Goal: Task Accomplishment & Management: Manage account settings

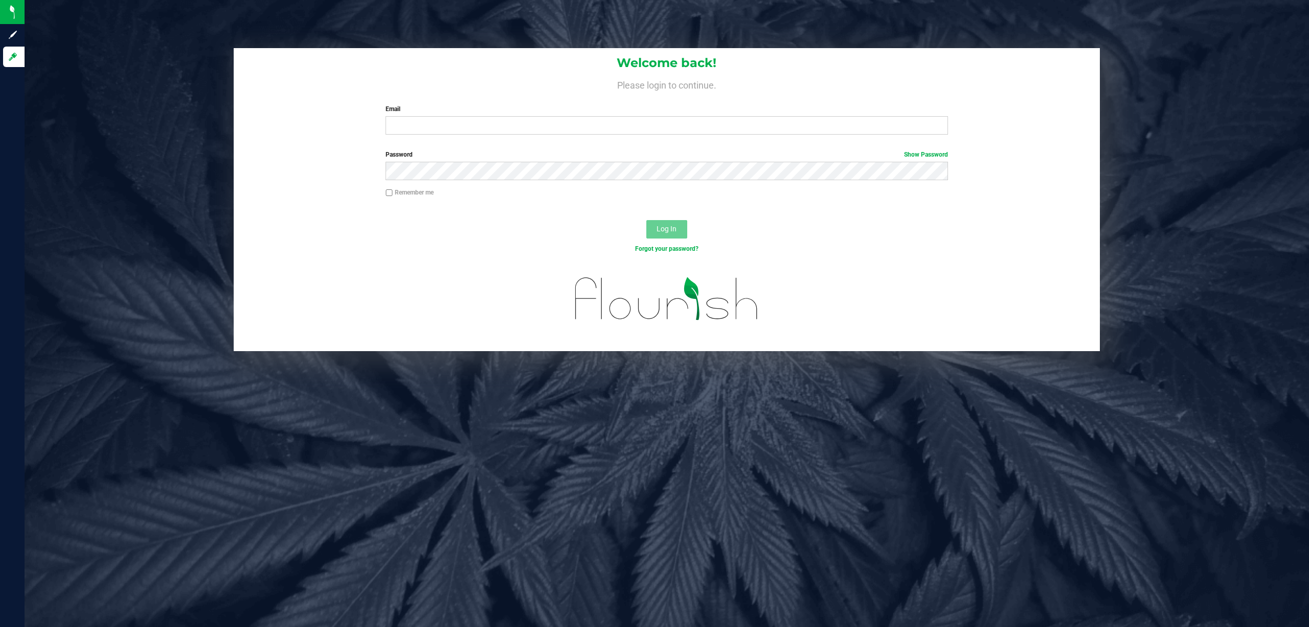
click at [543, 136] on div "Welcome back! Please login to continue. Email Required Please format your email…" at bounding box center [667, 95] width 867 height 95
click at [539, 127] on input "Email" at bounding box center [667, 125] width 563 height 18
paste input "bduran@liveparallel.com"
type input "bduran@liveparallel.com"
click at [646, 220] on button "Log In" at bounding box center [666, 229] width 41 height 18
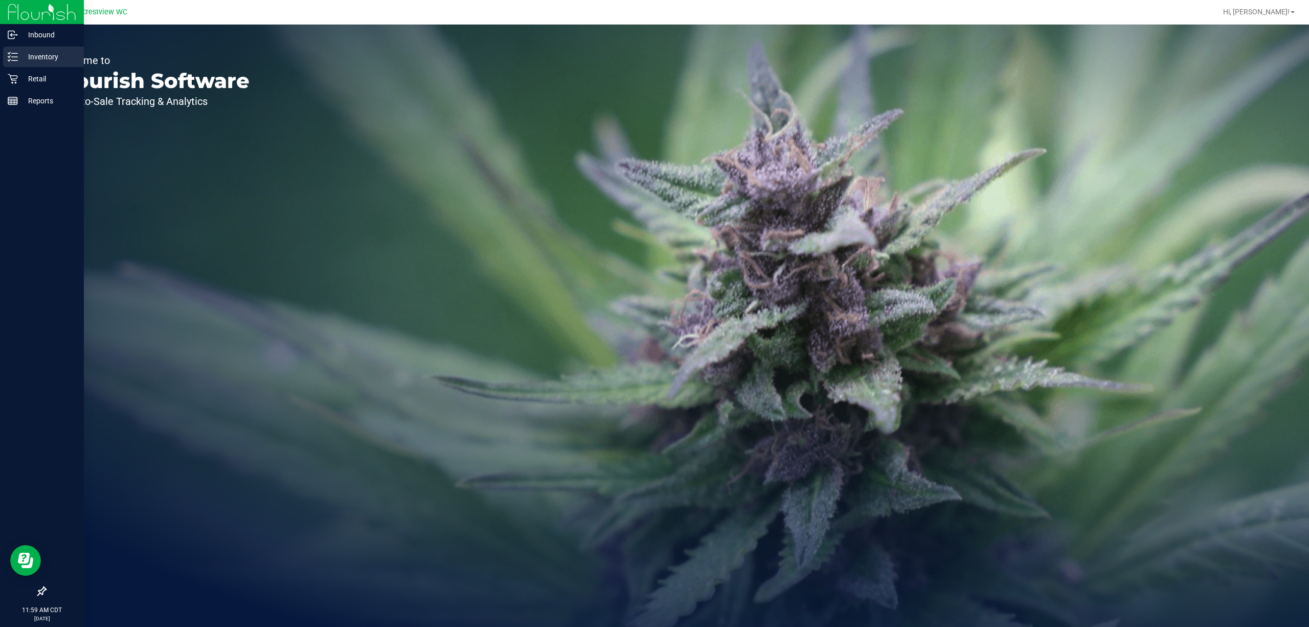
click at [48, 54] on p "Inventory" at bounding box center [48, 57] width 61 height 12
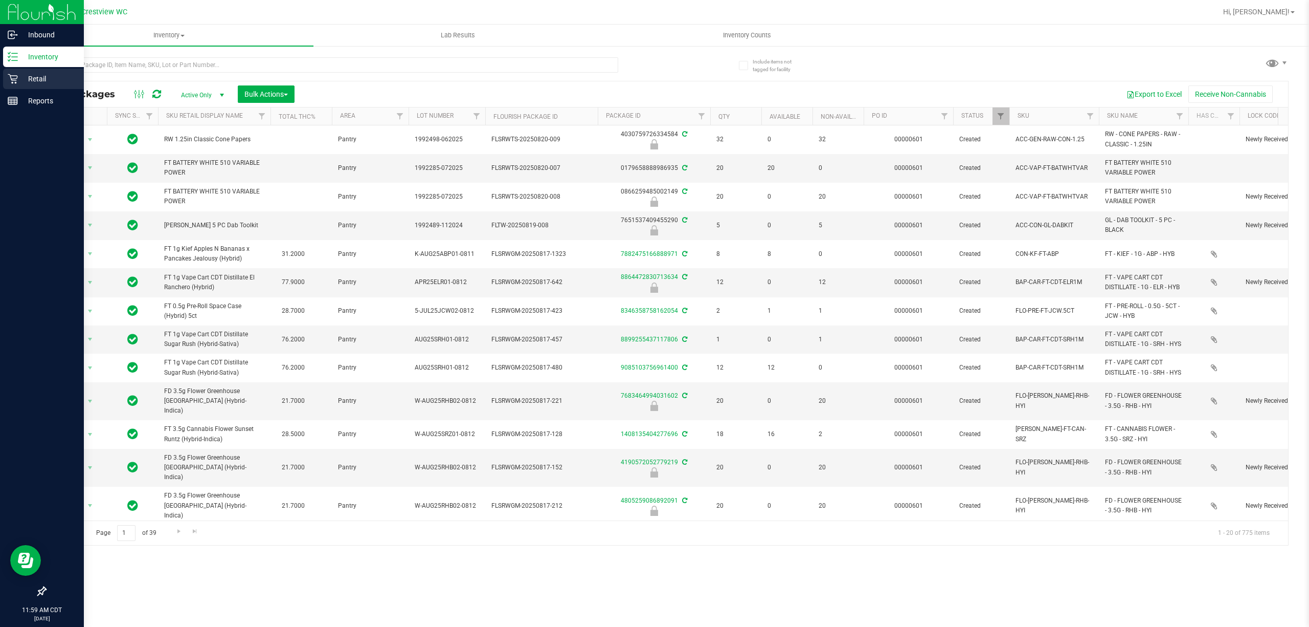
click at [45, 81] on p "Retail" at bounding box center [48, 79] width 61 height 12
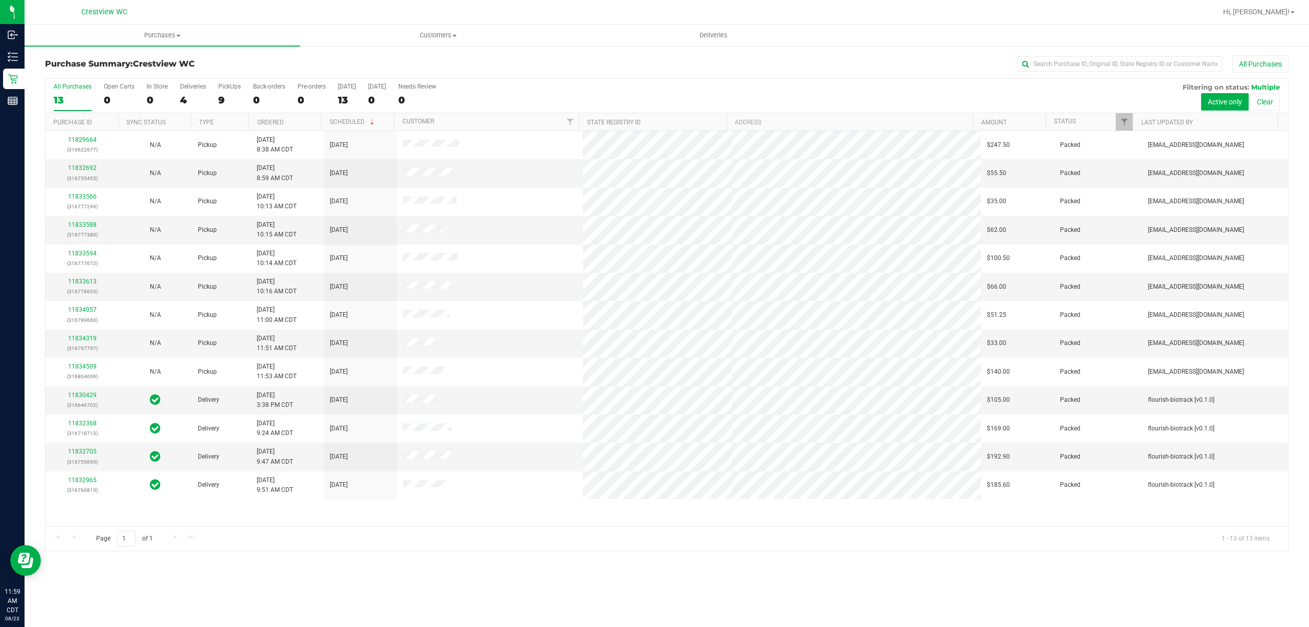
click at [194, 97] on div "4" at bounding box center [193, 100] width 26 height 12
click at [0, 0] on input "Deliveries 4" at bounding box center [0, 0] width 0 height 0
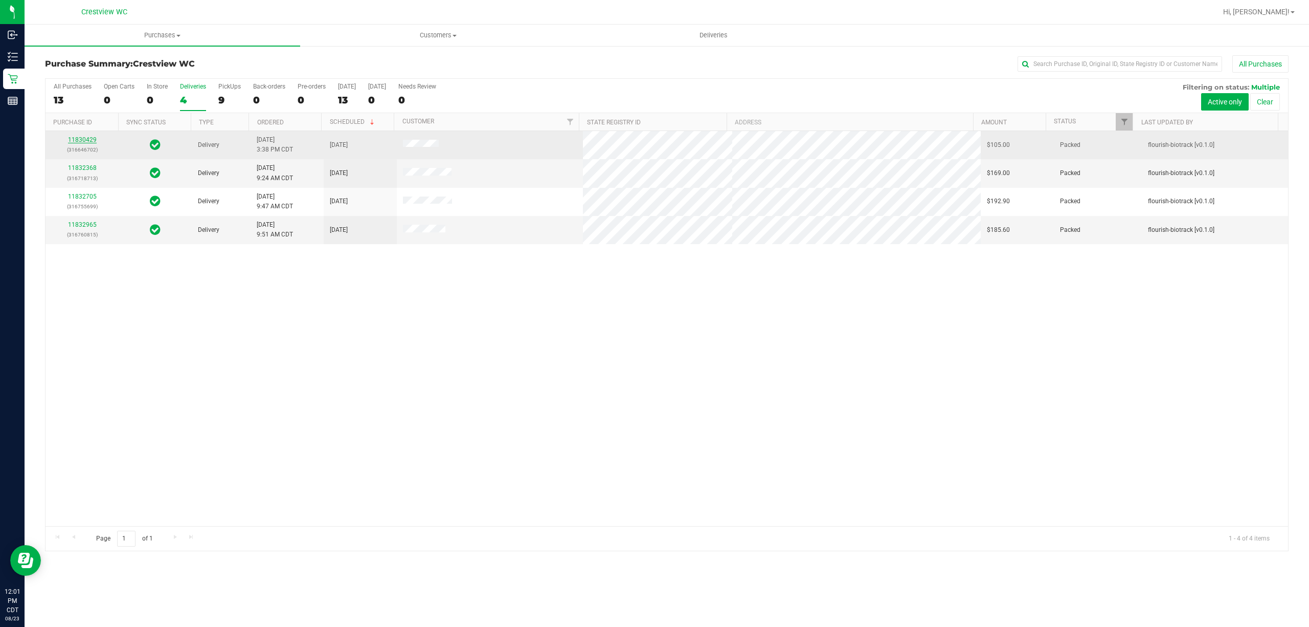
click at [82, 138] on link "11830429" at bounding box center [82, 139] width 29 height 7
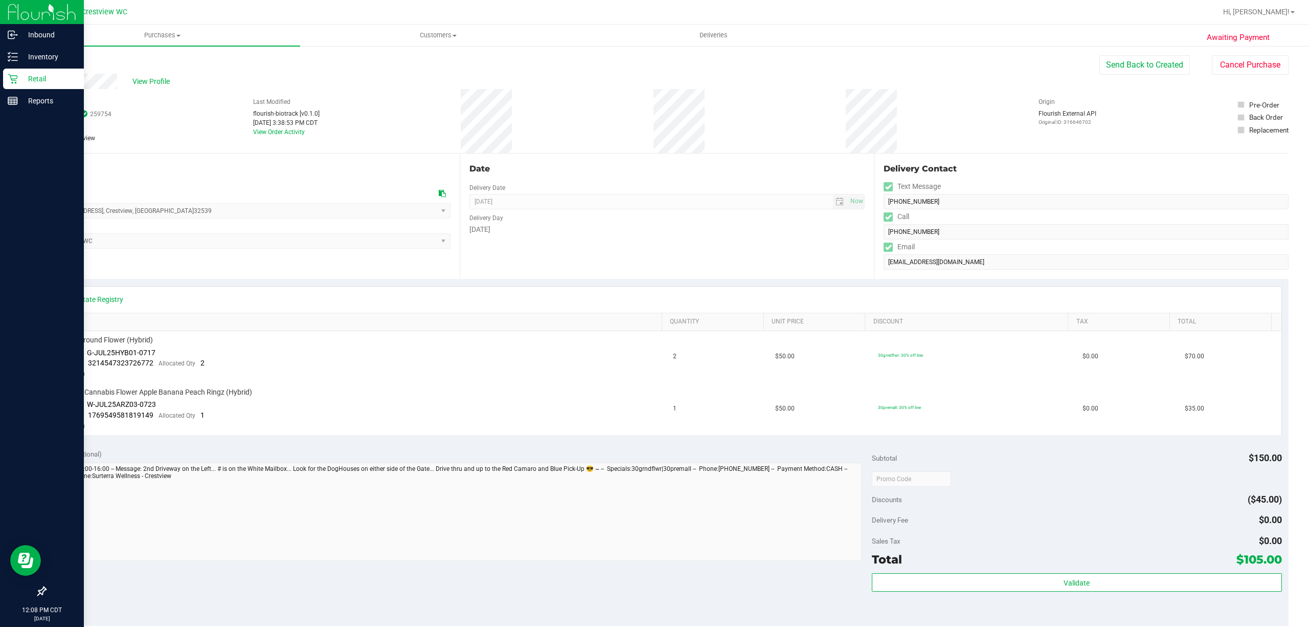
click at [29, 80] on p "Retail" at bounding box center [48, 79] width 61 height 12
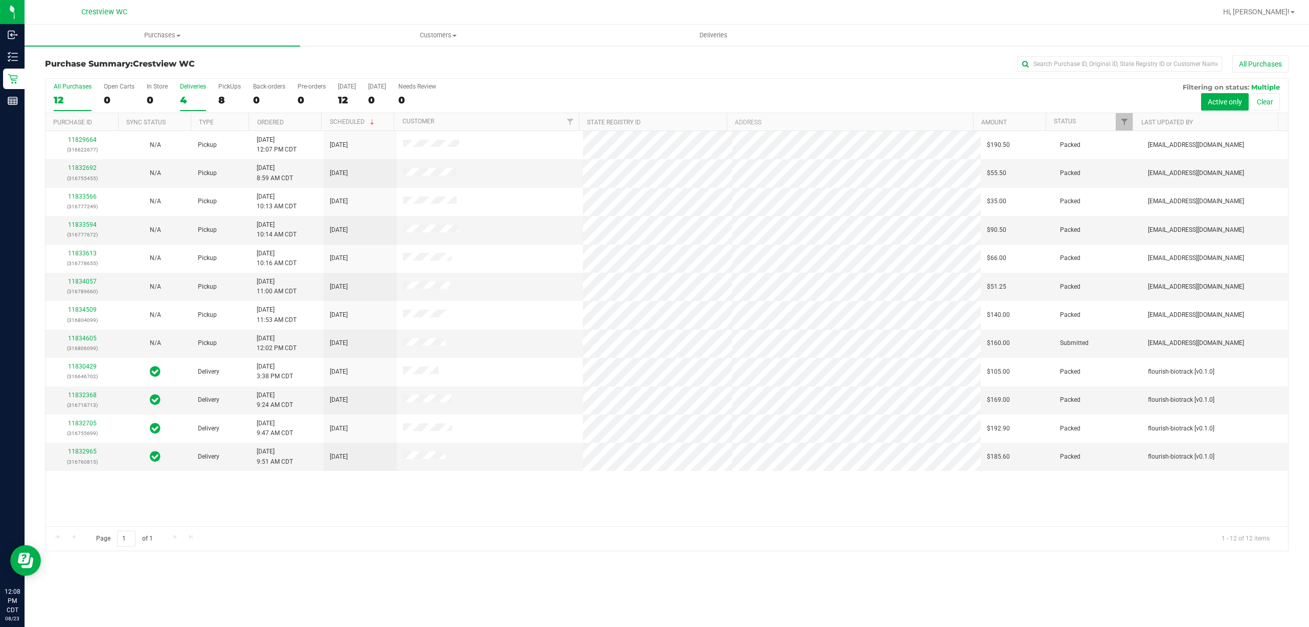
click at [186, 94] on label "Deliveries 4" at bounding box center [193, 97] width 26 height 28
click at [0, 0] on input "Deliveries 4" at bounding box center [0, 0] width 0 height 0
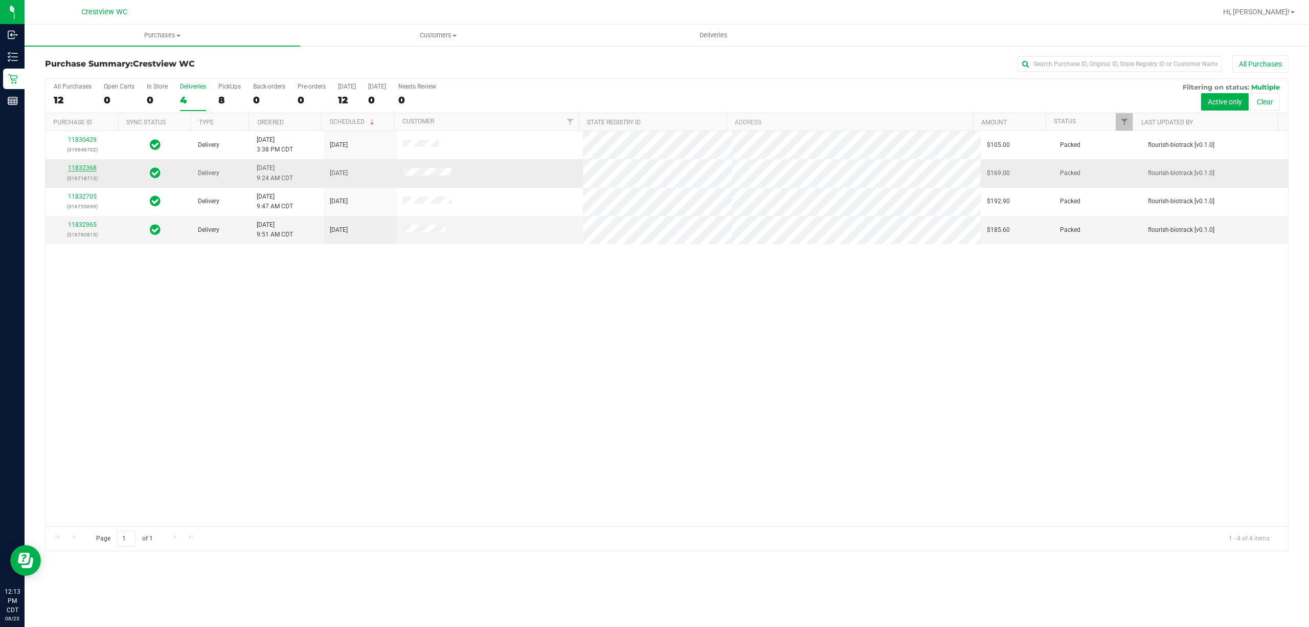
click at [72, 168] on link "11832368" at bounding box center [82, 167] width 29 height 7
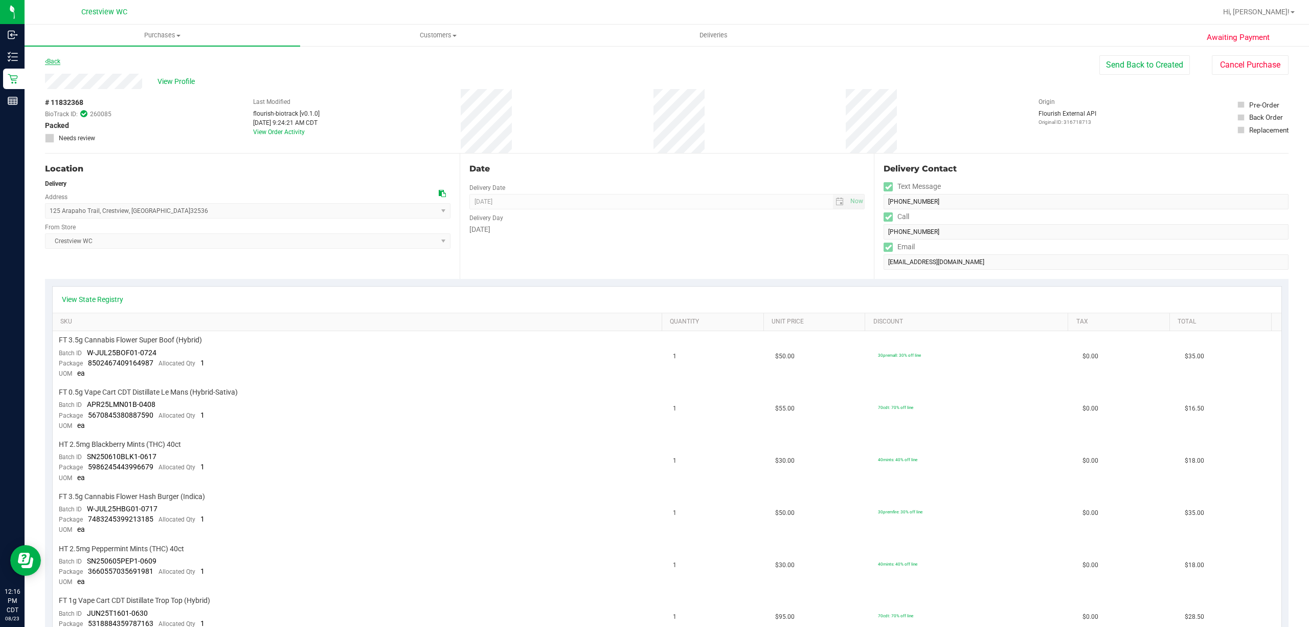
click at [54, 60] on link "Back" at bounding box center [52, 61] width 15 height 7
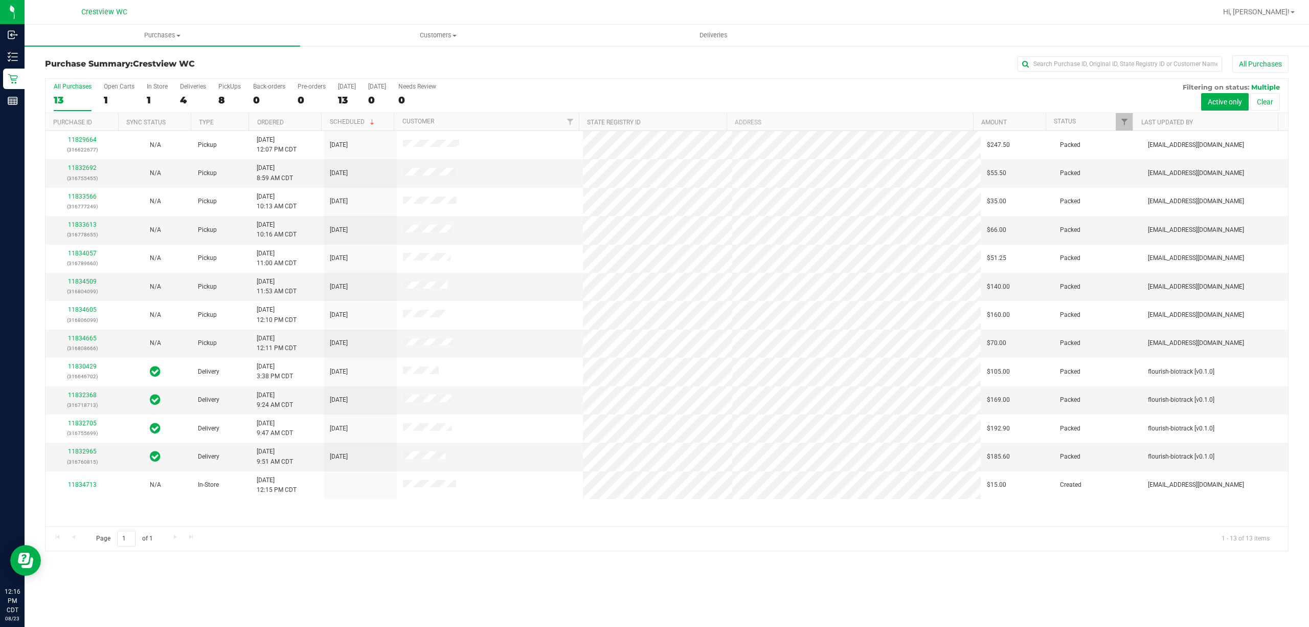
click at [190, 94] on label "Deliveries 4" at bounding box center [193, 97] width 26 height 28
click at [0, 0] on input "Deliveries 4" at bounding box center [0, 0] width 0 height 0
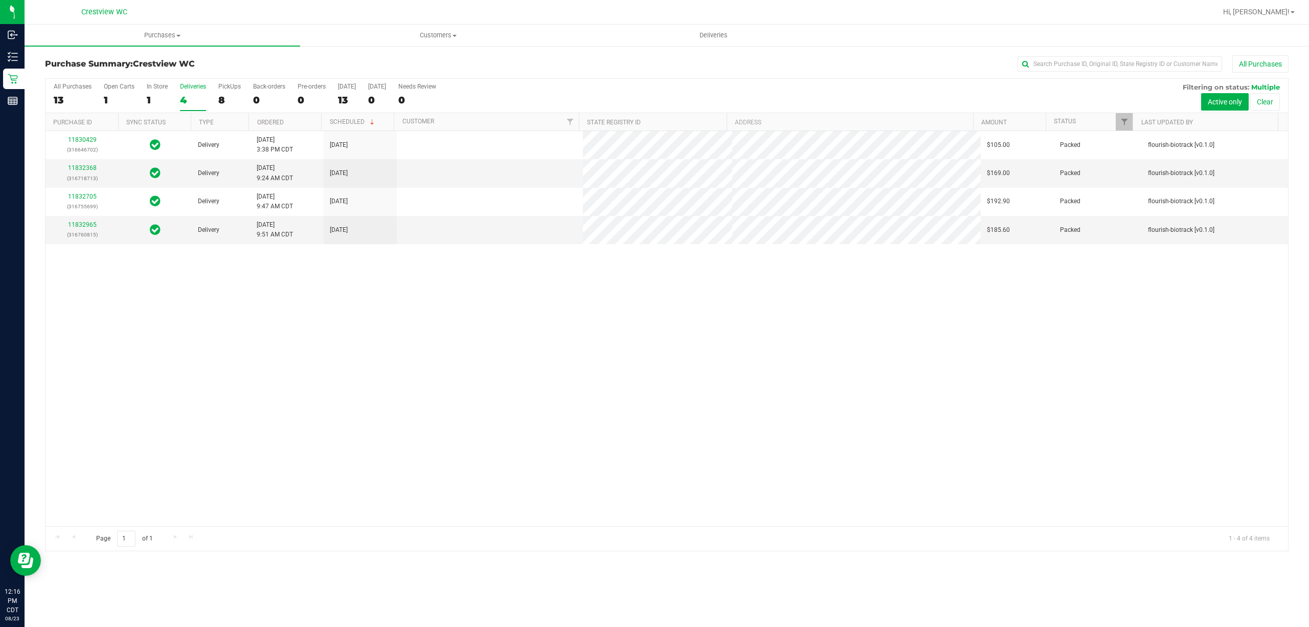
click at [189, 97] on div "4" at bounding box center [193, 100] width 26 height 12
click at [0, 0] on input "Deliveries 4" at bounding box center [0, 0] width 0 height 0
click at [88, 168] on link "11832368" at bounding box center [82, 167] width 29 height 7
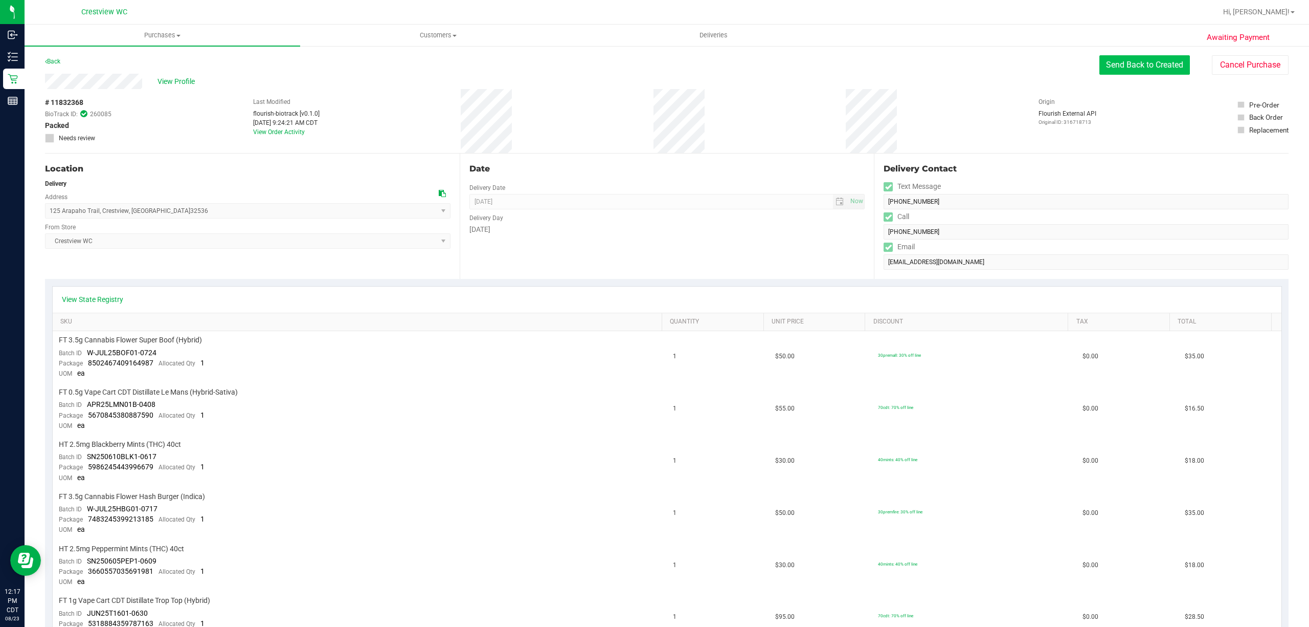
click at [1146, 66] on button "Send Back to Created" at bounding box center [1145, 64] width 91 height 19
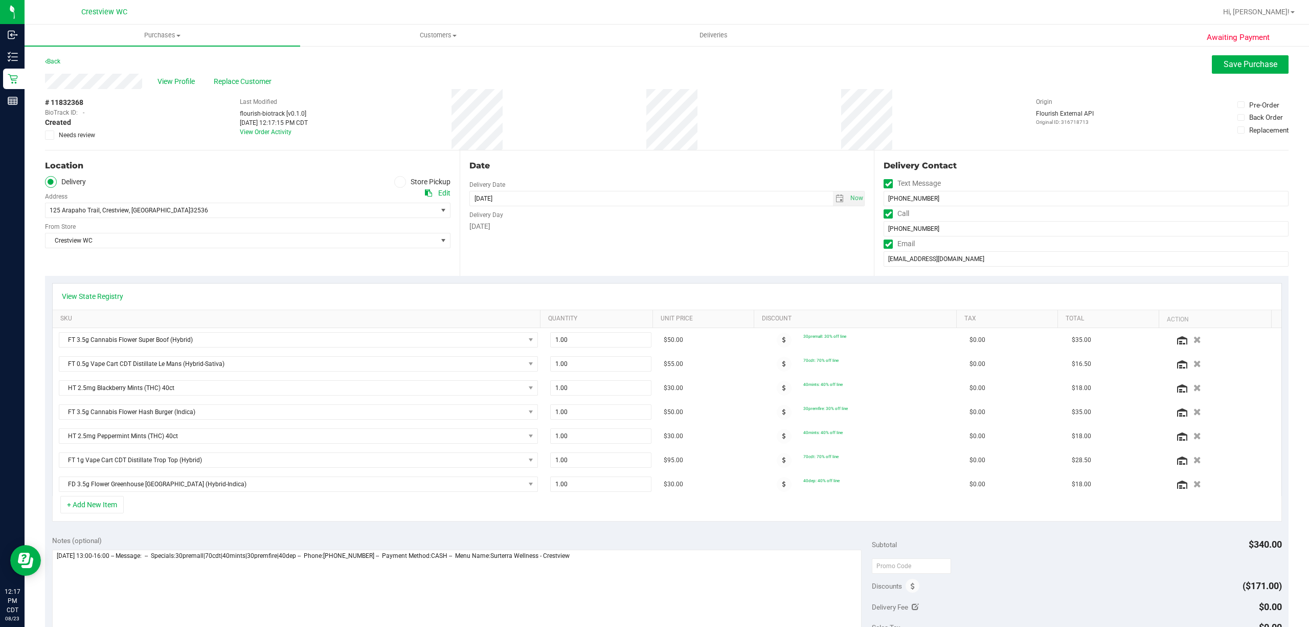
click at [398, 182] on icon at bounding box center [400, 182] width 6 height 0
click at [0, 0] on input "Store Pickup" at bounding box center [0, 0] width 0 height 0
click at [1240, 66] on span "Save Purchase" at bounding box center [1251, 64] width 54 height 10
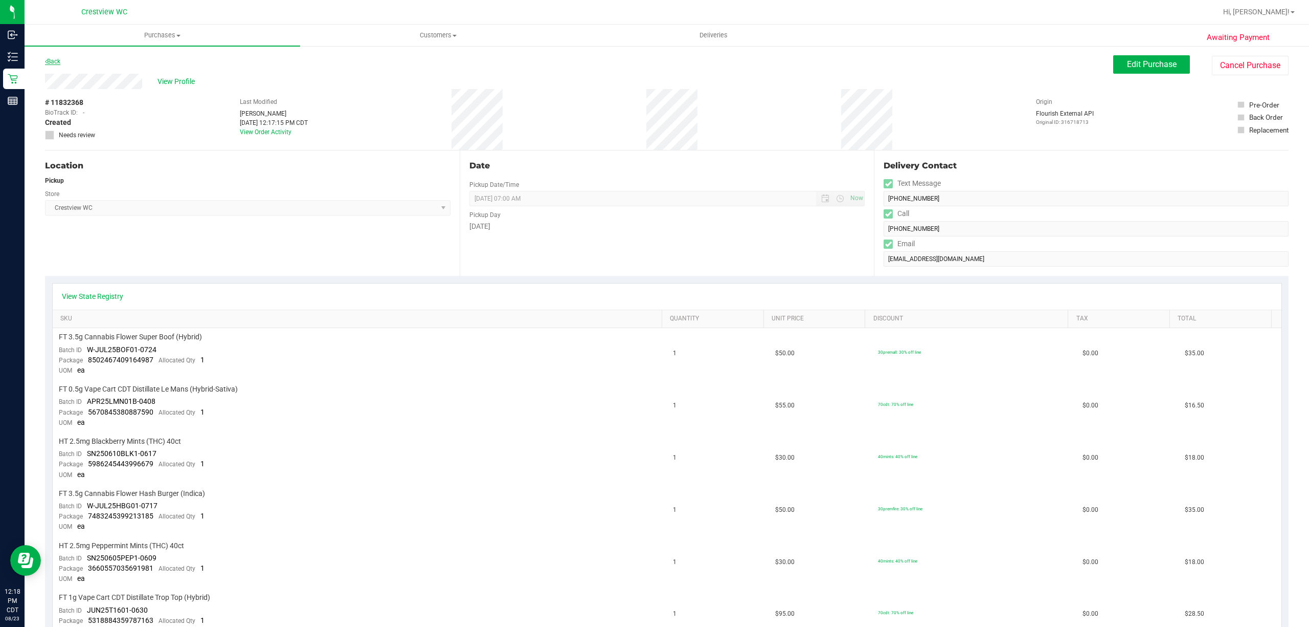
click at [48, 58] on link "Back" at bounding box center [52, 61] width 15 height 7
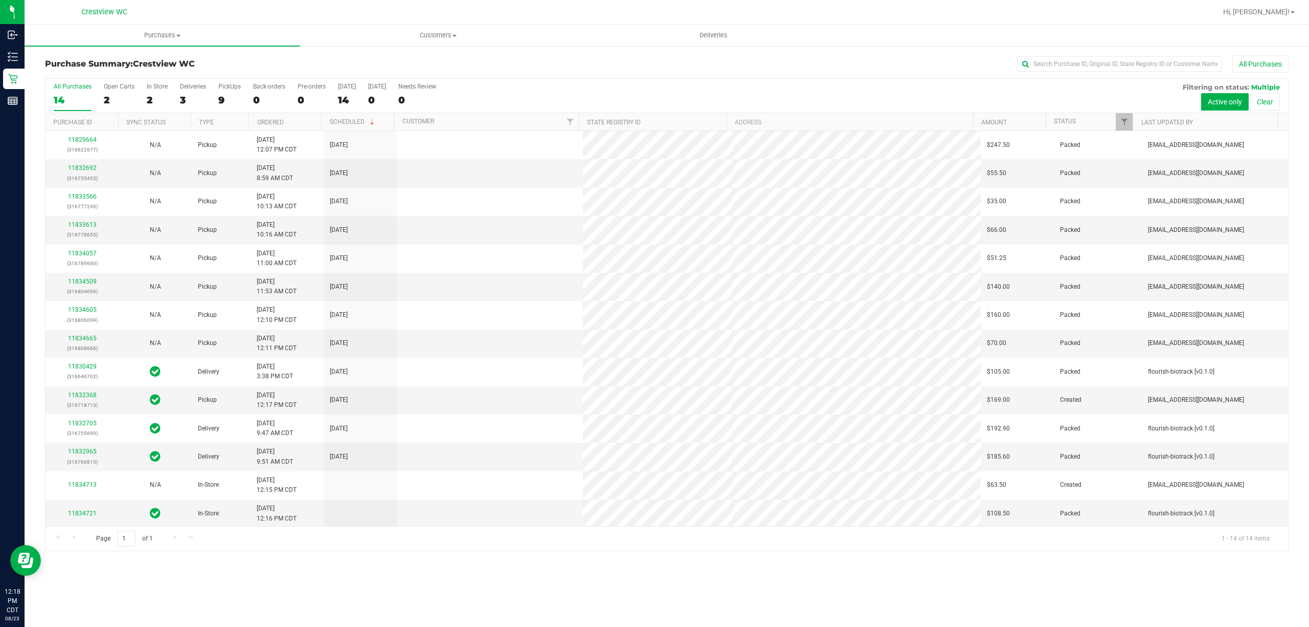
click at [190, 95] on div "3" at bounding box center [193, 100] width 26 height 12
click at [0, 0] on input "Deliveries 3" at bounding box center [0, 0] width 0 height 0
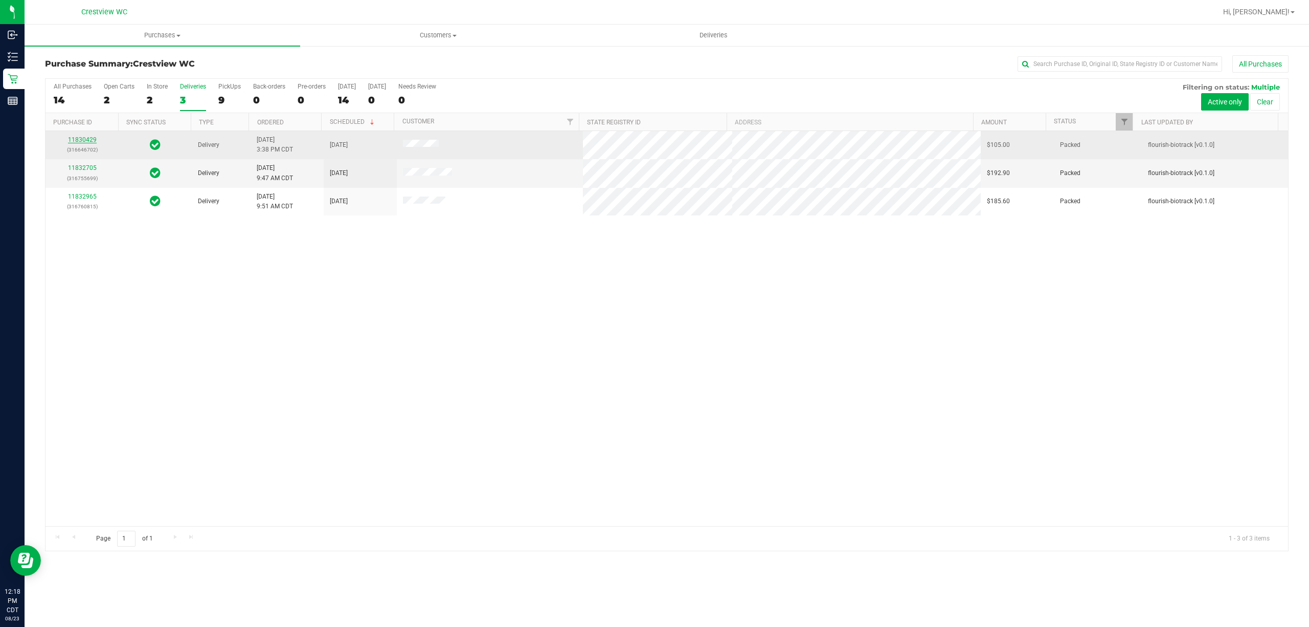
click at [78, 138] on link "11830429" at bounding box center [82, 139] width 29 height 7
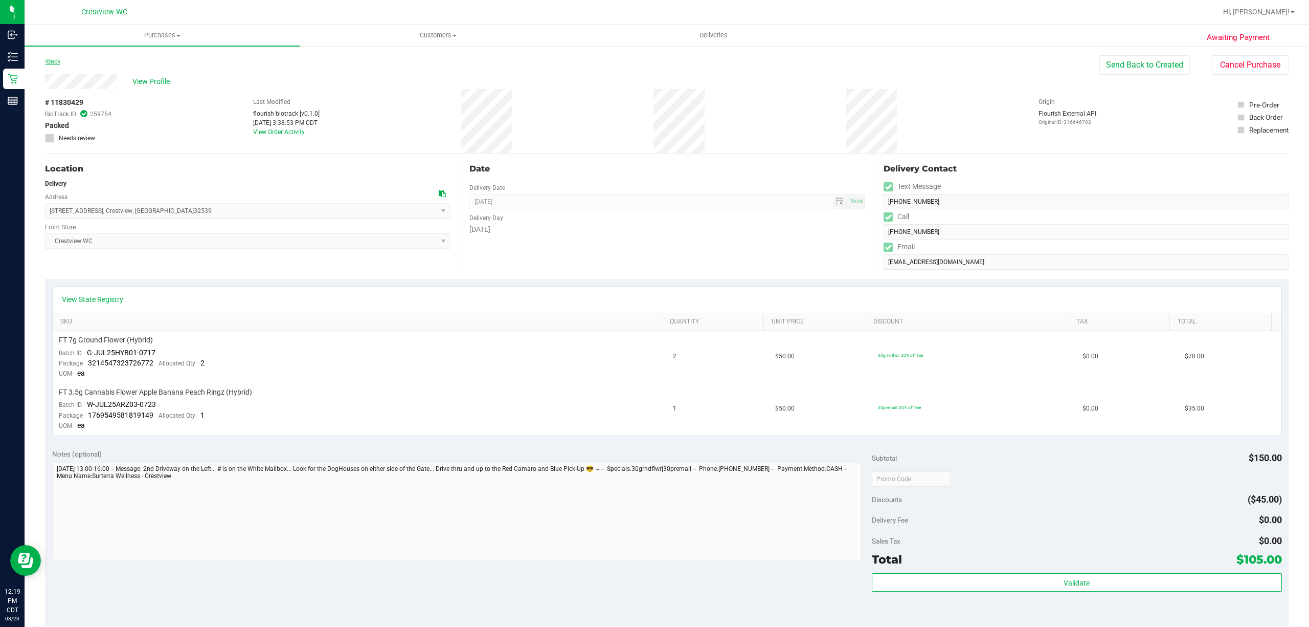
click at [46, 60] on icon at bounding box center [46, 61] width 2 height 6
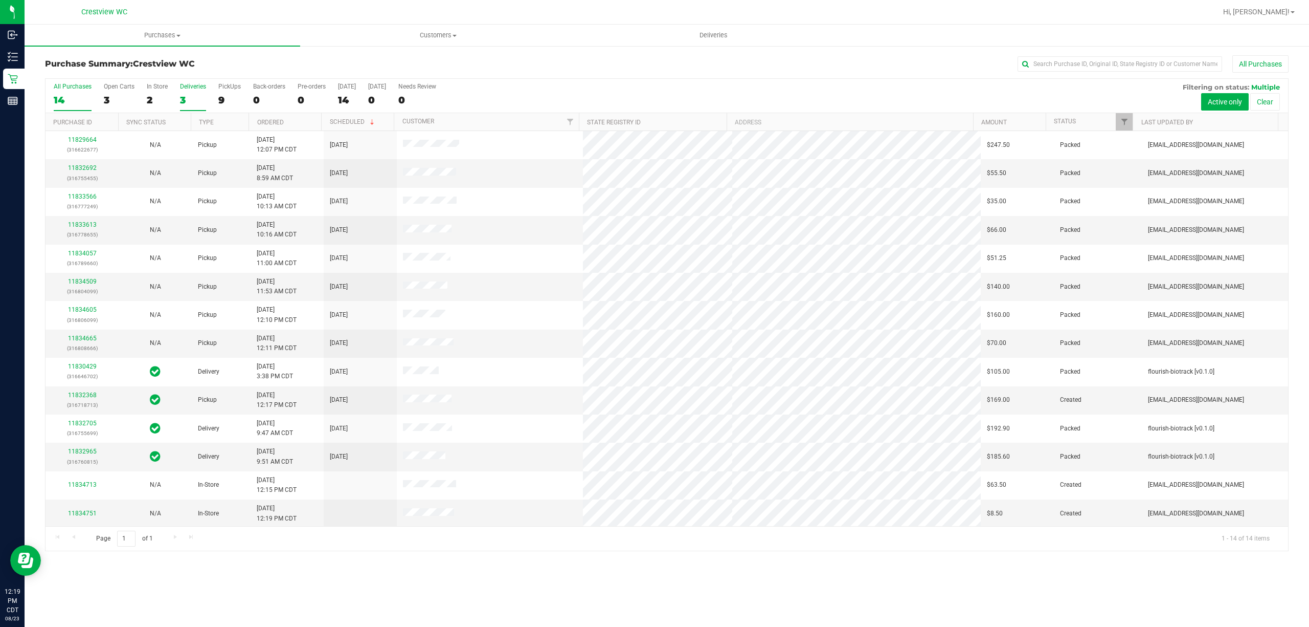
click at [179, 95] on div "All Purchases 14 Open Carts 3 In Store 2 Deliveries 3 PickUps 9 Back-orders 0 P…" at bounding box center [667, 96] width 1243 height 34
click at [187, 96] on div "3" at bounding box center [193, 100] width 26 height 12
click at [0, 0] on input "Deliveries 3" at bounding box center [0, 0] width 0 height 0
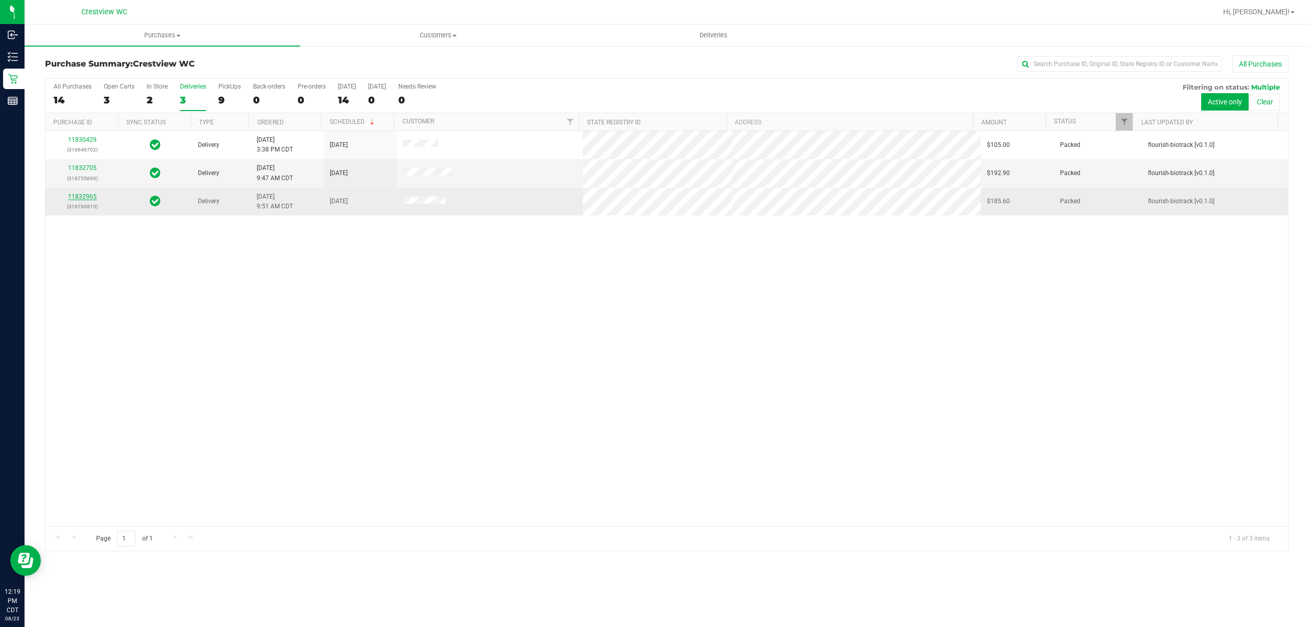
click at [81, 196] on link "11832965" at bounding box center [82, 196] width 29 height 7
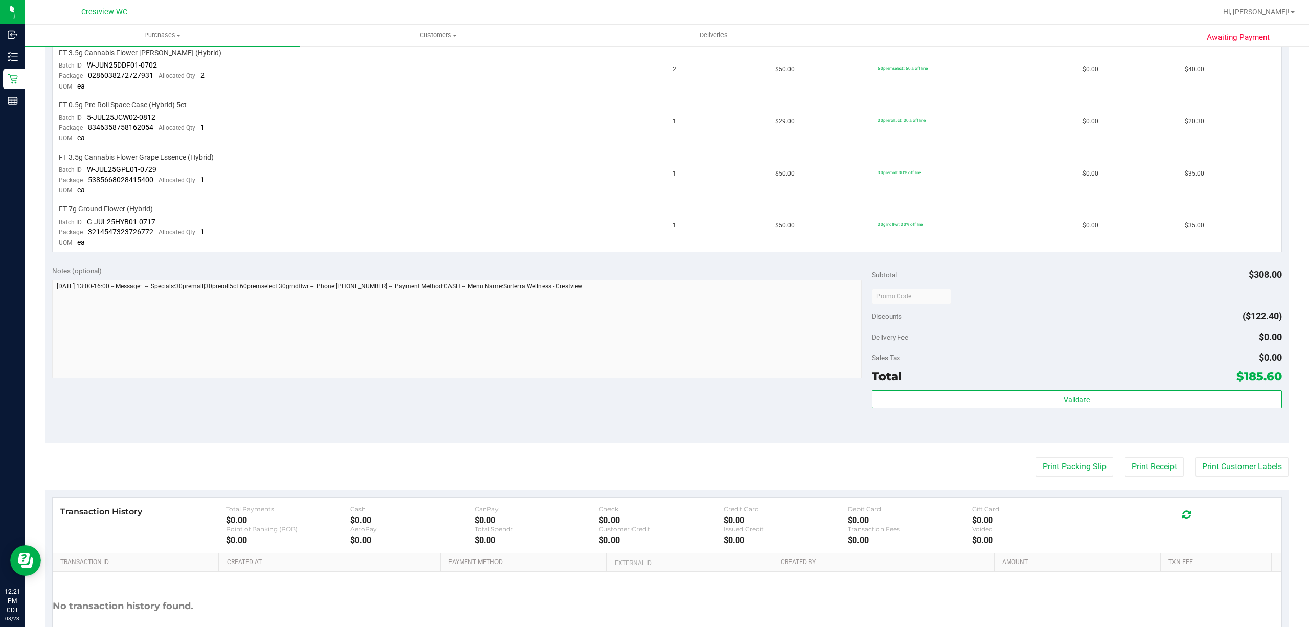
scroll to position [459, 0]
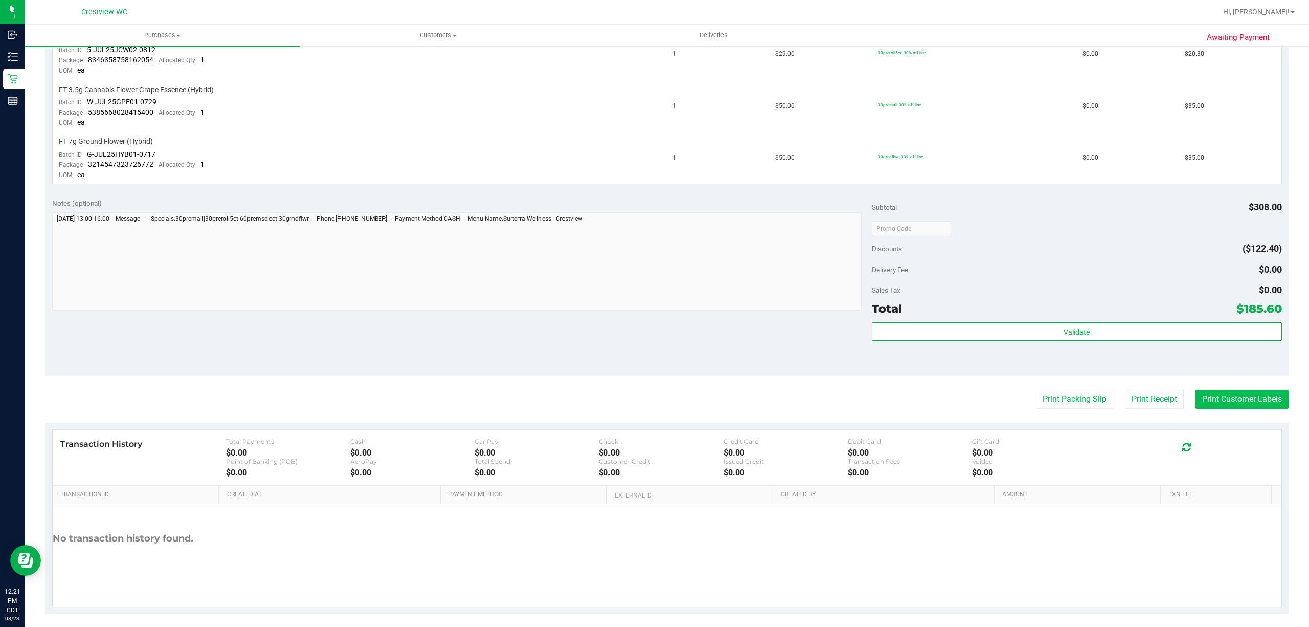
click at [1225, 395] on button "Print Customer Labels" at bounding box center [1242, 398] width 93 height 19
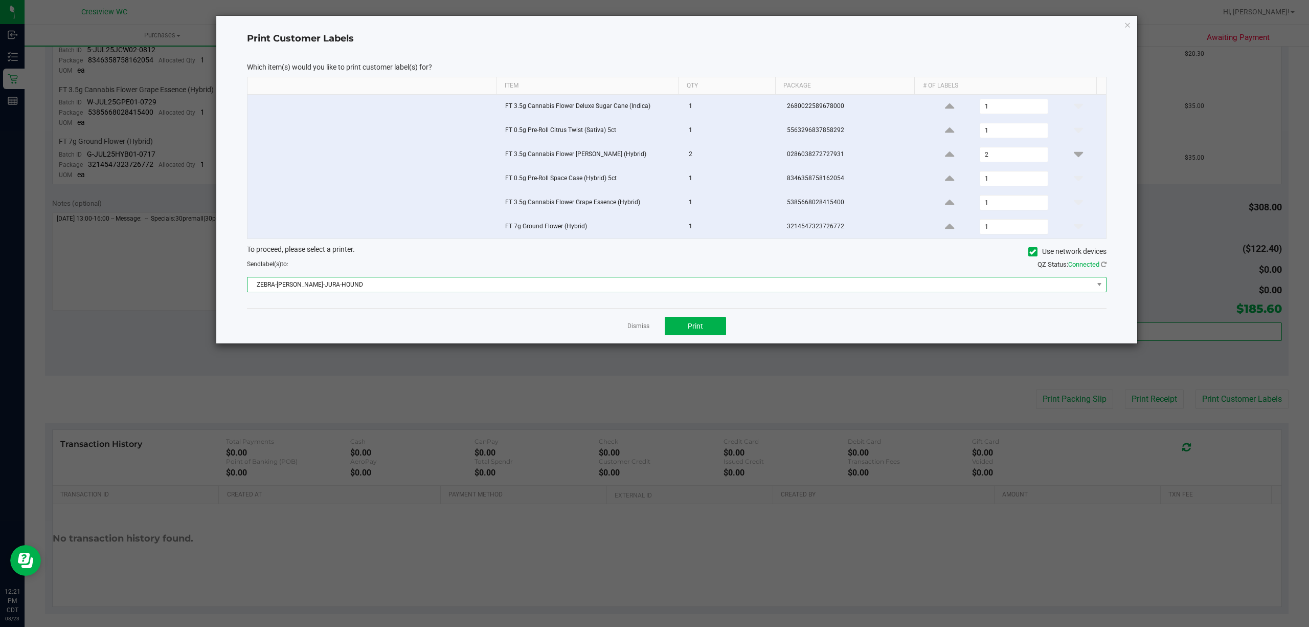
click at [652, 284] on span "ZEBRA-BRUNO-JURA-HOUND" at bounding box center [671, 284] width 846 height 14
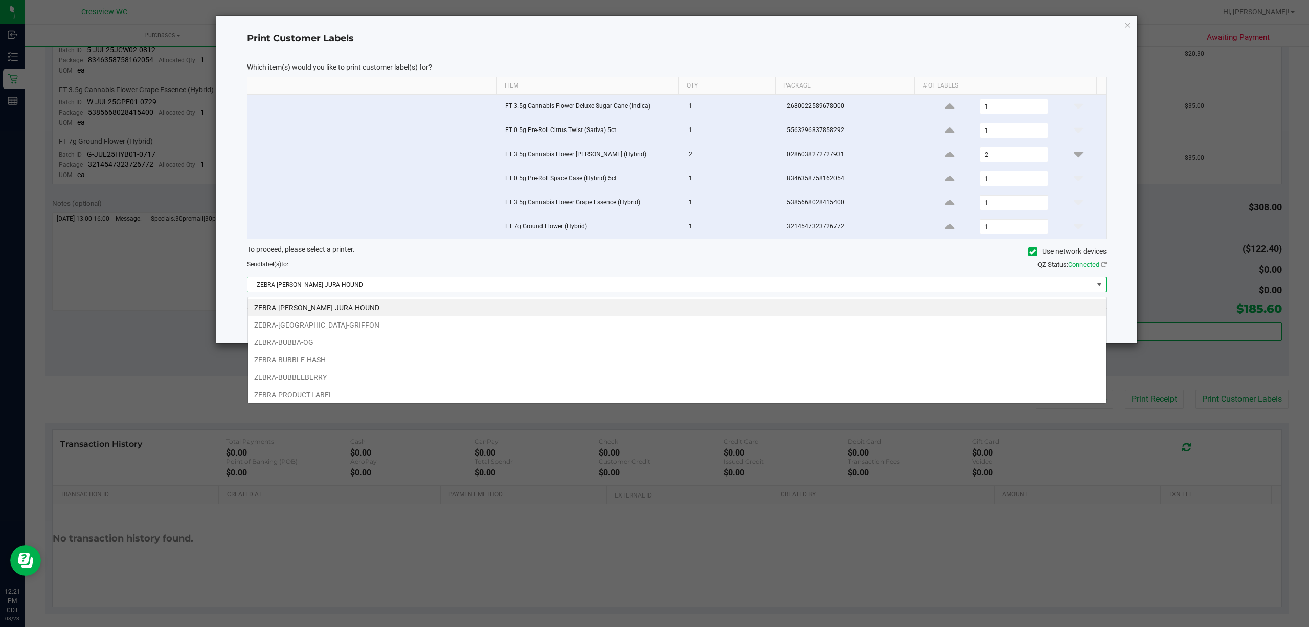
scroll to position [15, 859]
click at [442, 325] on li "ZEBRA-BRUSSELS-GRIFFON" at bounding box center [677, 324] width 858 height 17
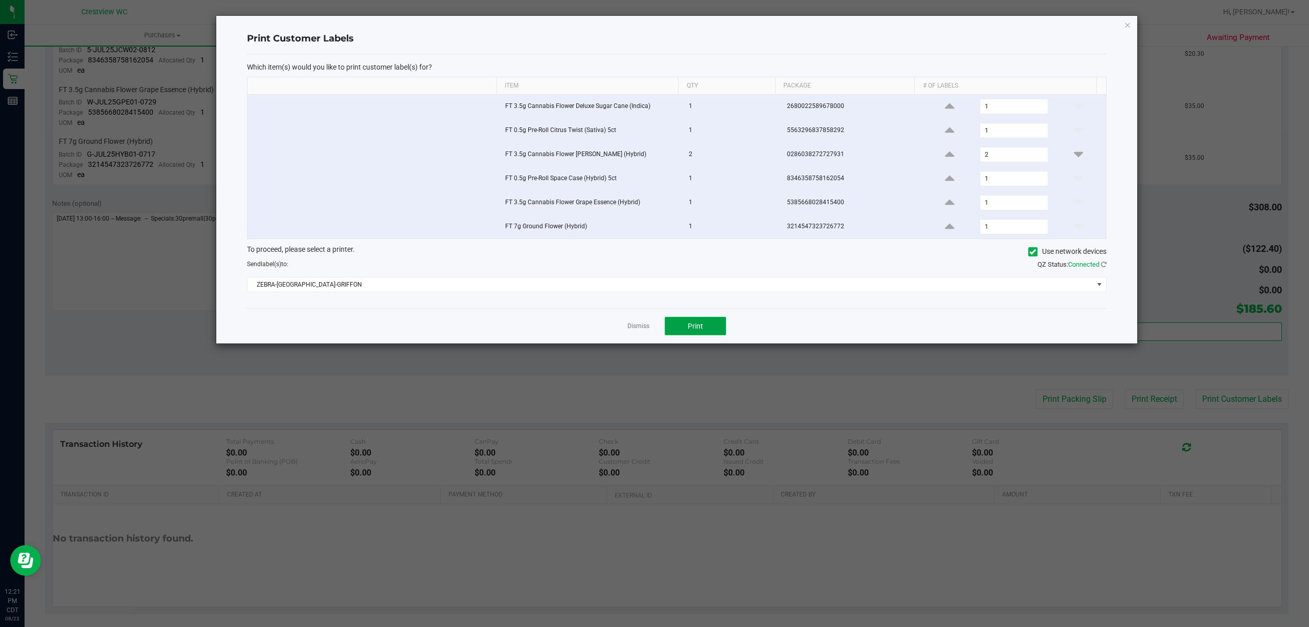
click at [715, 326] on button "Print" at bounding box center [695, 326] width 61 height 18
click at [643, 330] on link "Dismiss" at bounding box center [639, 326] width 22 height 9
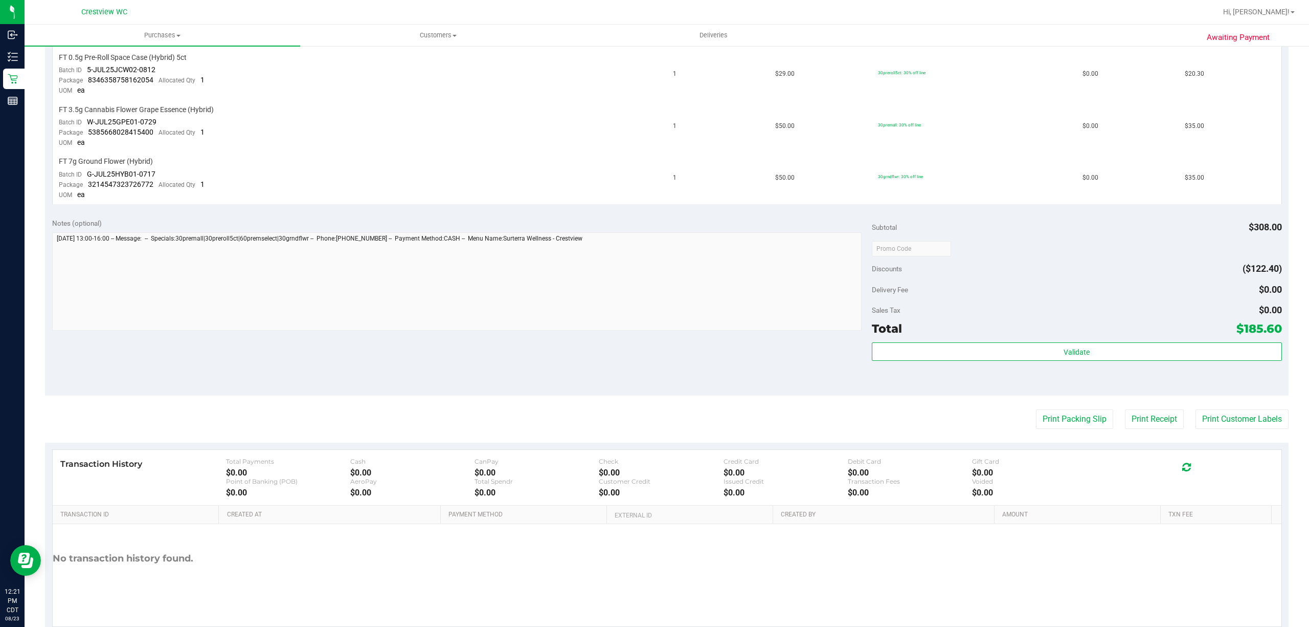
scroll to position [459, 0]
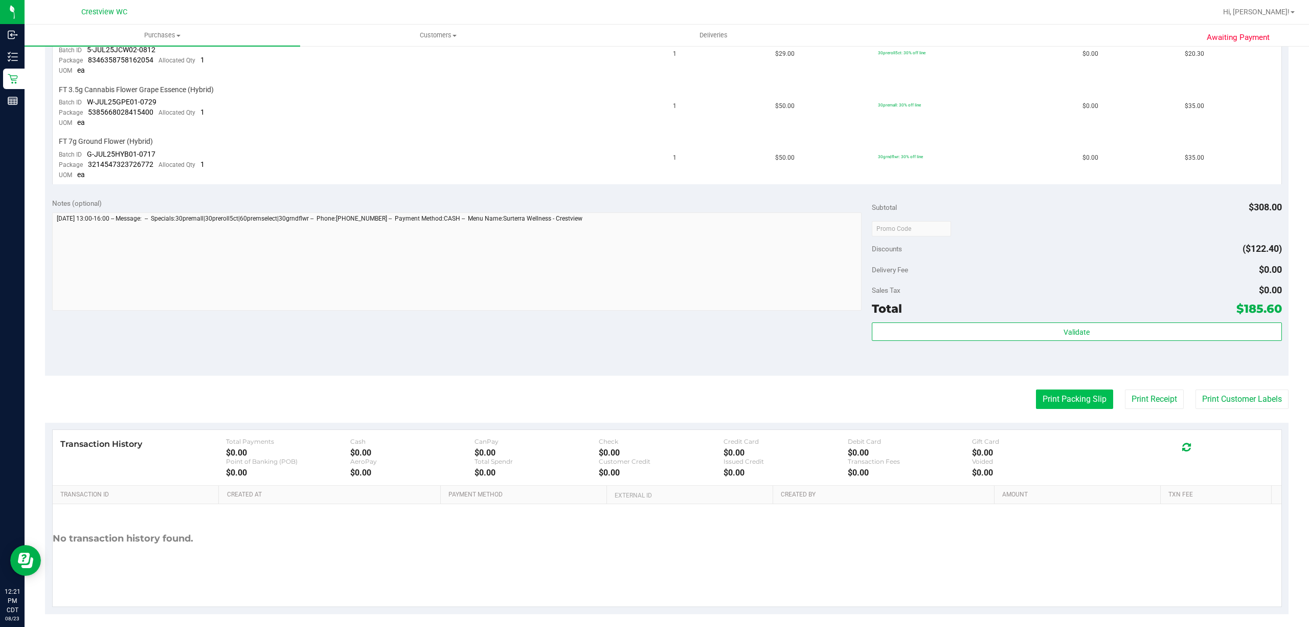
click at [1077, 395] on button "Print Packing Slip" at bounding box center [1074, 398] width 77 height 19
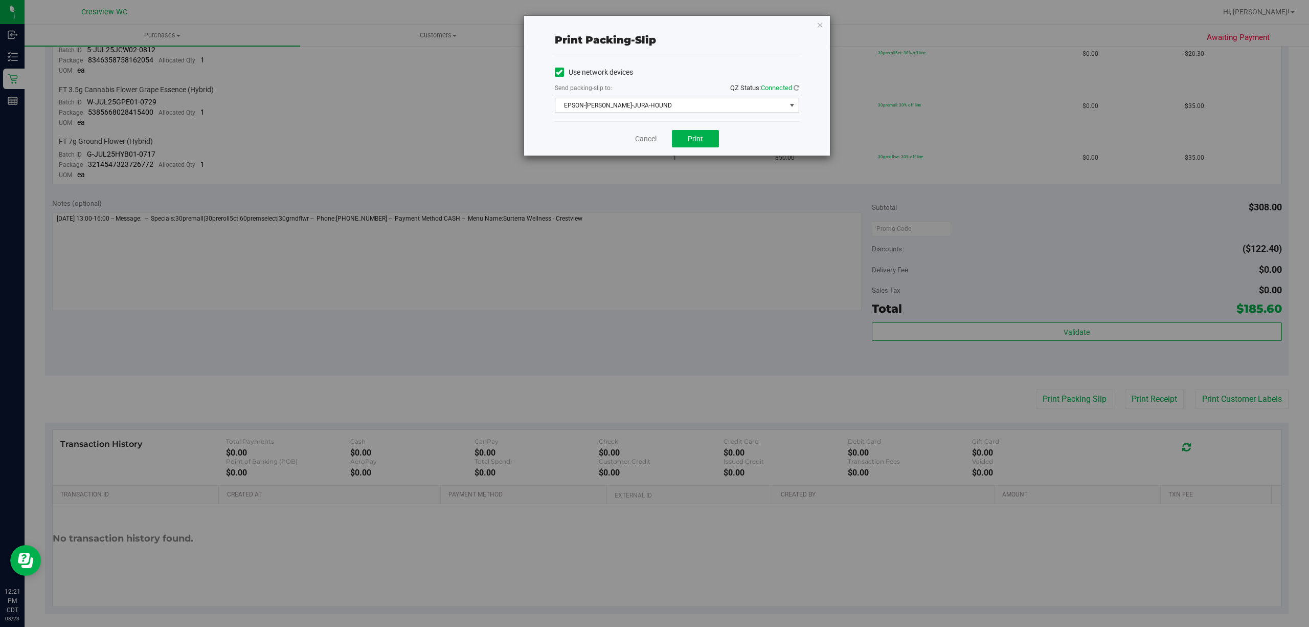
click at [694, 105] on span "EPSON-BRUNO-JURA-HOUND" at bounding box center [670, 105] width 231 height 14
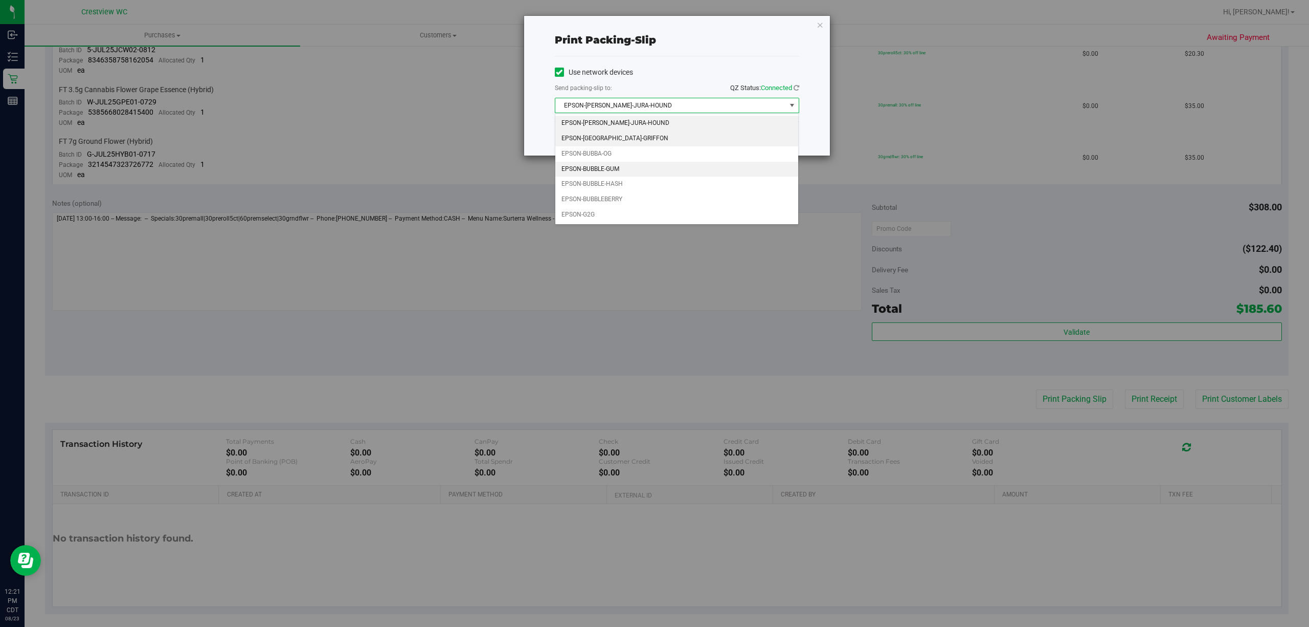
click at [685, 145] on li "EPSON-BRUSSELS-GRIFFON" at bounding box center [676, 138] width 243 height 15
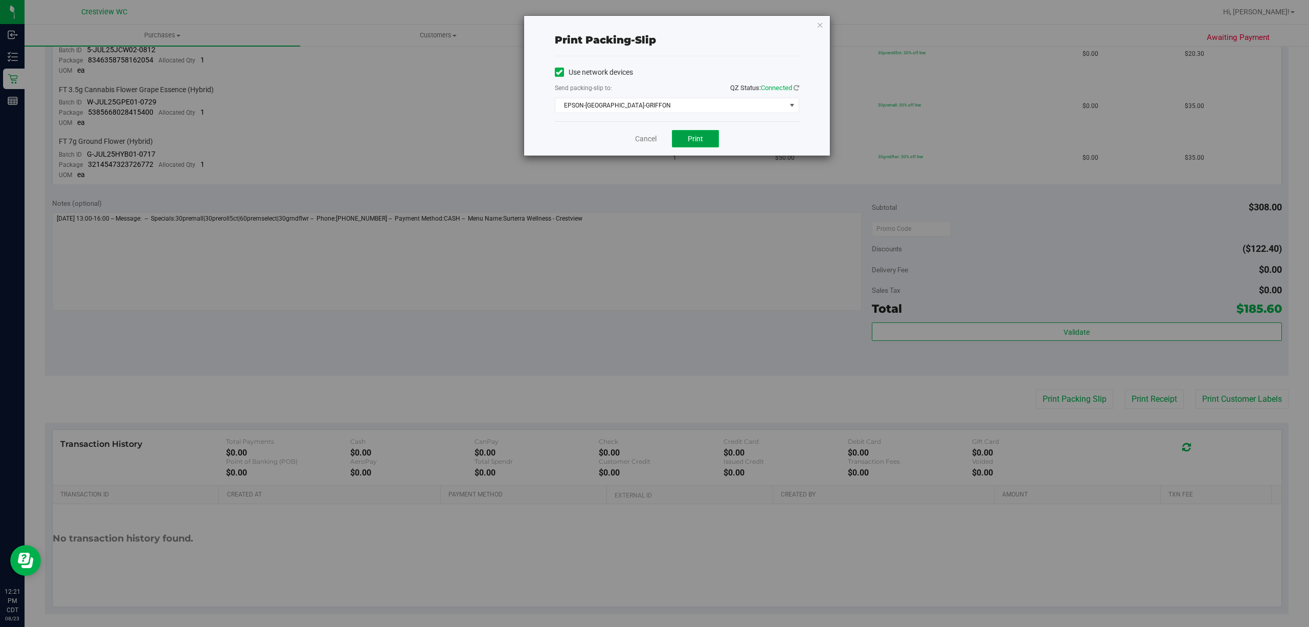
click at [695, 132] on button "Print" at bounding box center [695, 138] width 47 height 17
click at [646, 142] on link "Cancel" at bounding box center [645, 138] width 21 height 11
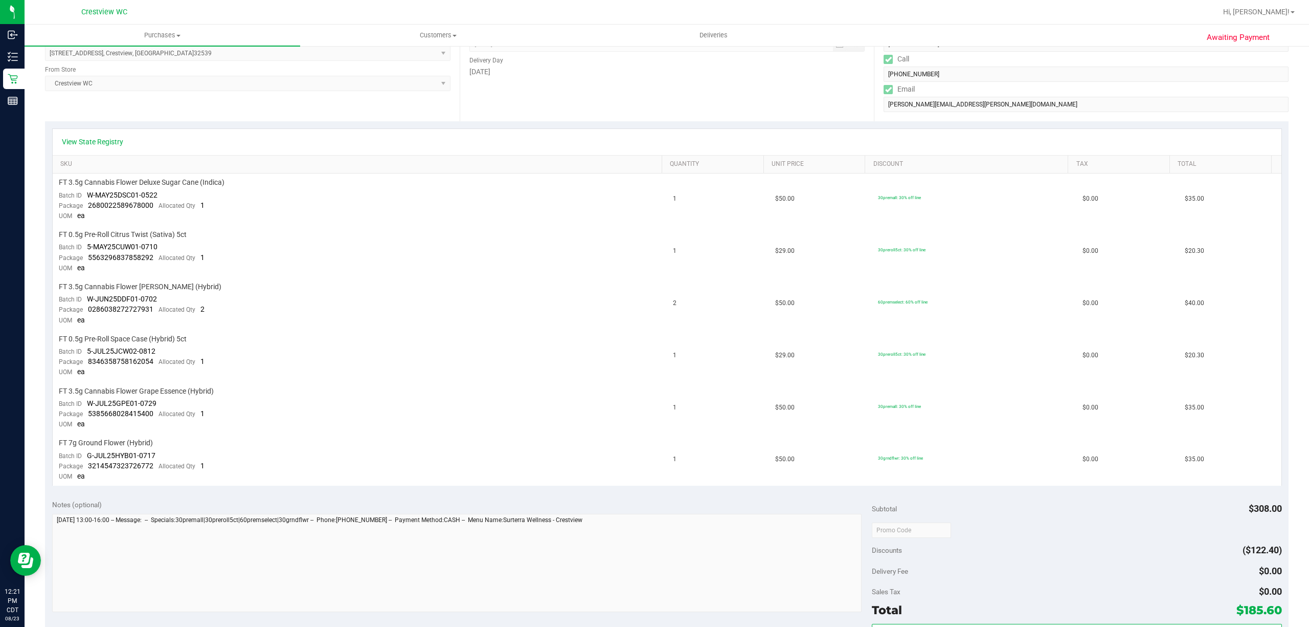
scroll to position [0, 0]
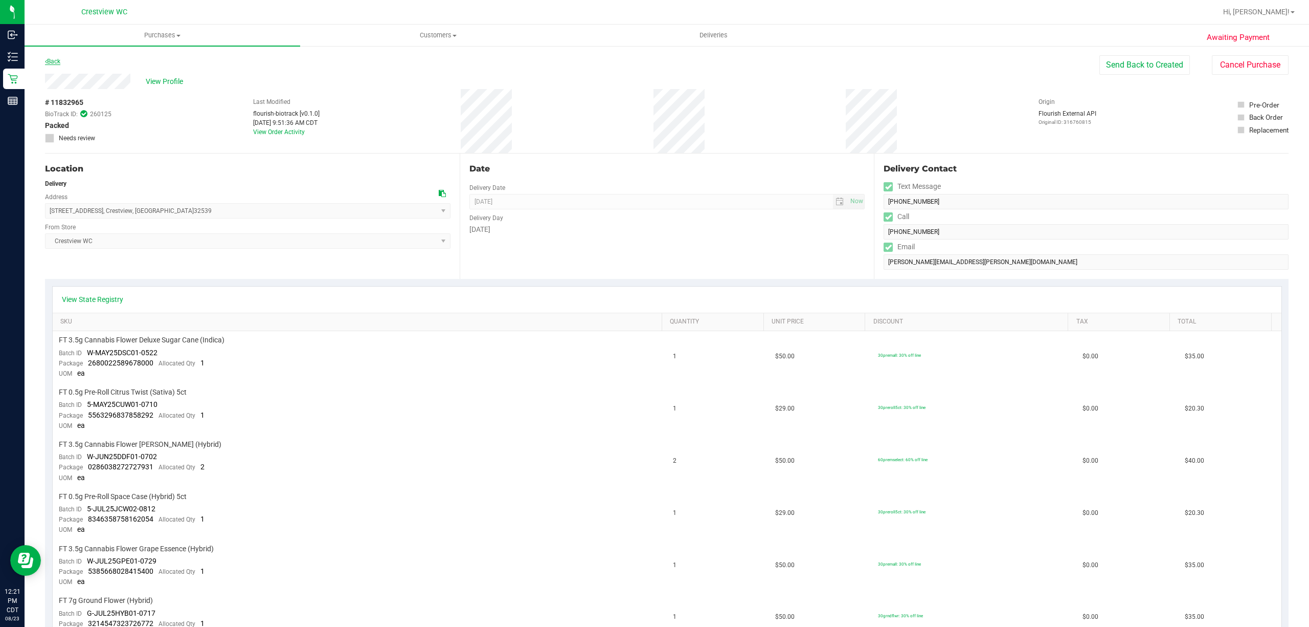
click at [59, 60] on link "Back" at bounding box center [52, 61] width 15 height 7
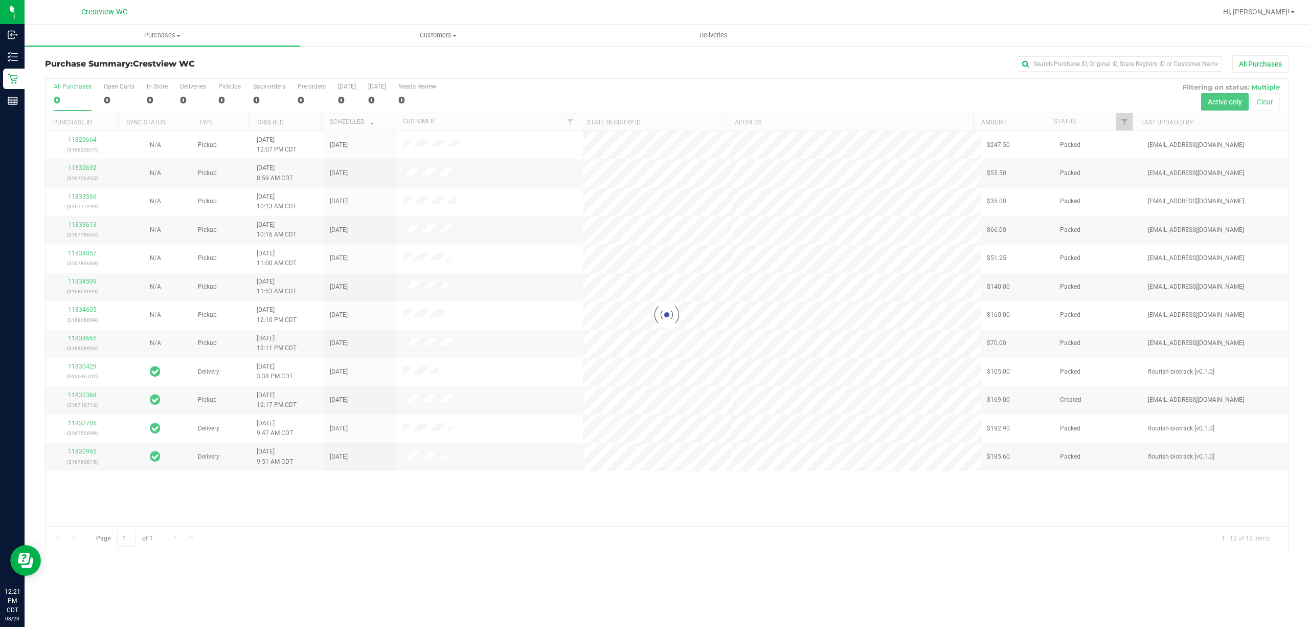
click at [187, 97] on div at bounding box center [667, 315] width 1243 height 472
click at [190, 95] on div "3" at bounding box center [193, 100] width 26 height 12
click at [0, 0] on input "Deliveries 3" at bounding box center [0, 0] width 0 height 0
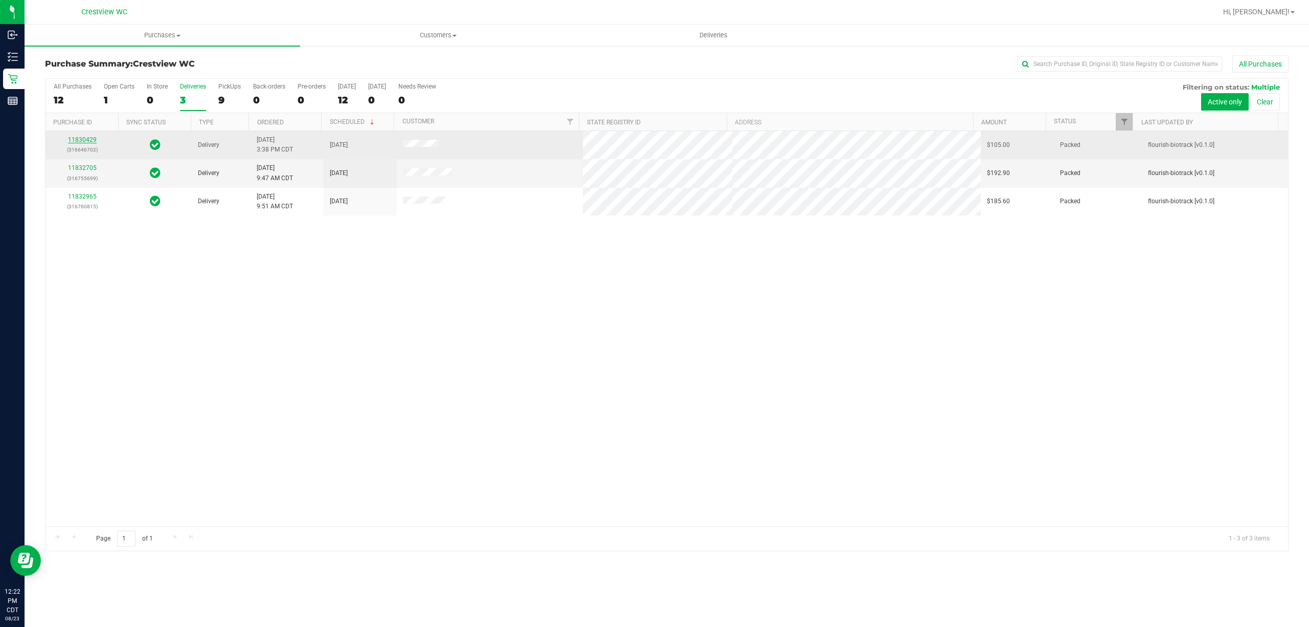
click at [84, 141] on link "11830429" at bounding box center [82, 139] width 29 height 7
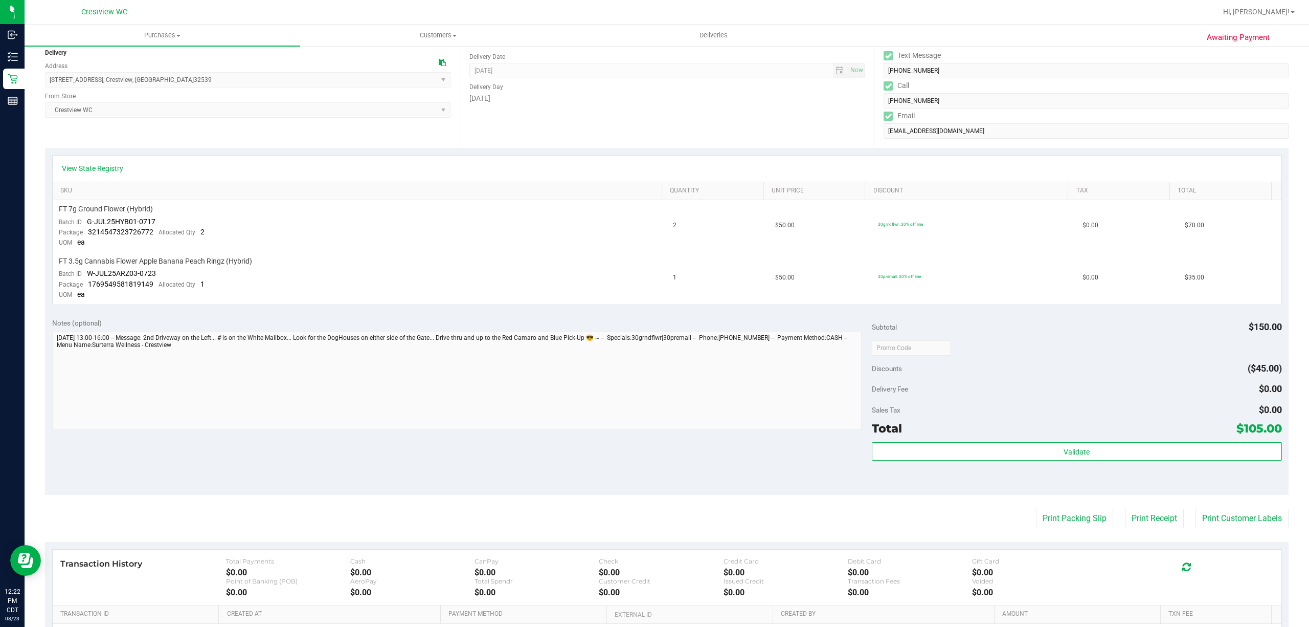
scroll to position [205, 0]
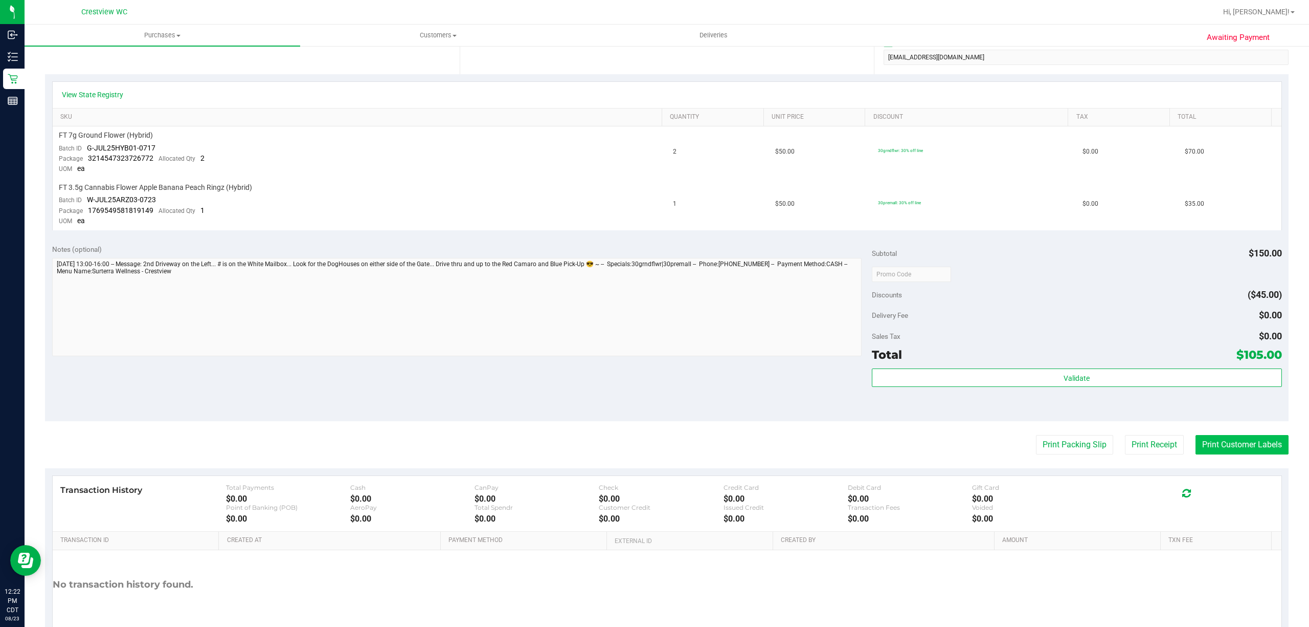
click at [1222, 436] on button "Print Customer Labels" at bounding box center [1242, 444] width 93 height 19
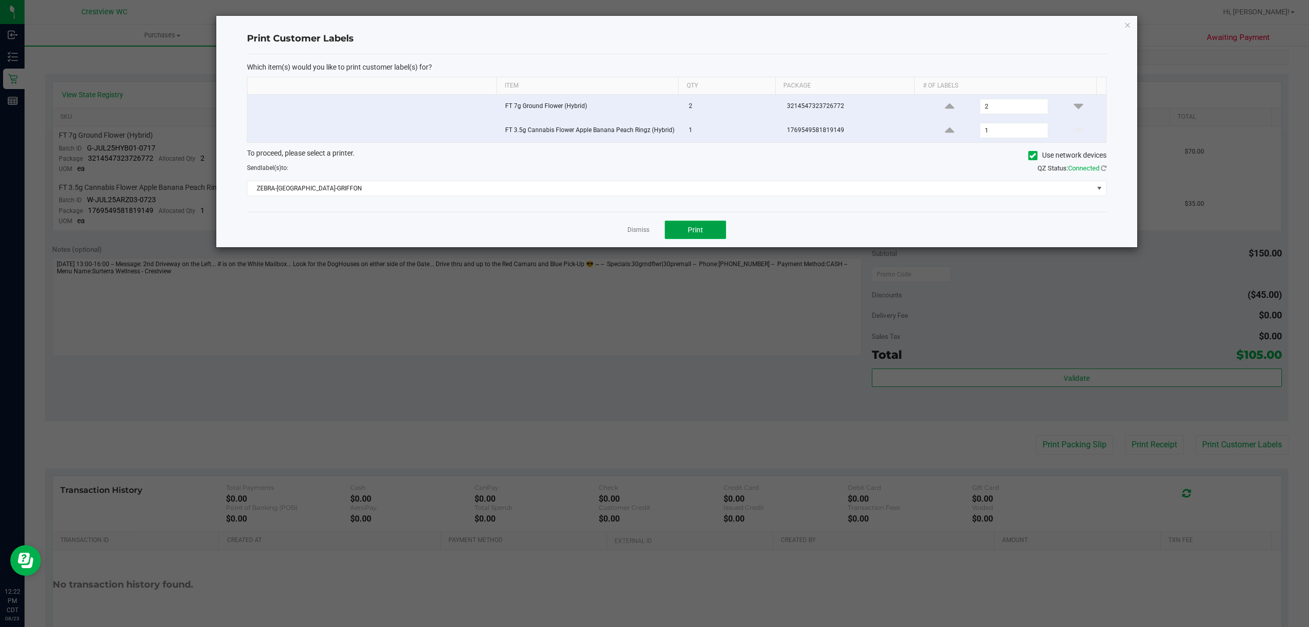
click at [708, 234] on button "Print" at bounding box center [695, 229] width 61 height 18
click at [642, 234] on link "Dismiss" at bounding box center [639, 230] width 22 height 9
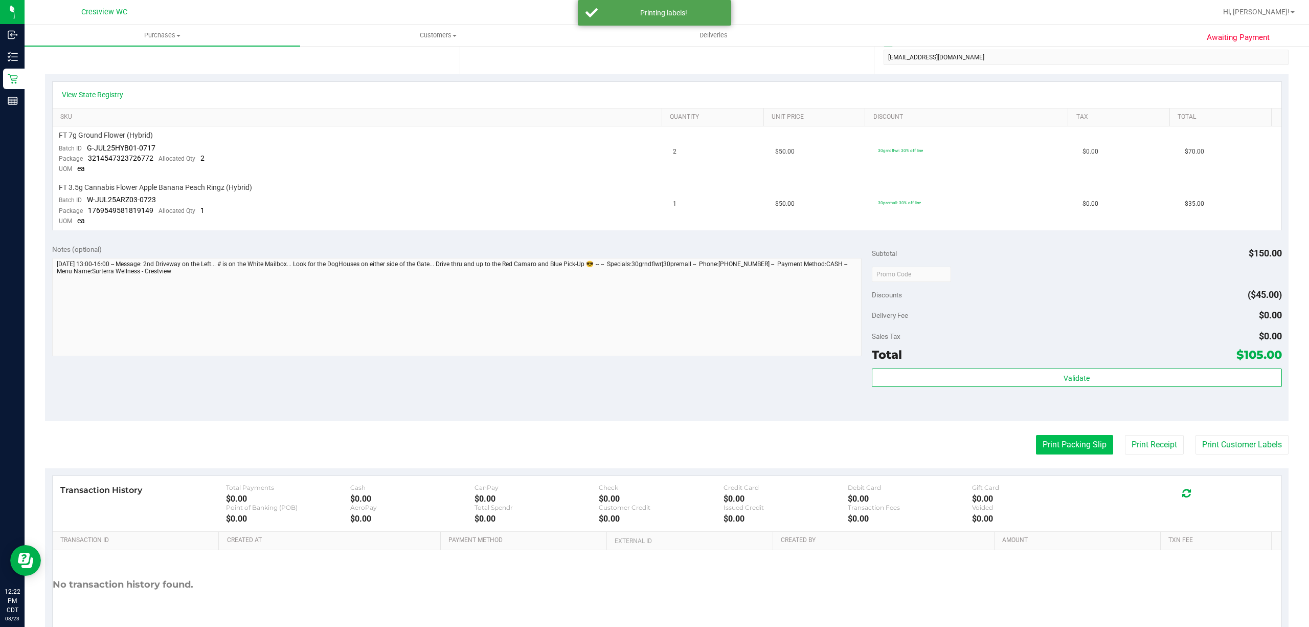
click at [1056, 444] on button "Print Packing Slip" at bounding box center [1074, 444] width 77 height 19
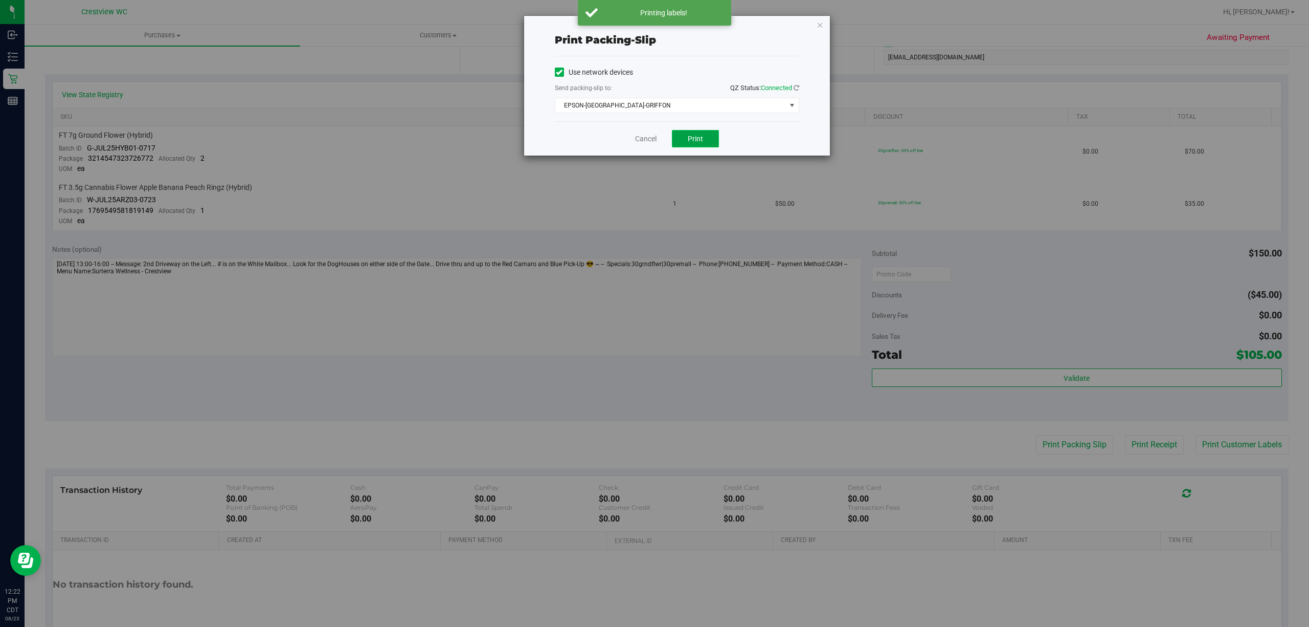
click at [708, 141] on button "Print" at bounding box center [695, 138] width 47 height 17
click at [635, 138] on link "Cancel" at bounding box center [645, 138] width 21 height 11
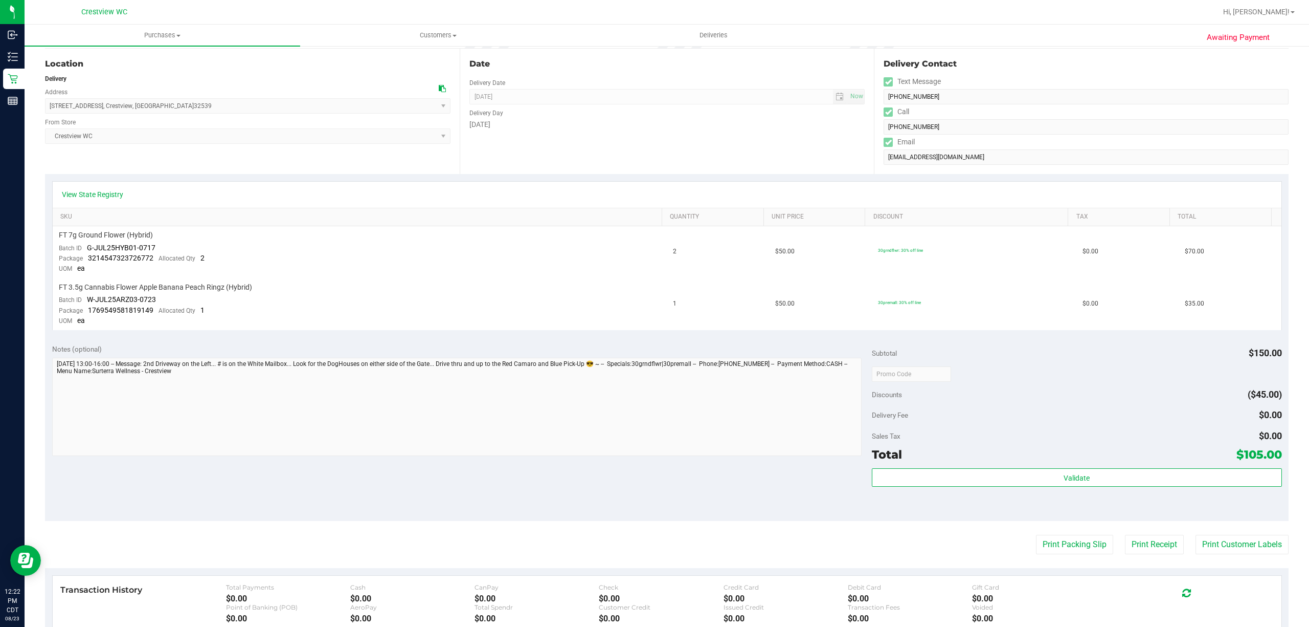
scroll to position [0, 0]
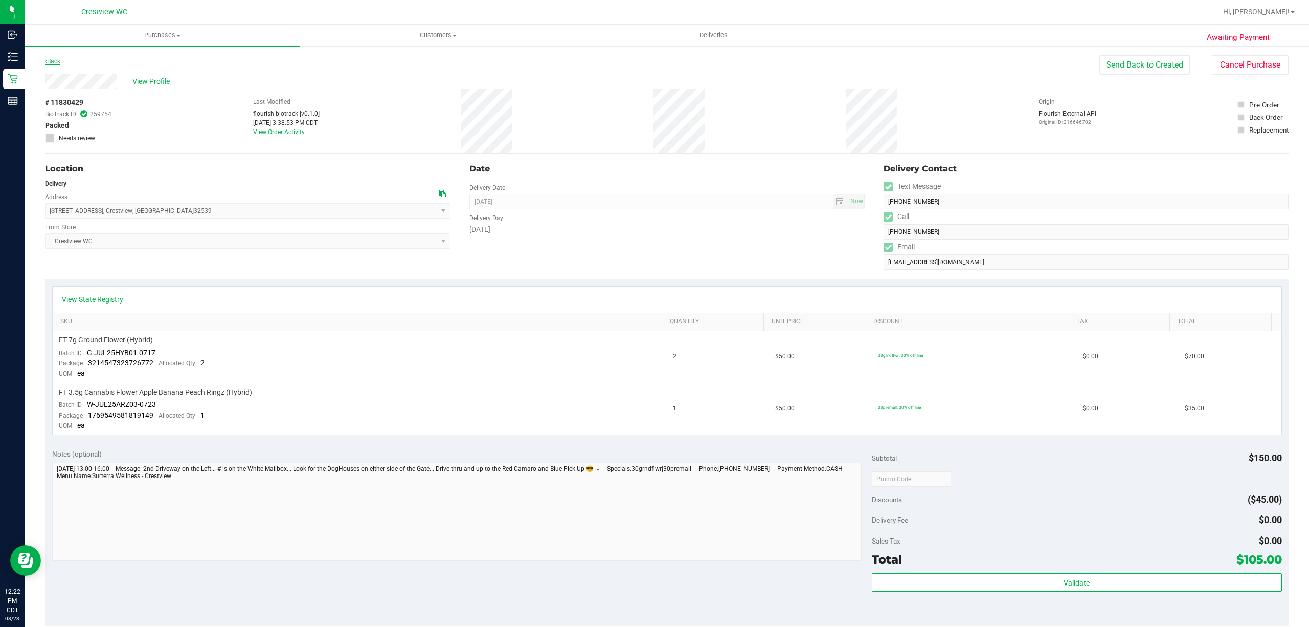
click at [49, 59] on link "Back" at bounding box center [52, 61] width 15 height 7
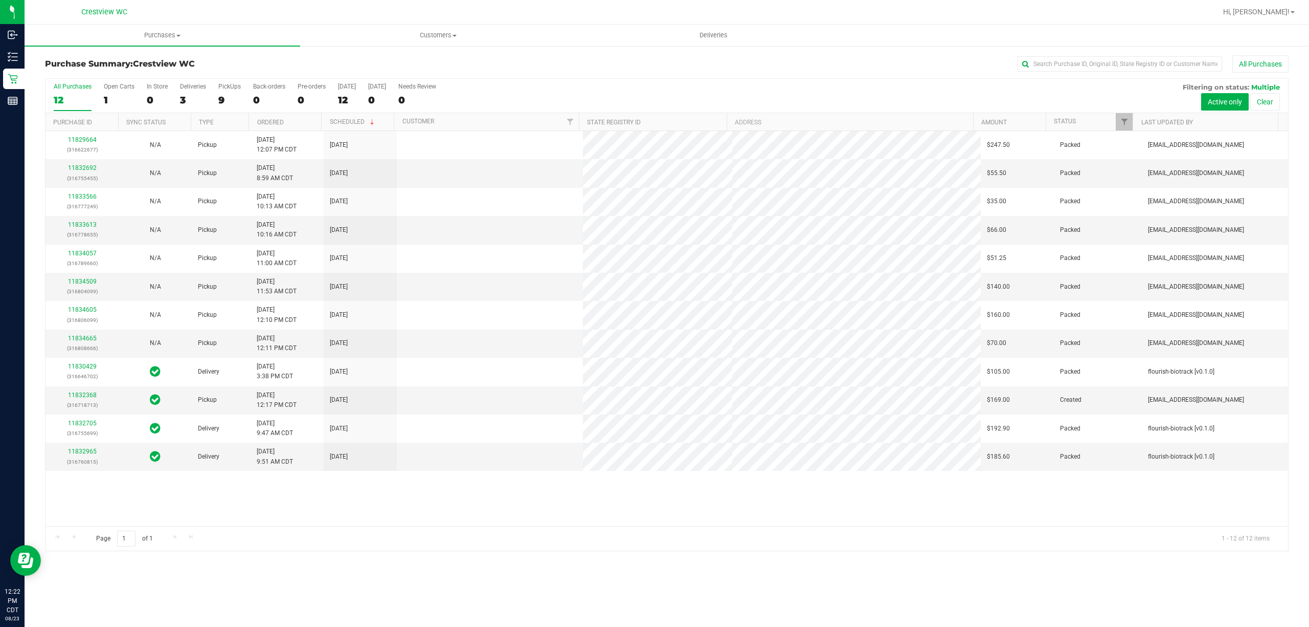
click at [229, 96] on div "9" at bounding box center [229, 100] width 23 height 12
click at [0, 0] on input "PickUps 9" at bounding box center [0, 0] width 0 height 0
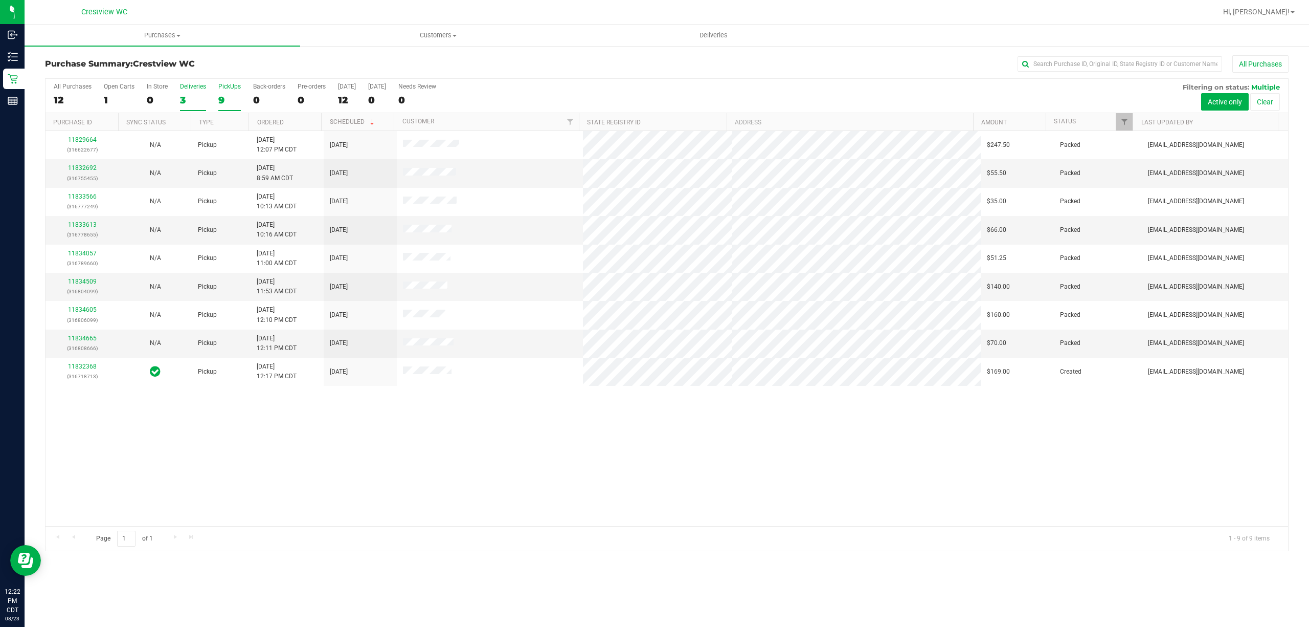
click at [187, 94] on label "Deliveries 3" at bounding box center [193, 97] width 26 height 28
click at [0, 0] on input "Deliveries 3" at bounding box center [0, 0] width 0 height 0
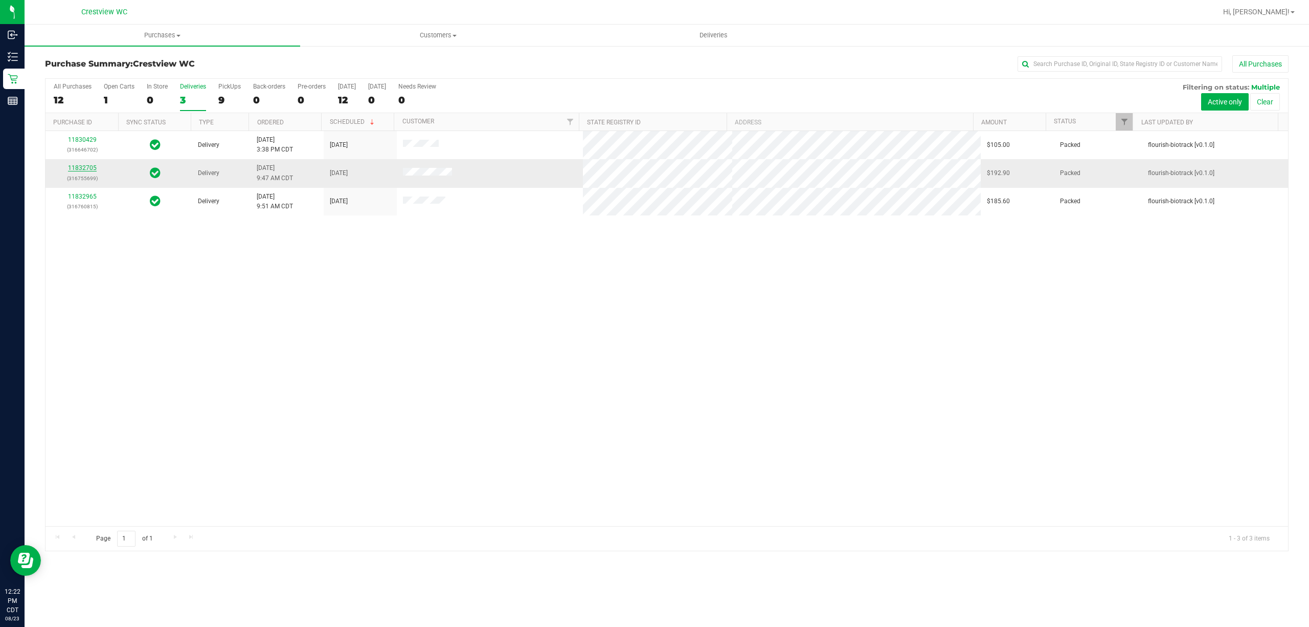
click at [91, 165] on link "11832705" at bounding box center [82, 167] width 29 height 7
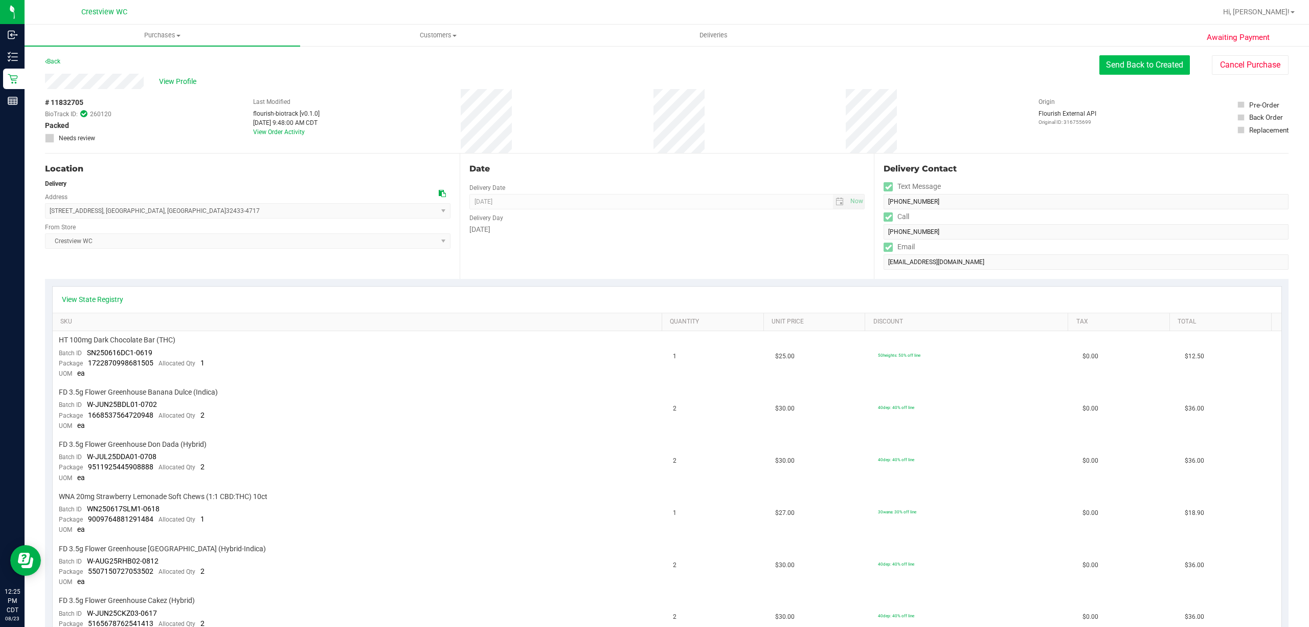
click at [1117, 64] on button "Send Back to Created" at bounding box center [1145, 64] width 91 height 19
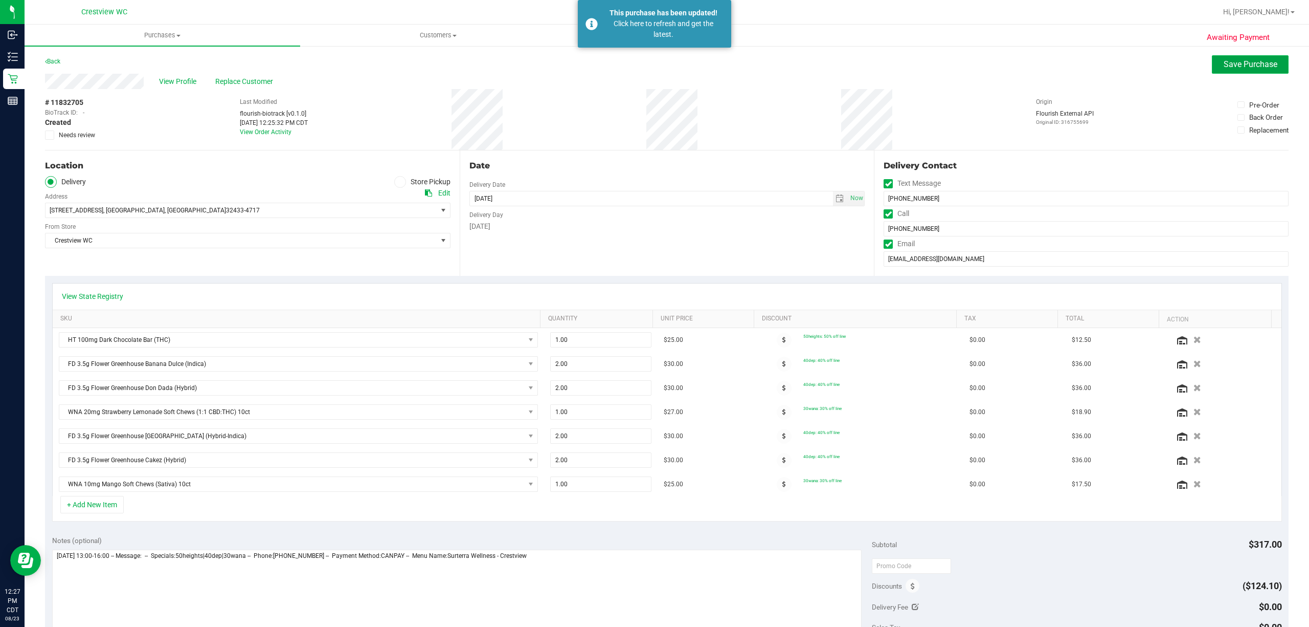
click at [1224, 66] on span "Save Purchase" at bounding box center [1251, 64] width 54 height 10
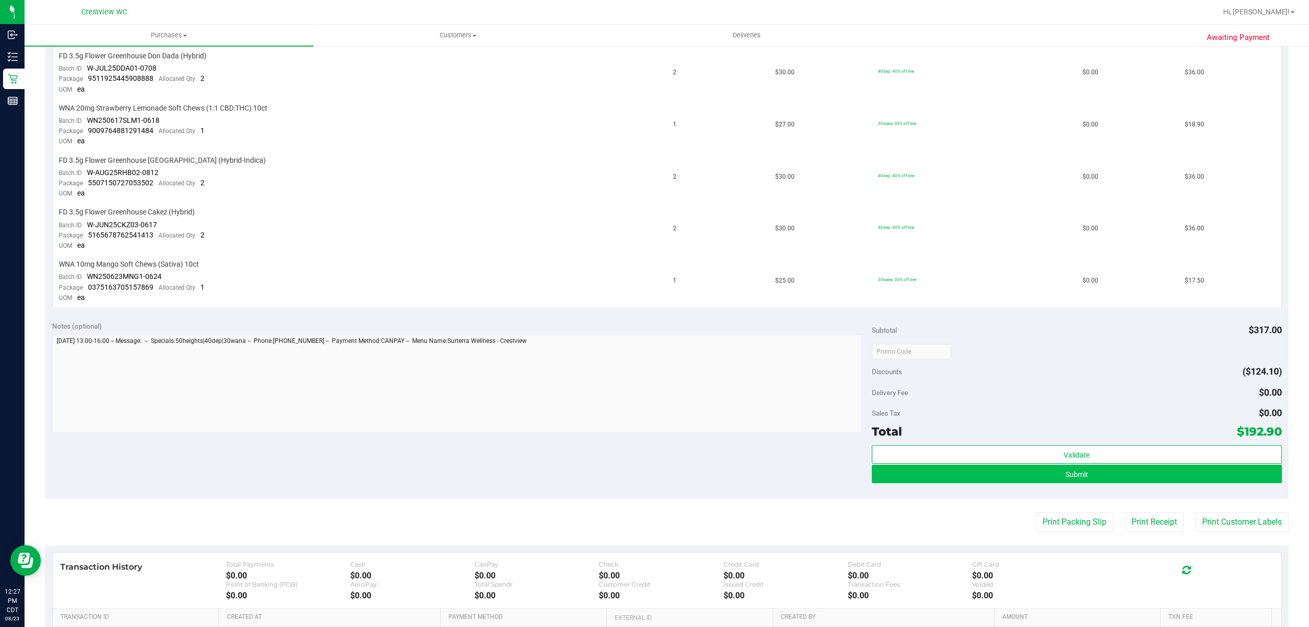
scroll to position [409, 0]
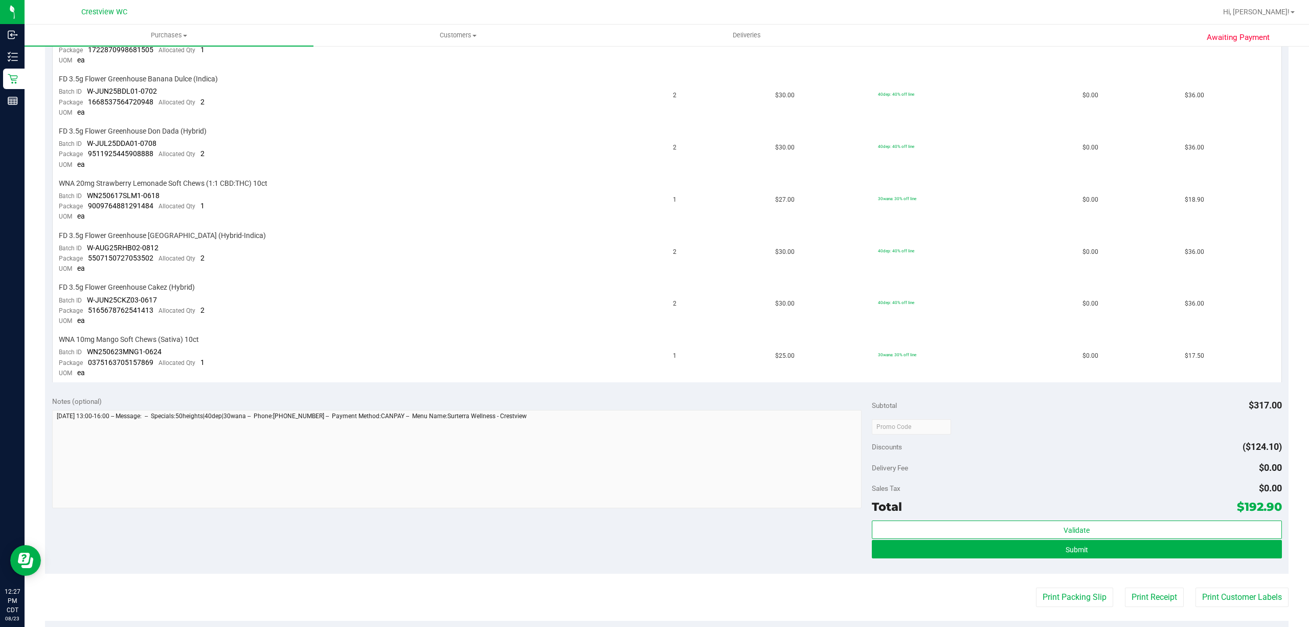
scroll to position [302, 0]
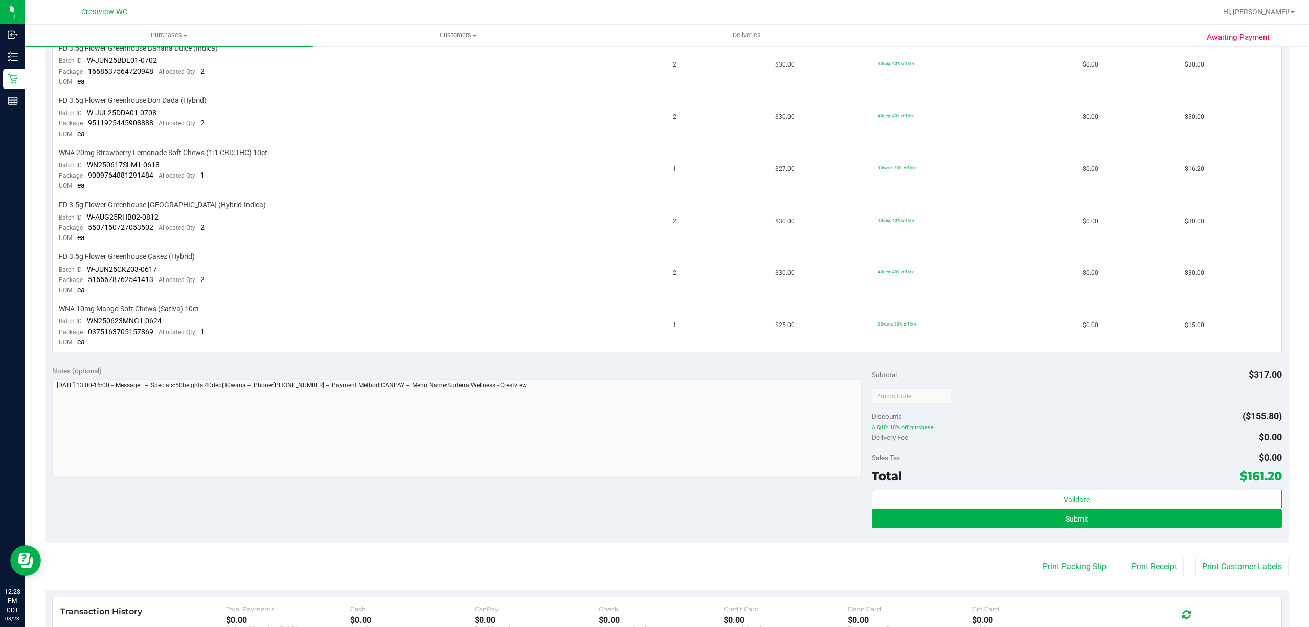
scroll to position [409, 0]
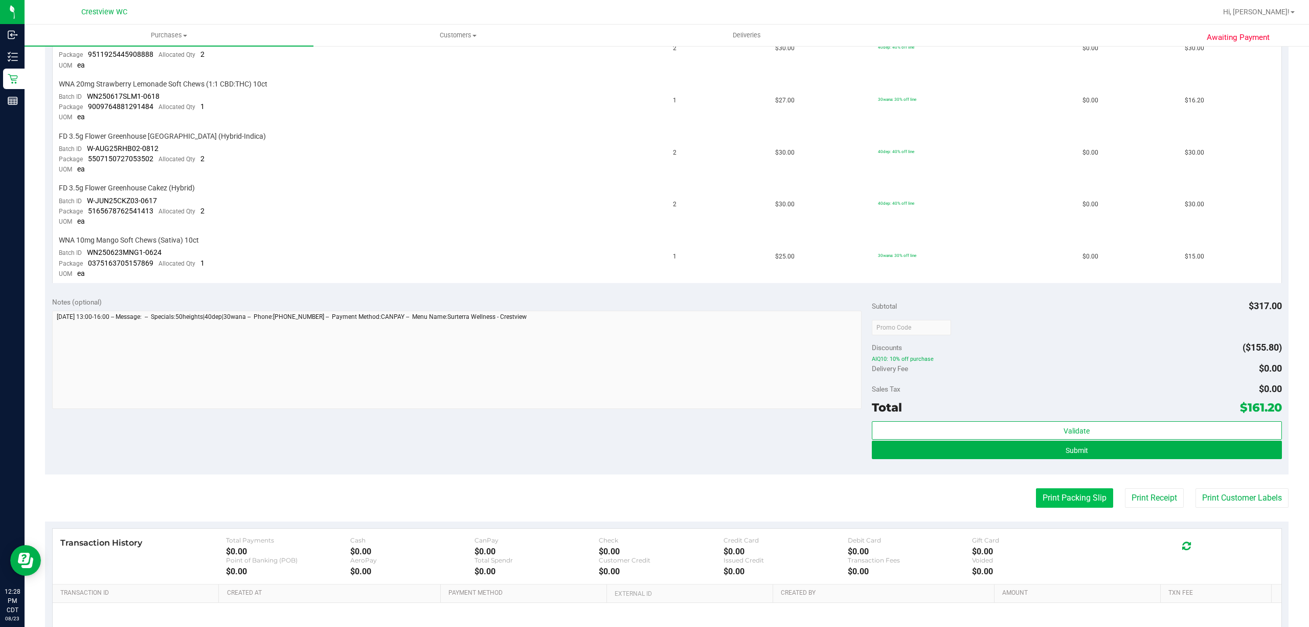
click at [1047, 489] on button "Print Packing Slip" at bounding box center [1074, 497] width 77 height 19
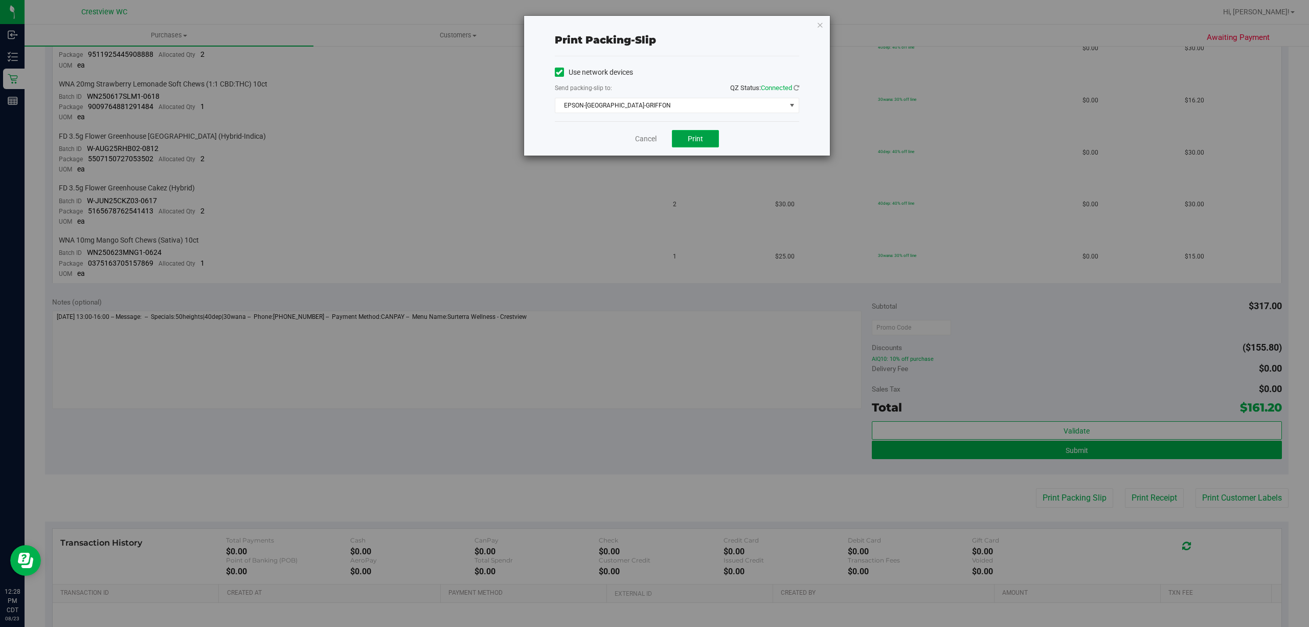
click at [703, 136] on button "Print" at bounding box center [695, 138] width 47 height 17
click at [633, 146] on div "Cancel Print" at bounding box center [677, 138] width 244 height 34
click at [637, 143] on link "Cancel" at bounding box center [645, 138] width 21 height 11
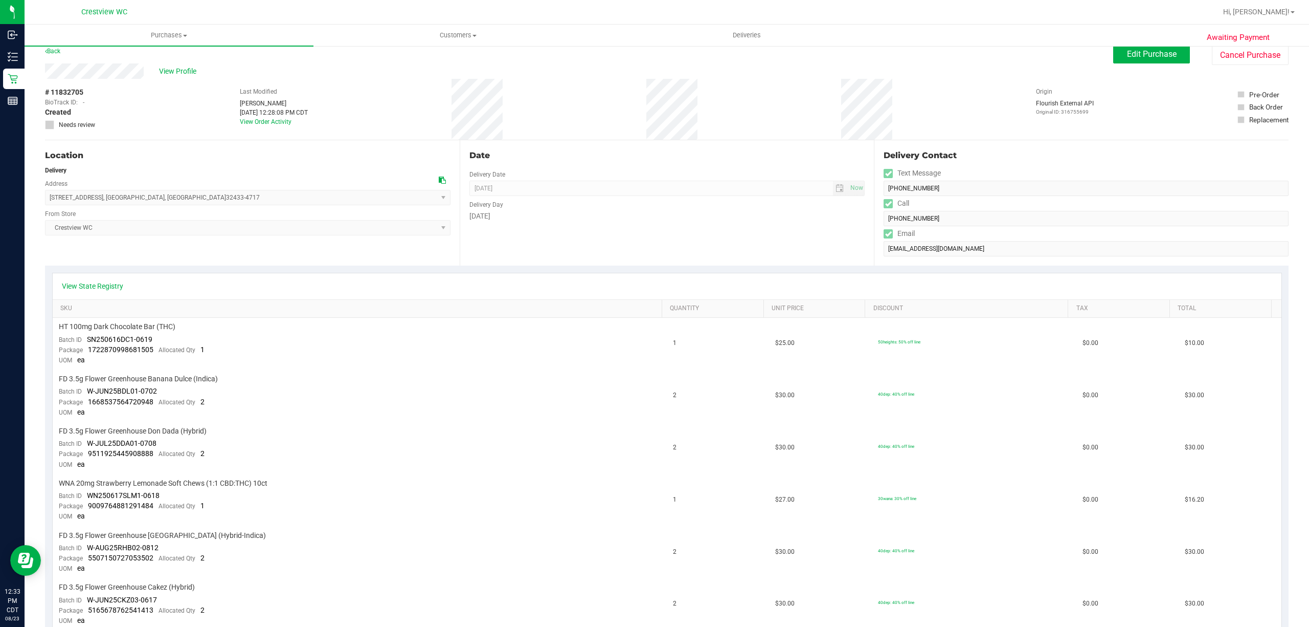
scroll to position [0, 0]
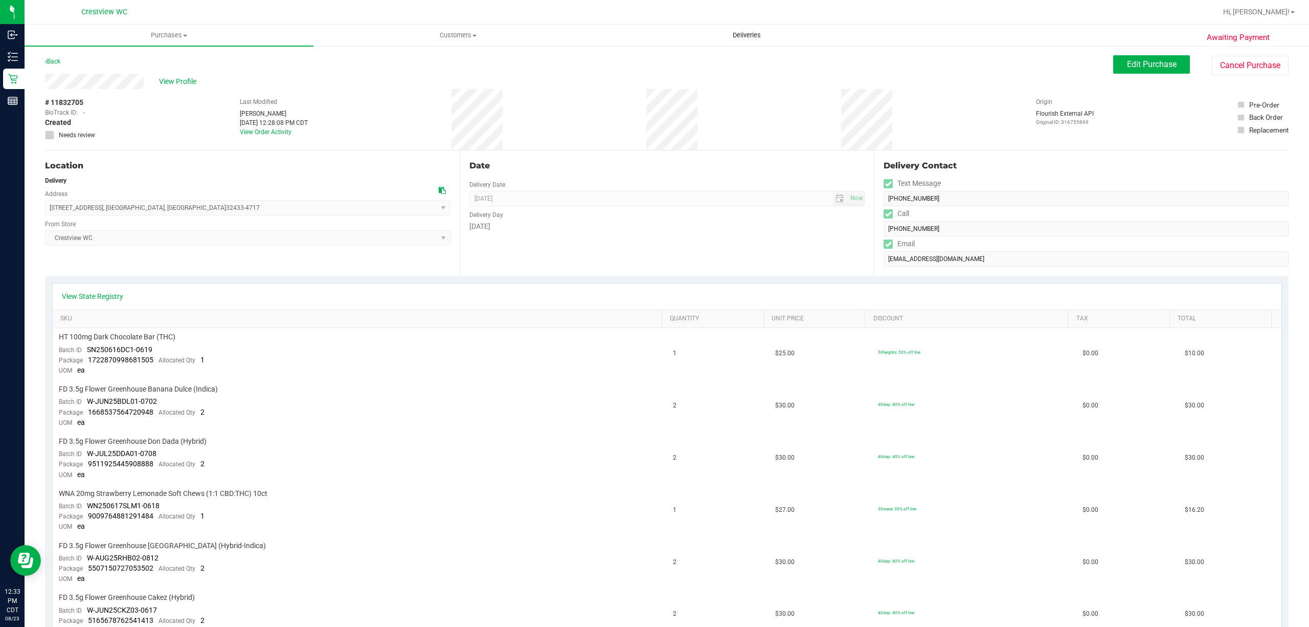
click at [755, 35] on span "Deliveries" at bounding box center [747, 35] width 56 height 9
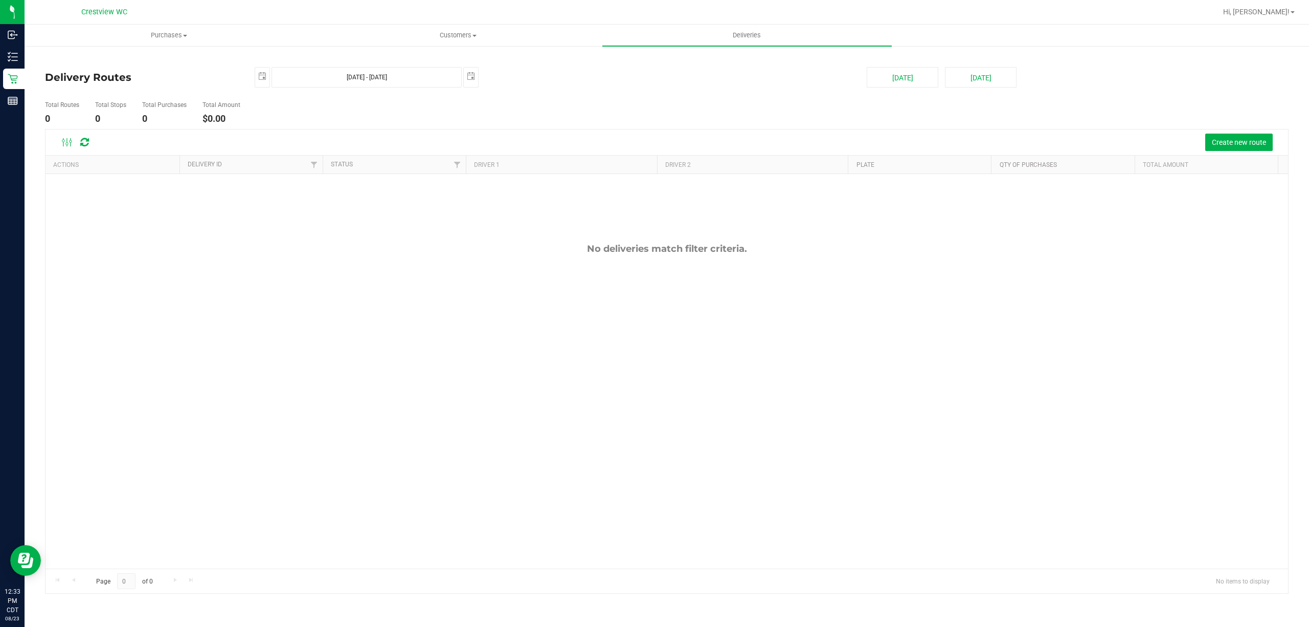
click at [599, 113] on ul "Total Routes 0 Total Stops 0 Total Purchases 0 Total Amount $0.00" at bounding box center [455, 113] width 827 height 32
click at [717, 100] on ul "Total Routes 0 Total Stops 0 Total Purchases 0 Total Amount $0.00" at bounding box center [455, 113] width 827 height 32
click at [896, 83] on button "[DATE]" at bounding box center [903, 77] width 72 height 20
click at [878, 86] on button "[DATE]" at bounding box center [903, 77] width 72 height 20
click at [1266, 142] on button "Create new route" at bounding box center [1240, 141] width 68 height 17
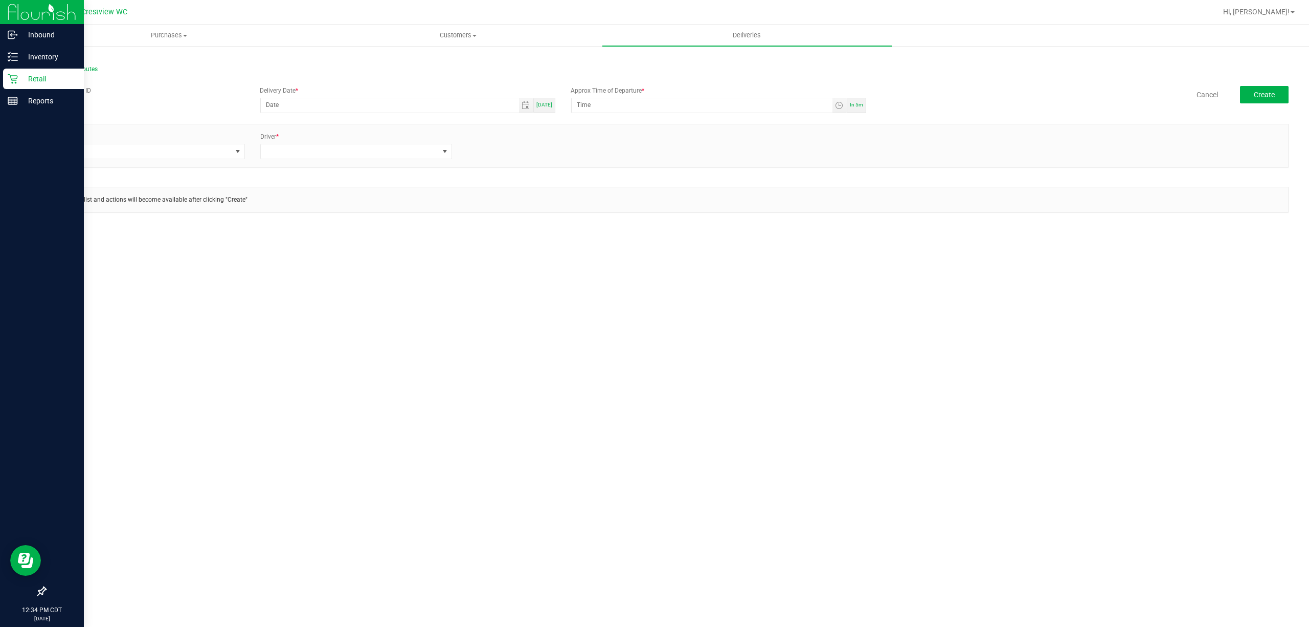
click at [11, 74] on icon at bounding box center [13, 79] width 10 height 10
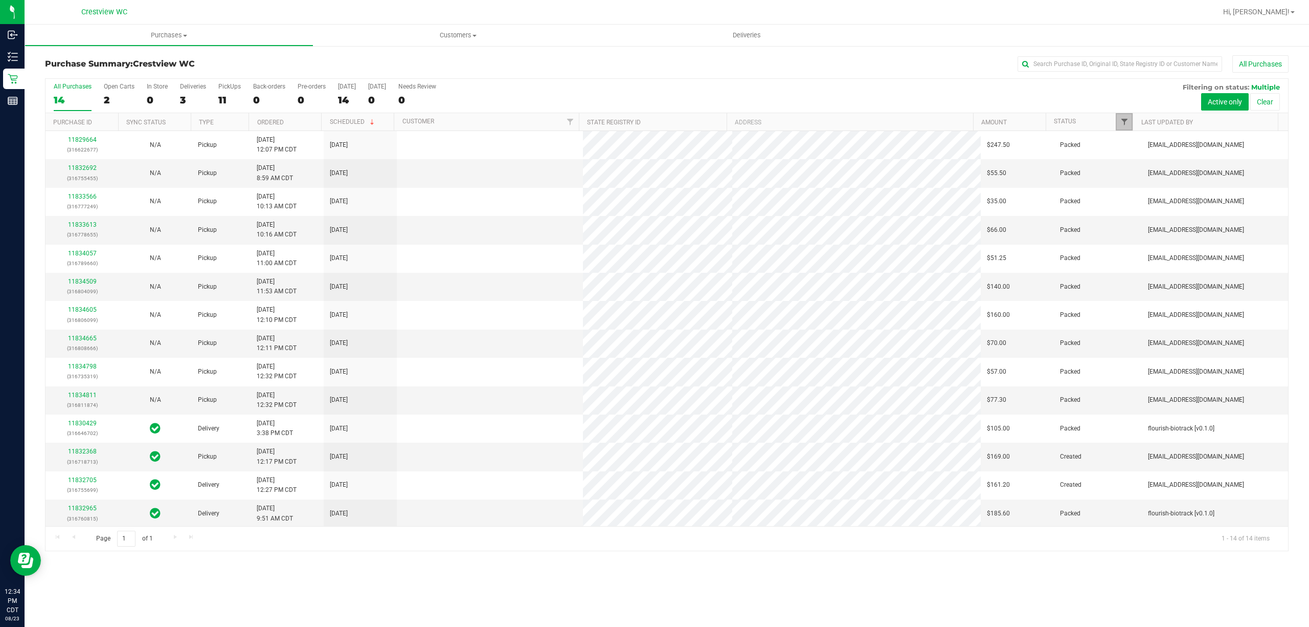
click at [1122, 125] on span "Filter" at bounding box center [1125, 122] width 8 height 8
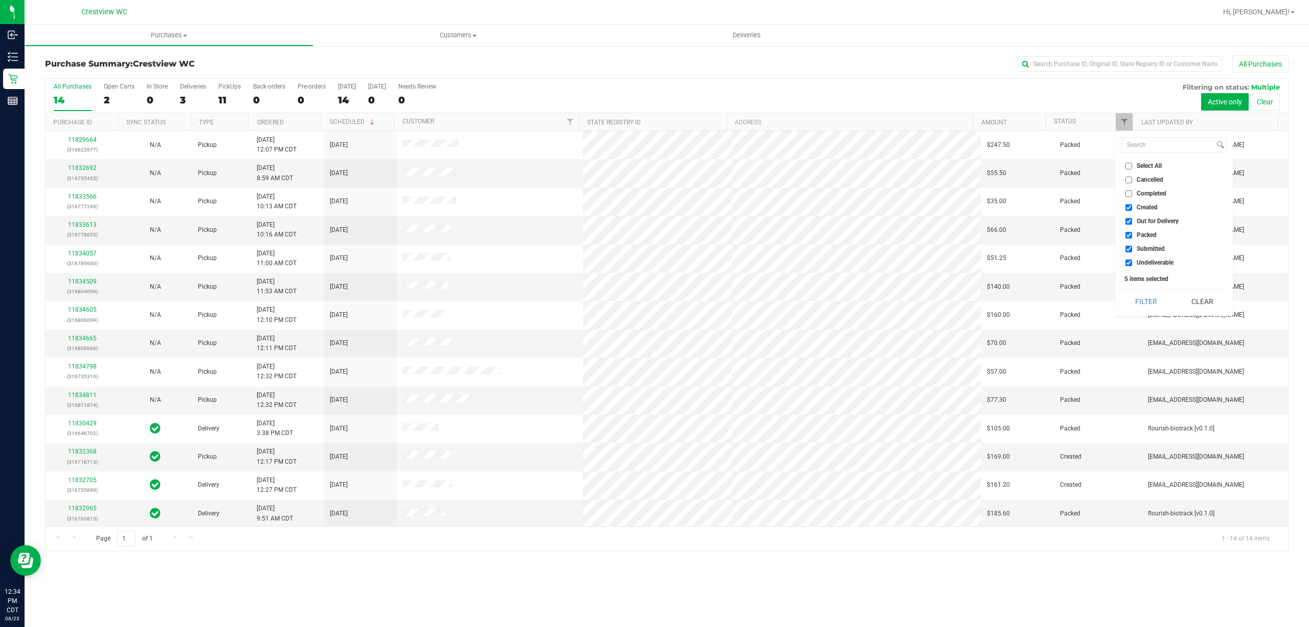
click at [1130, 207] on input "Created" at bounding box center [1129, 207] width 7 height 7
checkbox input "false"
click at [1126, 220] on input "Out for Delivery" at bounding box center [1129, 221] width 7 height 7
checkbox input "false"
click at [1126, 235] on input "Packed" at bounding box center [1129, 235] width 7 height 7
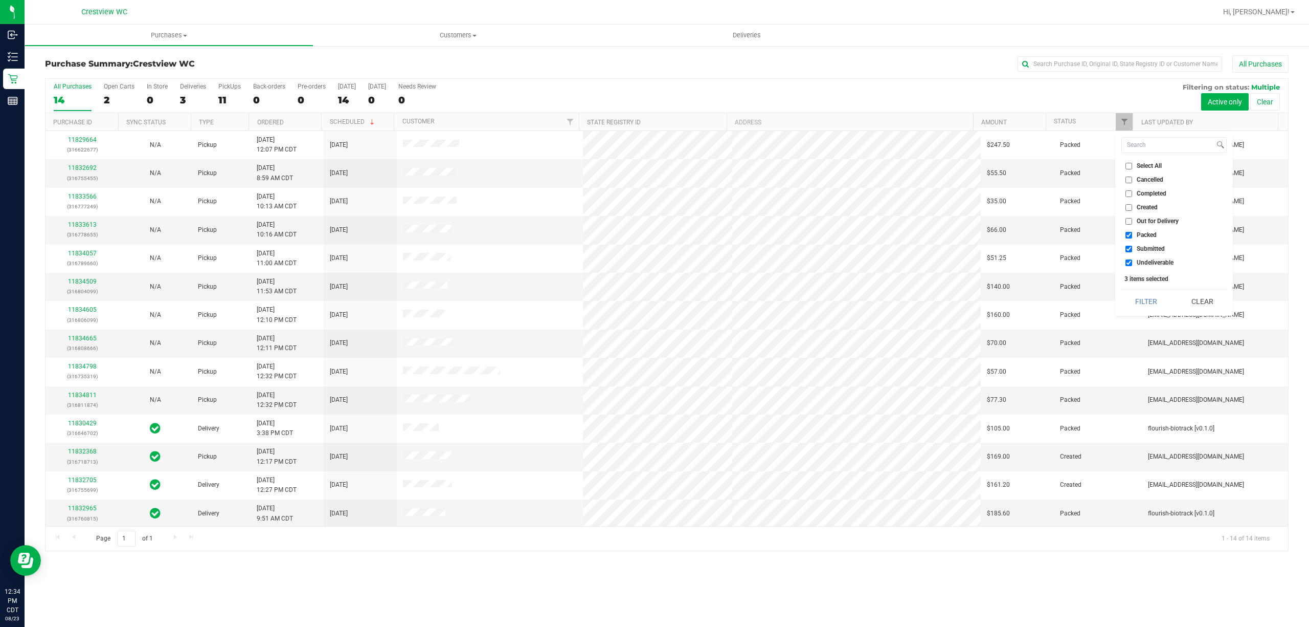
checkbox input "false"
click at [1127, 262] on input "Undeliverable" at bounding box center [1129, 262] width 7 height 7
checkbox input "false"
click at [1134, 293] on button "Filter" at bounding box center [1146, 301] width 49 height 23
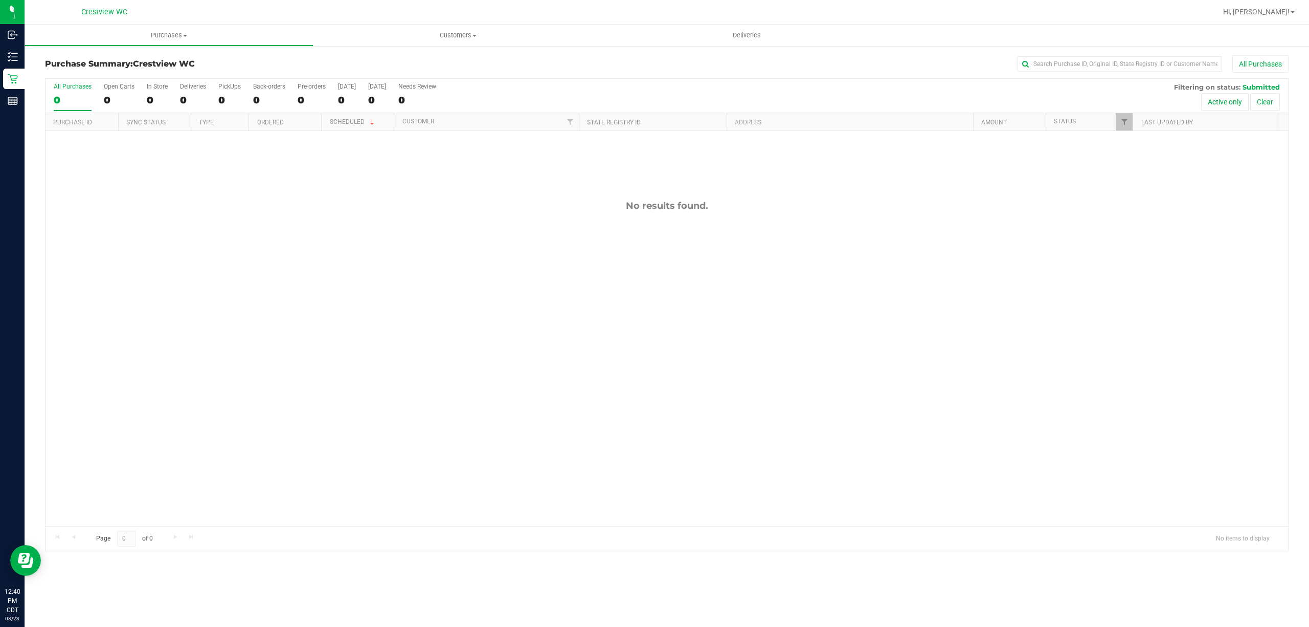
click at [680, 307] on div "No results found." at bounding box center [667, 363] width 1243 height 464
click at [734, 35] on span "Deliveries" at bounding box center [747, 35] width 56 height 9
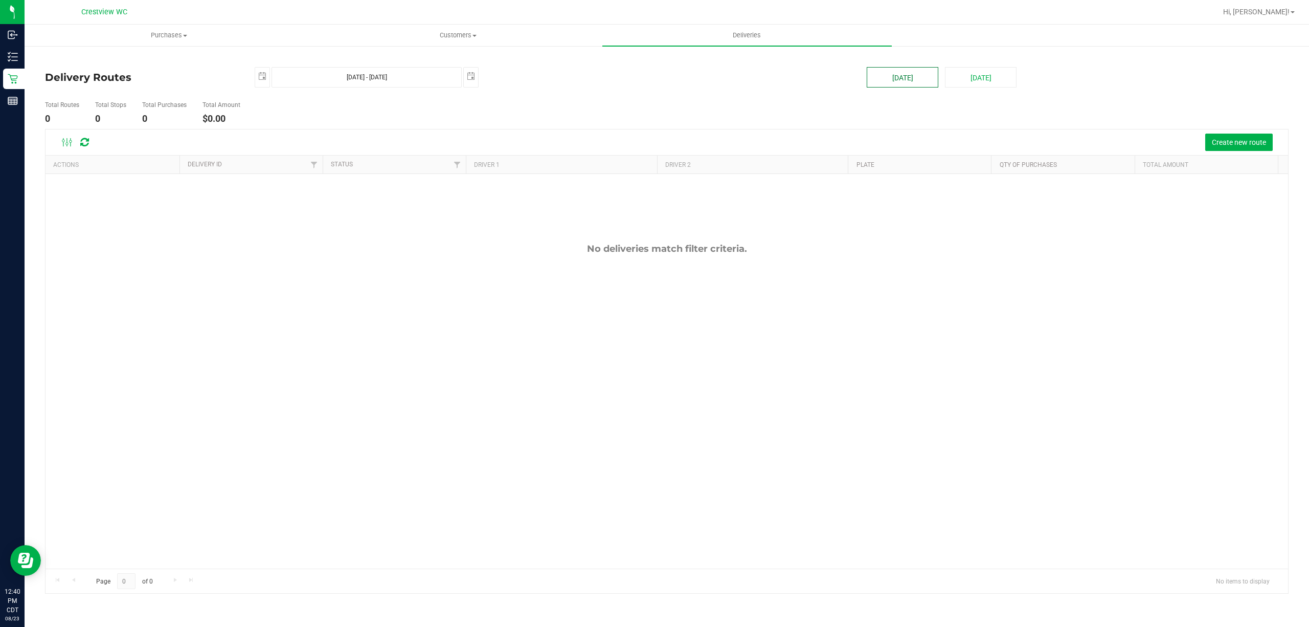
click at [908, 76] on button "[DATE]" at bounding box center [903, 77] width 72 height 20
click at [1234, 142] on span "Create new route" at bounding box center [1239, 142] width 54 height 8
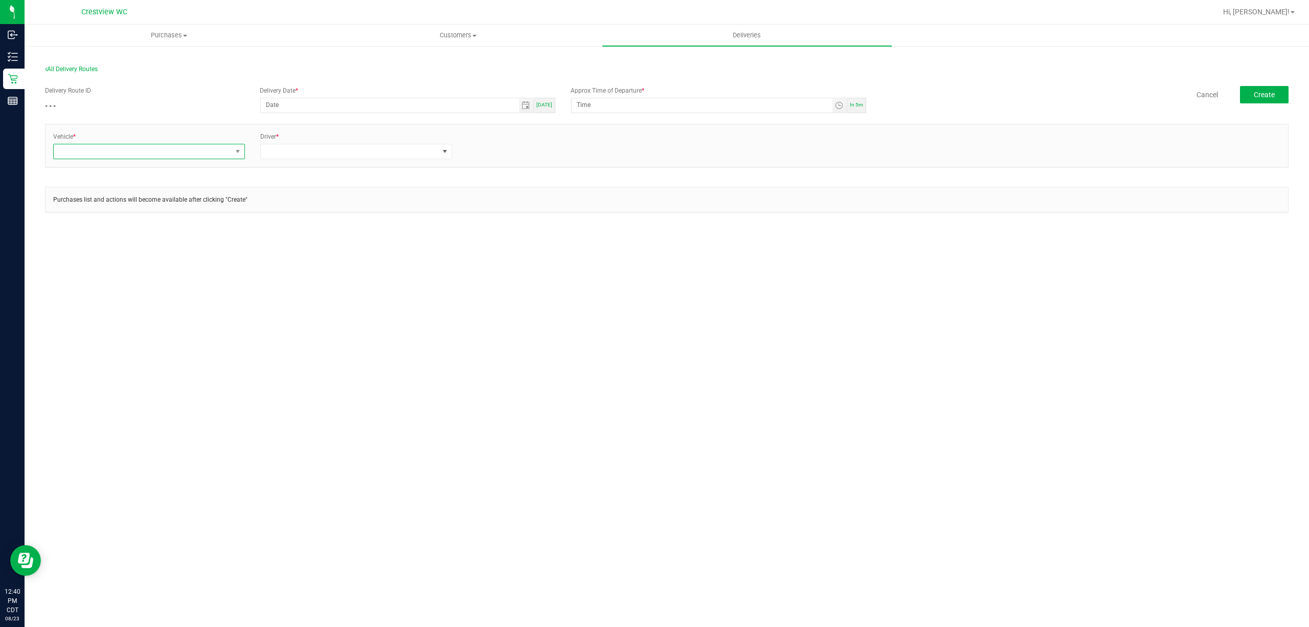
click at [183, 158] on span at bounding box center [143, 151] width 178 height 14
type input "r"
click at [154, 218] on li "FL-ROGUE-04" at bounding box center [149, 209] width 191 height 17
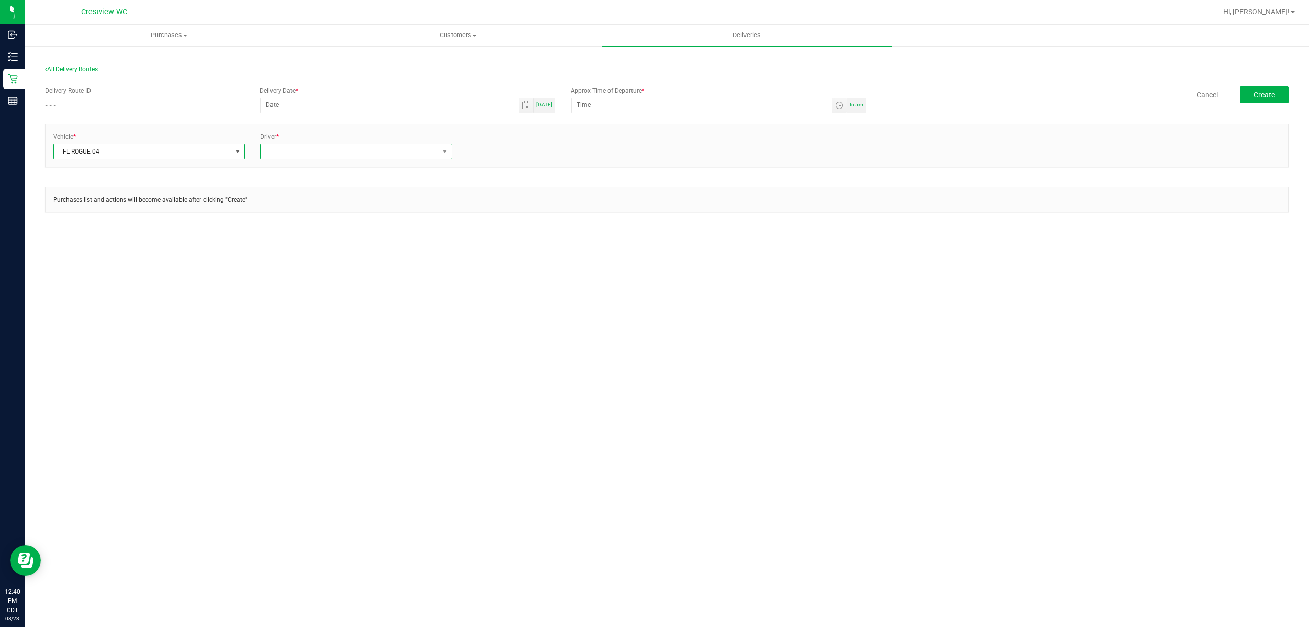
click at [306, 156] on span at bounding box center [350, 151] width 178 height 14
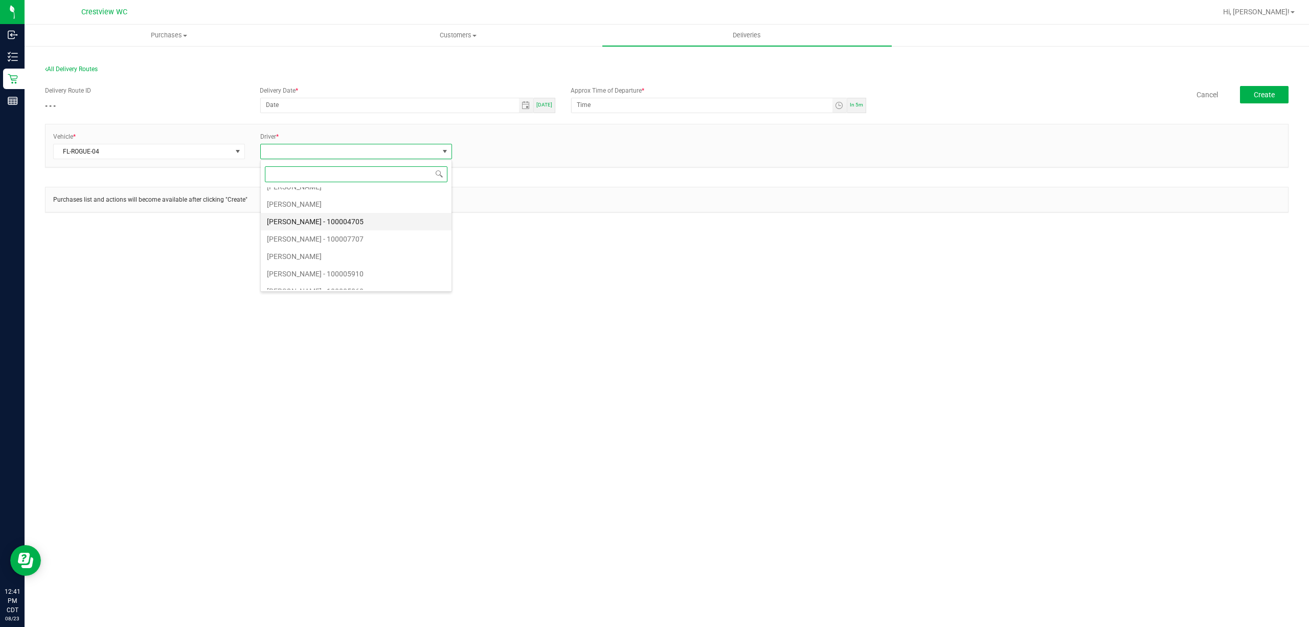
scroll to position [341, 0]
click at [320, 209] on li "[MEDICAL_DATA][PERSON_NAME] - 100000218" at bounding box center [356, 202] width 191 height 17
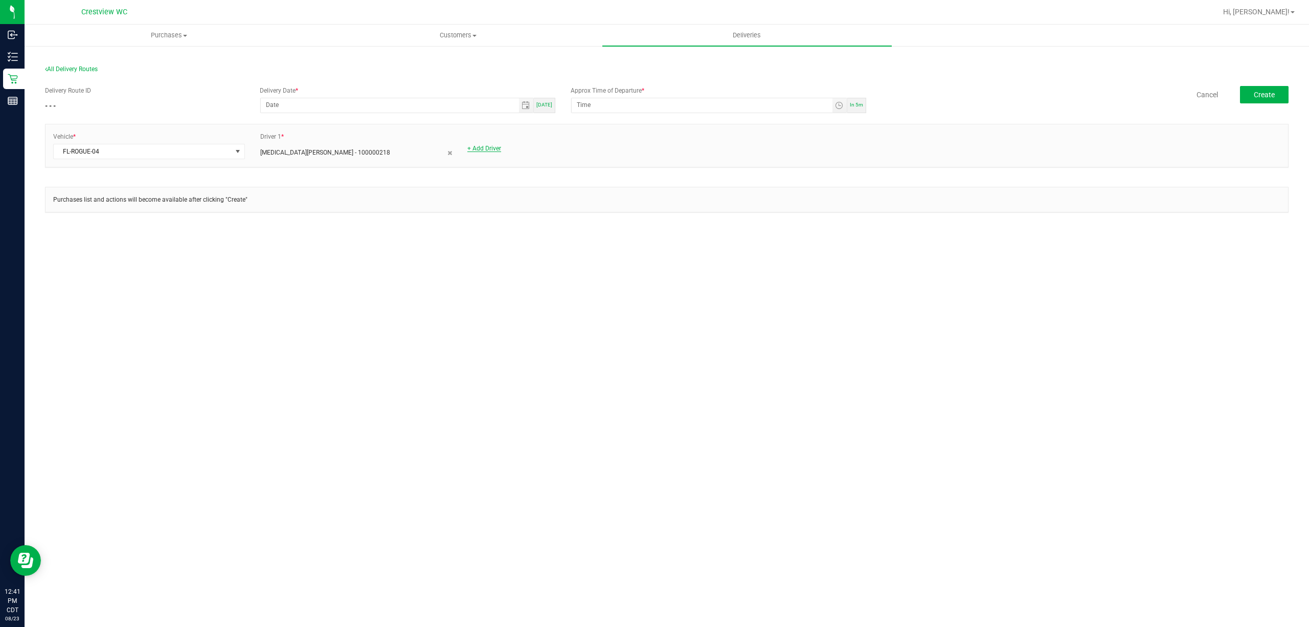
click at [480, 150] on link "+ Add Driver" at bounding box center [484, 148] width 34 height 7
click at [504, 152] on span at bounding box center [557, 151] width 178 height 14
click at [533, 213] on li "[PERSON_NAME] - 100006162" at bounding box center [563, 203] width 191 height 17
click at [551, 103] on span "[DATE]" at bounding box center [545, 105] width 16 height 6
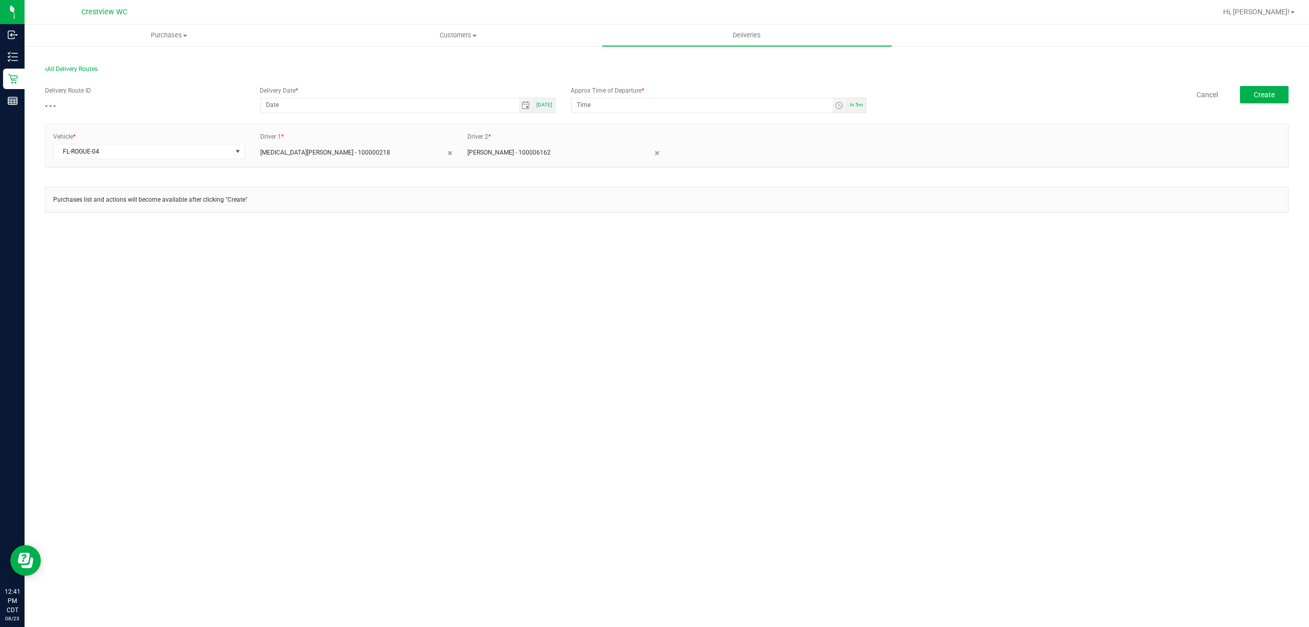
type input "[DATE]"
drag, startPoint x: 743, startPoint y: 102, endPoint x: 571, endPoint y: 108, distance: 172.5
click at [571, 108] on span "12:46 PM" at bounding box center [709, 105] width 276 height 15
type input "1:00 PM"
type input "1:minute PM"
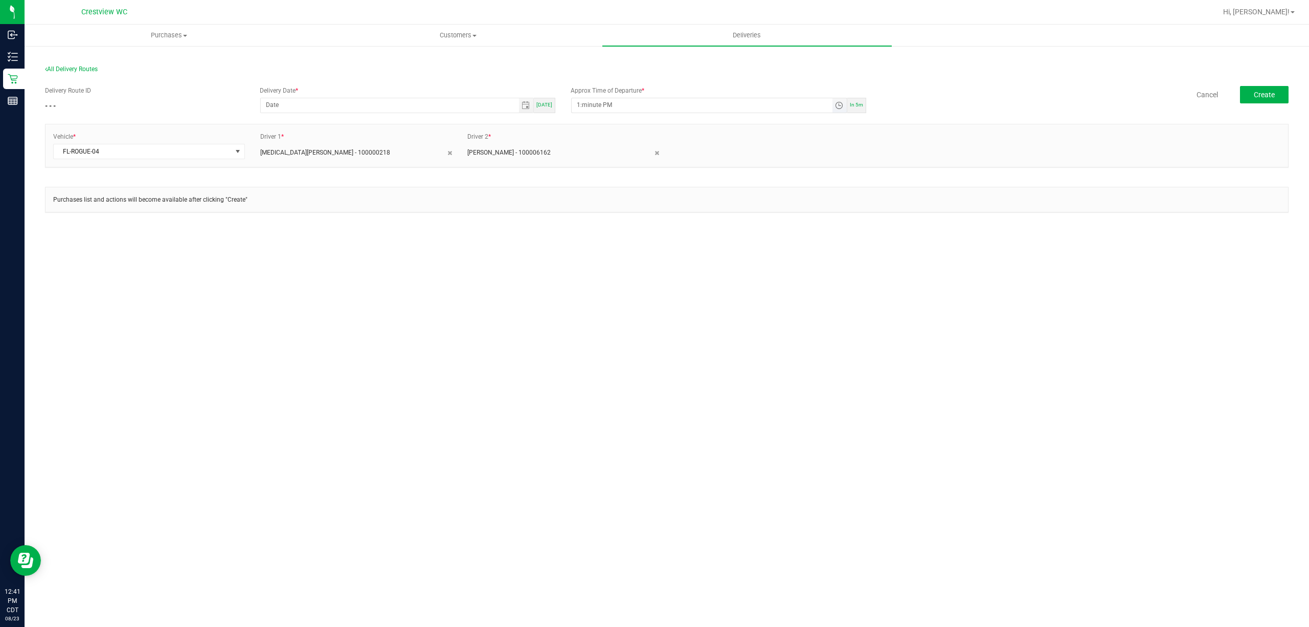
type input "12/31/1969"
type input "1:00 PM"
click at [625, 121] on div "Delivery Route ID - - - Delivery Date * 12/31/1969 Today Approx Time of Departu…" at bounding box center [667, 154] width 1244 height 152
click at [1255, 96] on span "Create" at bounding box center [1264, 95] width 21 height 8
click at [543, 103] on span "[DATE]" at bounding box center [545, 105] width 16 height 6
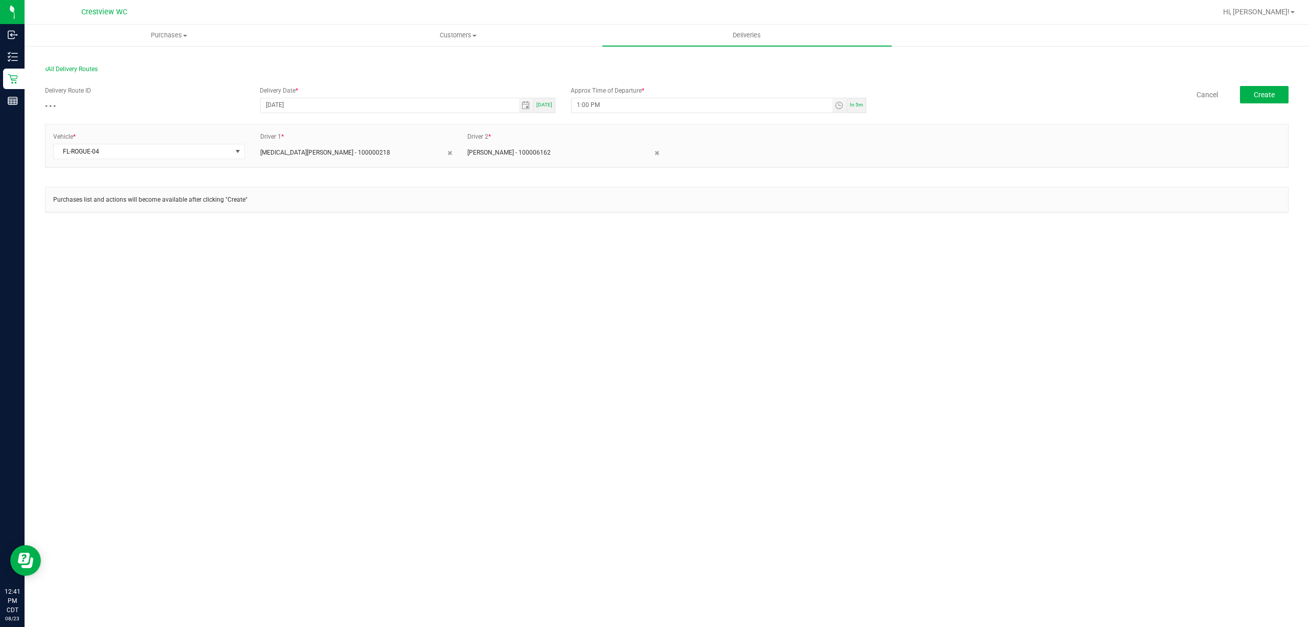
type input "[DATE]"
click at [1278, 94] on button "Create" at bounding box center [1264, 94] width 49 height 17
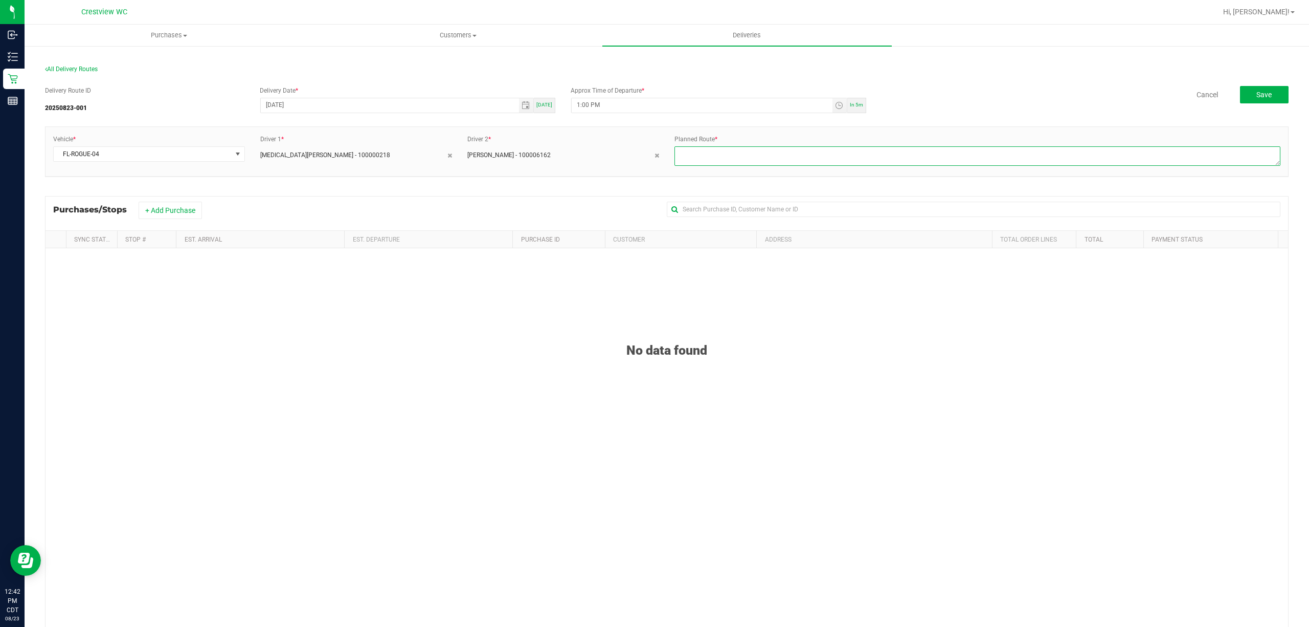
click at [1000, 150] on textarea at bounding box center [978, 155] width 606 height 19
type textarea "1"
click at [197, 213] on button "+ Add Purchase" at bounding box center [170, 210] width 63 height 17
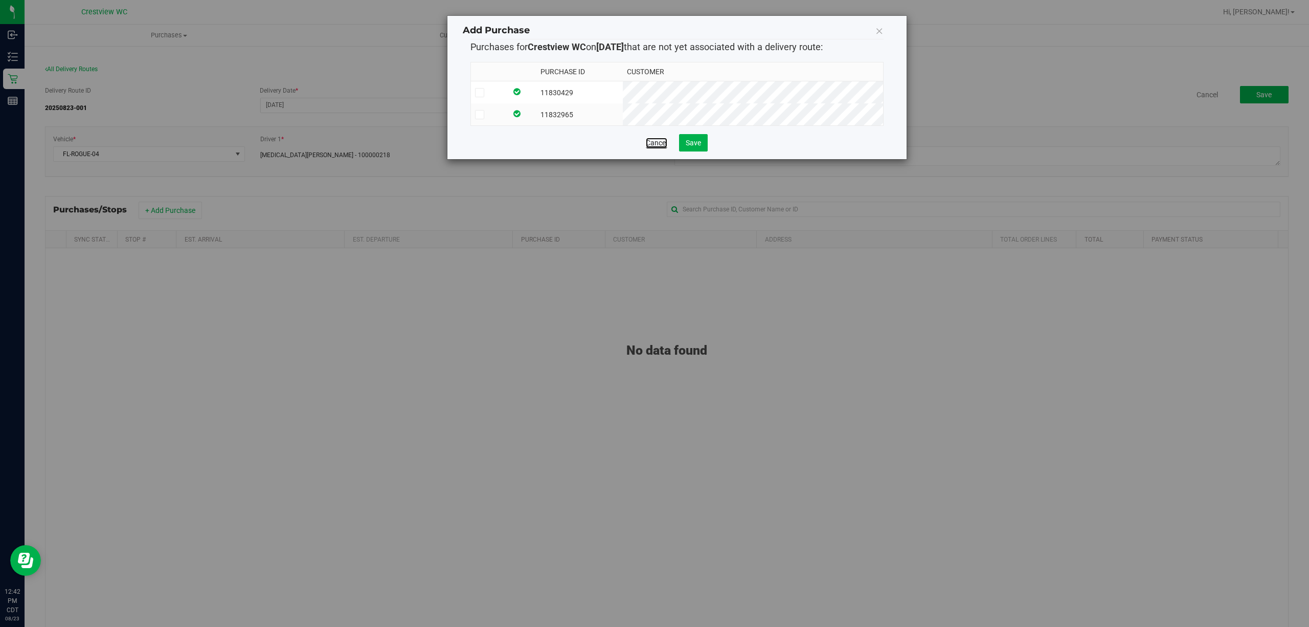
click at [653, 148] on link "Cancel" at bounding box center [656, 143] width 21 height 10
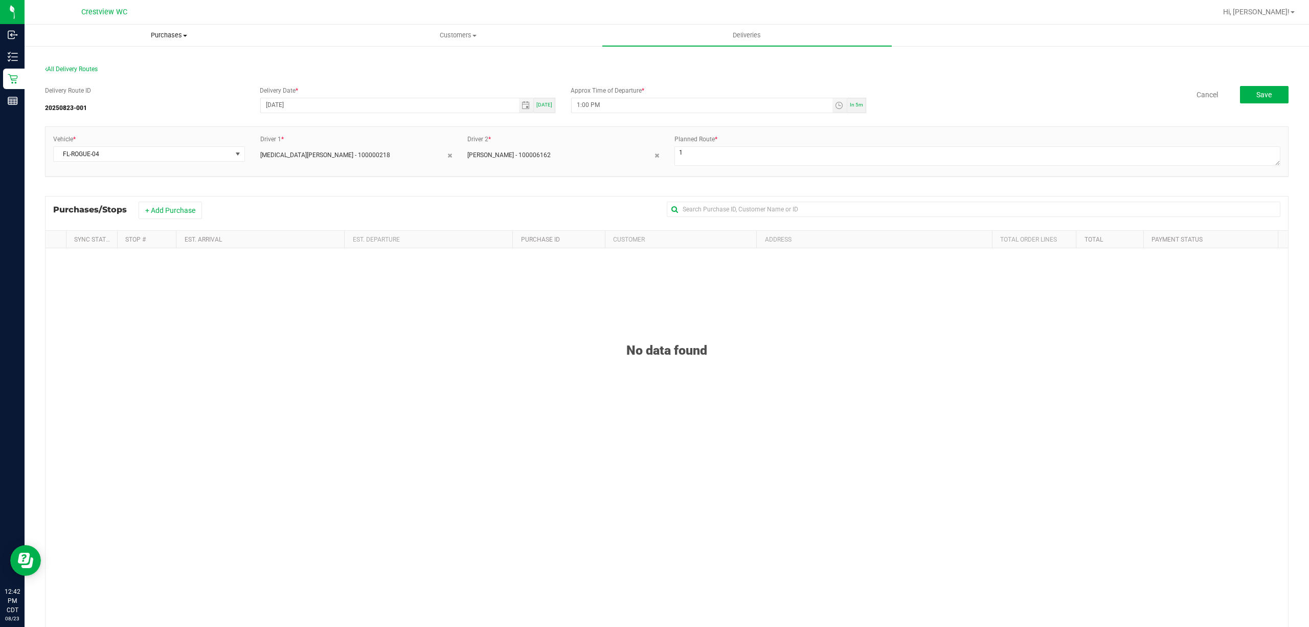
click at [169, 34] on span "Purchases" at bounding box center [169, 35] width 288 height 9
click at [123, 74] on li "Fulfillment" at bounding box center [169, 74] width 289 height 12
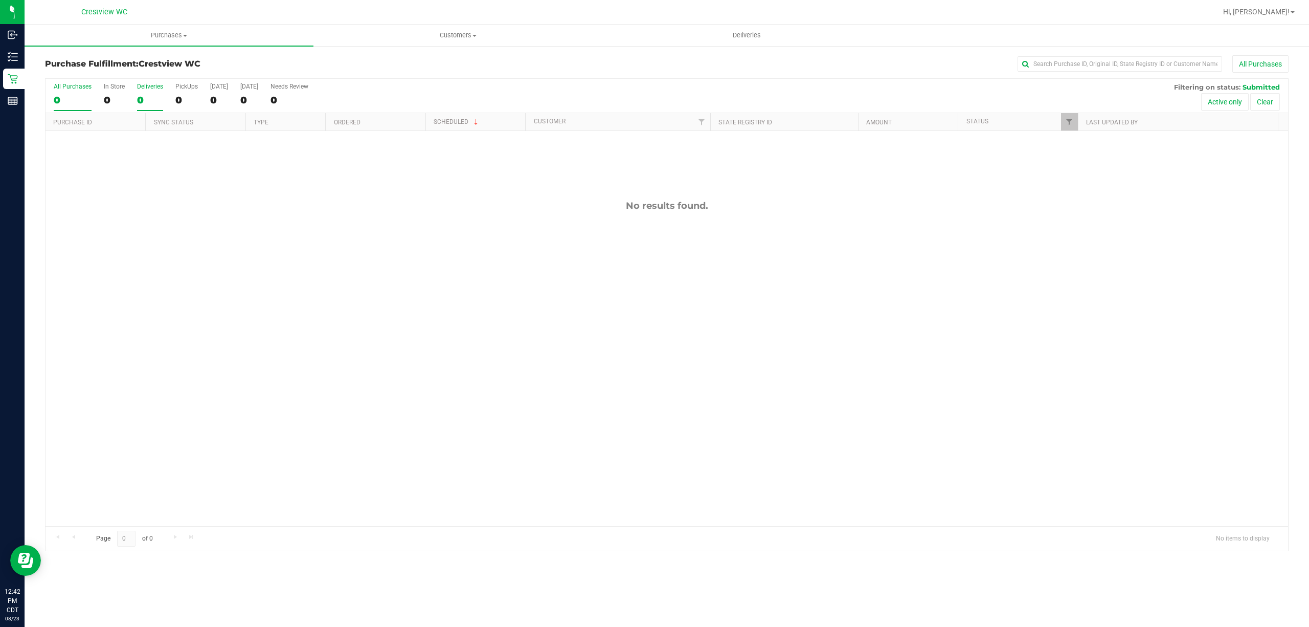
click at [157, 101] on div "0" at bounding box center [150, 100] width 26 height 12
click at [0, 0] on input "Deliveries 0" at bounding box center [0, 0] width 0 height 0
click at [178, 98] on div "0" at bounding box center [186, 100] width 23 height 12
click at [0, 0] on input "PickUps 0" at bounding box center [0, 0] width 0 height 0
click at [138, 94] on label "Deliveries 0" at bounding box center [150, 97] width 26 height 28
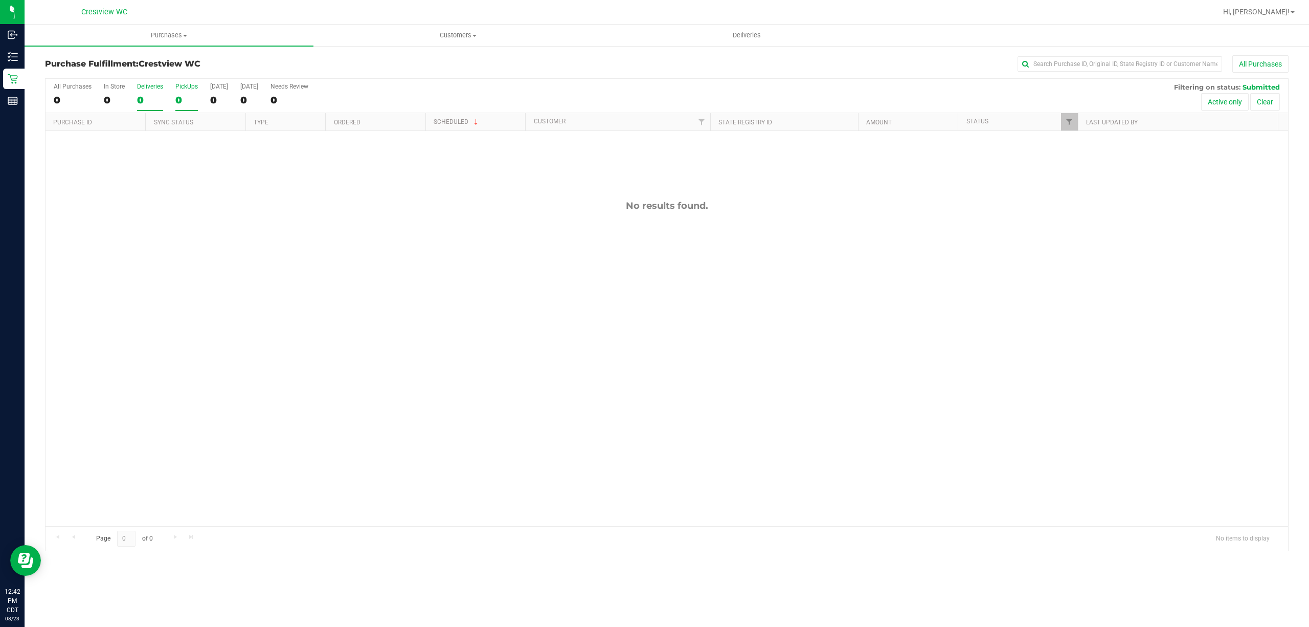
click at [0, 0] on input "Deliveries 0" at bounding box center [0, 0] width 0 height 0
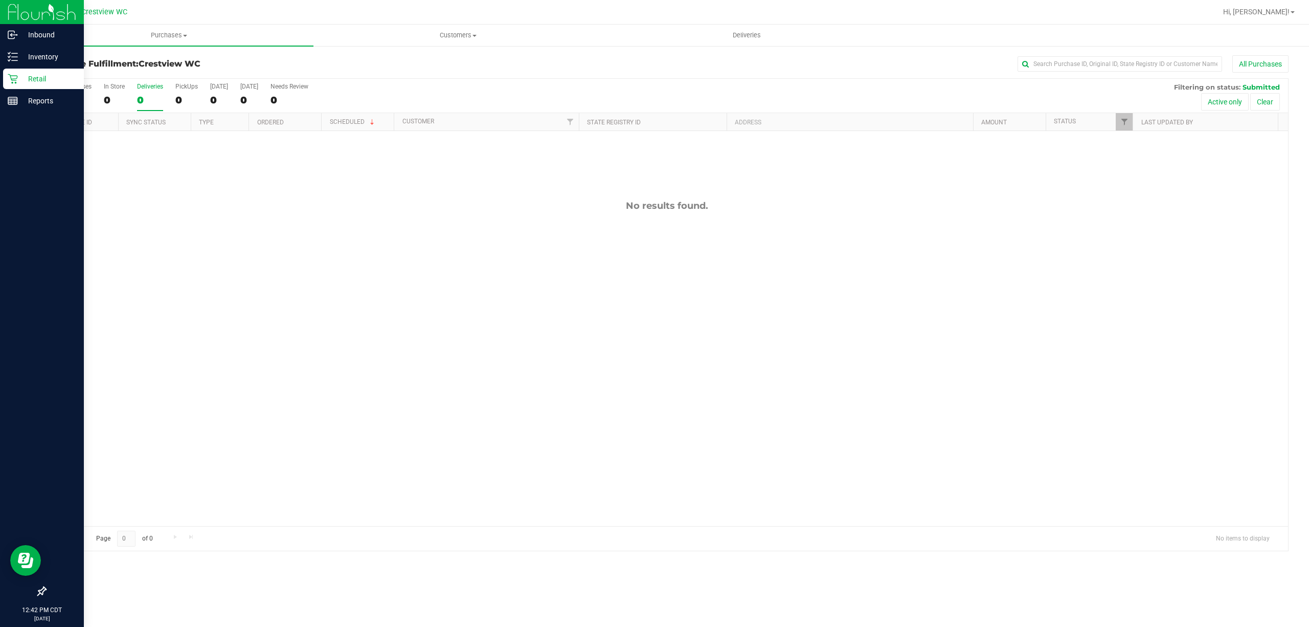
click at [26, 78] on p "Retail" at bounding box center [48, 79] width 61 height 12
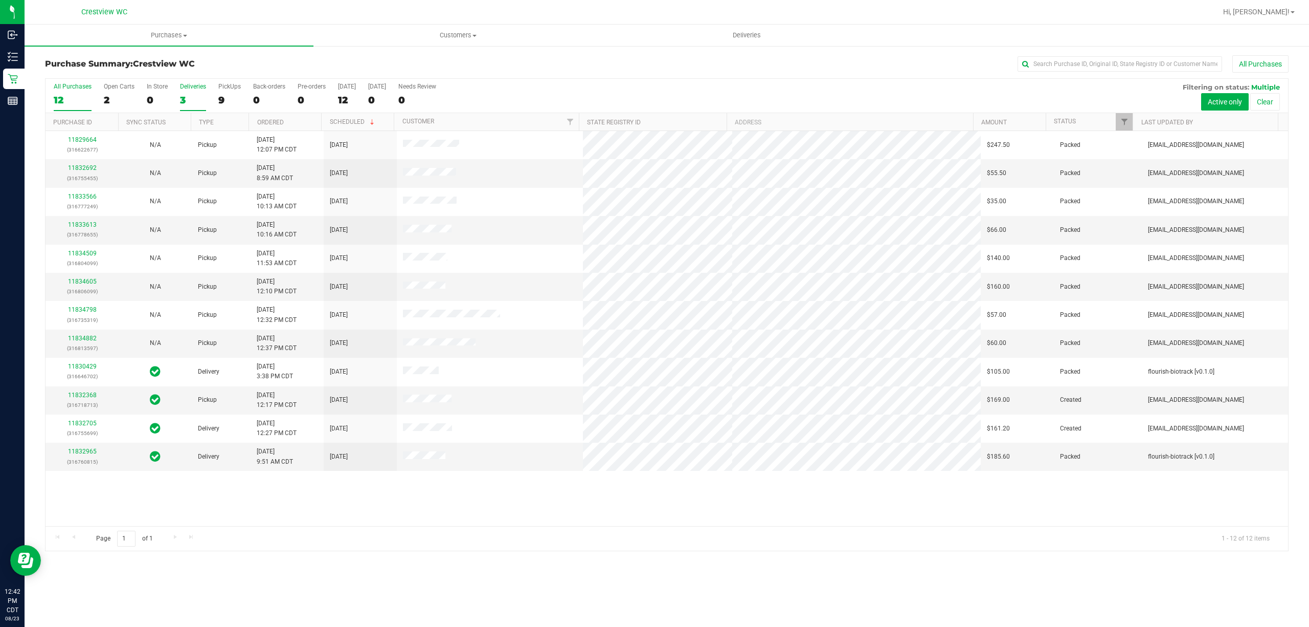
click at [191, 95] on div "3" at bounding box center [193, 100] width 26 height 12
click at [0, 0] on input "Deliveries 3" at bounding box center [0, 0] width 0 height 0
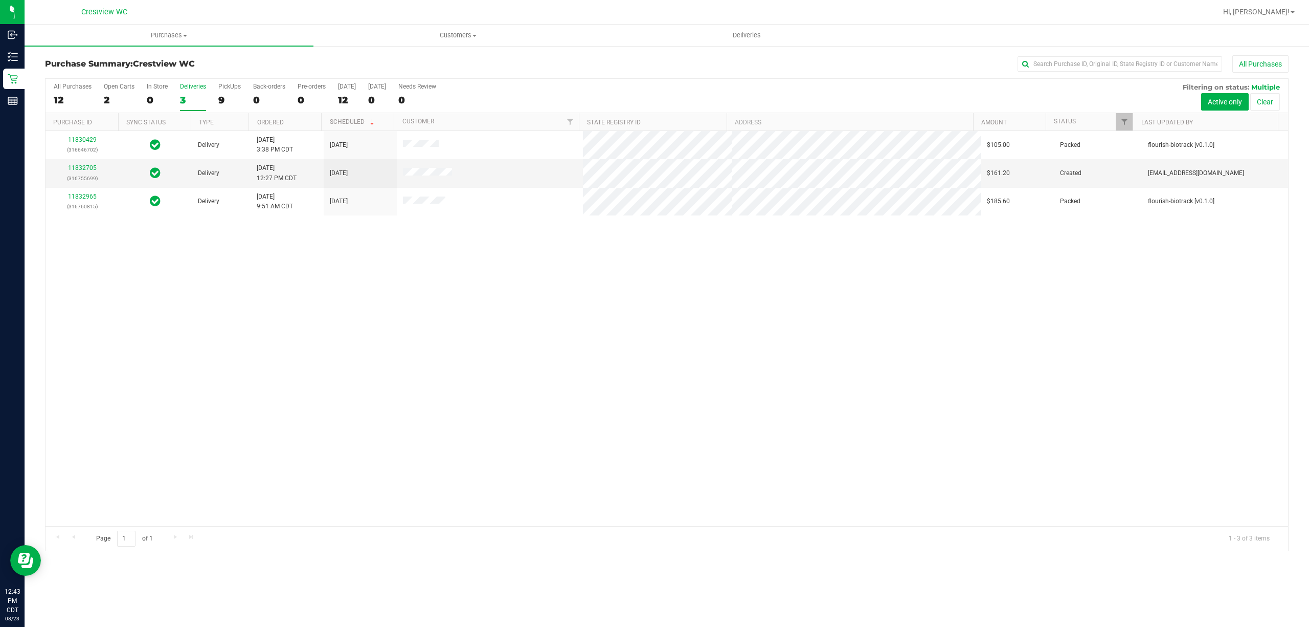
drag, startPoint x: 329, startPoint y: 281, endPoint x: 294, endPoint y: 266, distance: 38.8
click at [323, 280] on div "11830429 (316646702) Delivery 8/22/2025 3:38 PM CDT 8/23/2025 $105.00 Packed fl…" at bounding box center [667, 328] width 1243 height 395
click at [78, 170] on link "11832705" at bounding box center [82, 167] width 29 height 7
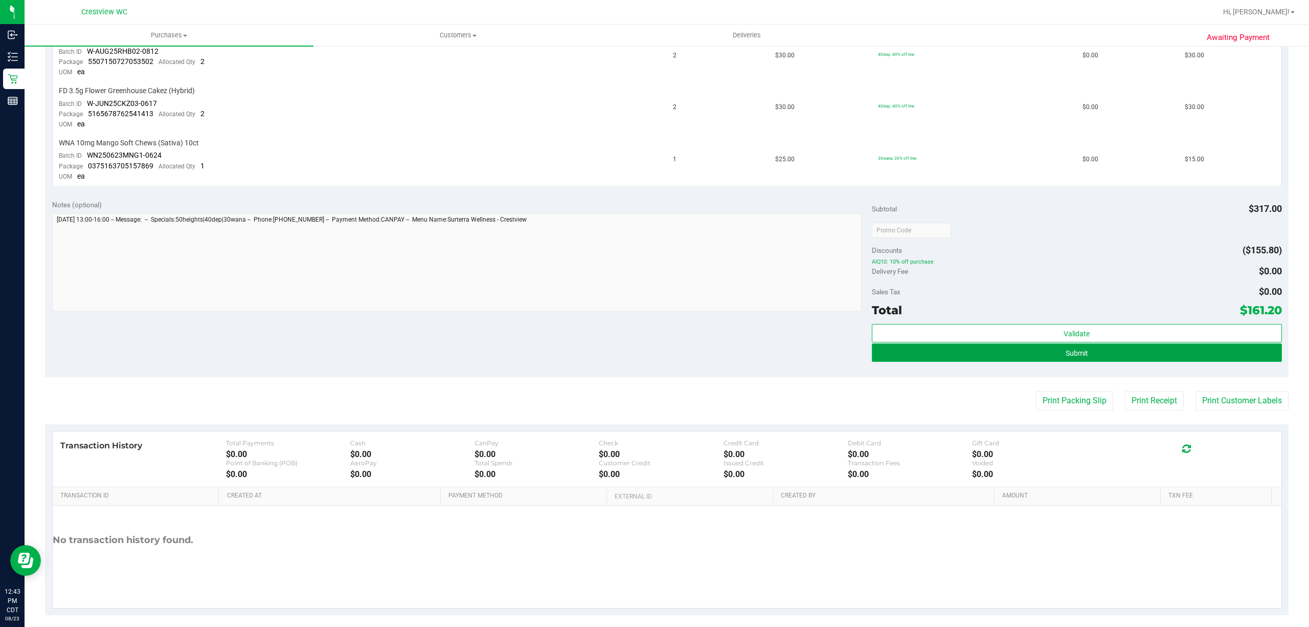
click at [966, 347] on button "Submit" at bounding box center [1077, 352] width 410 height 18
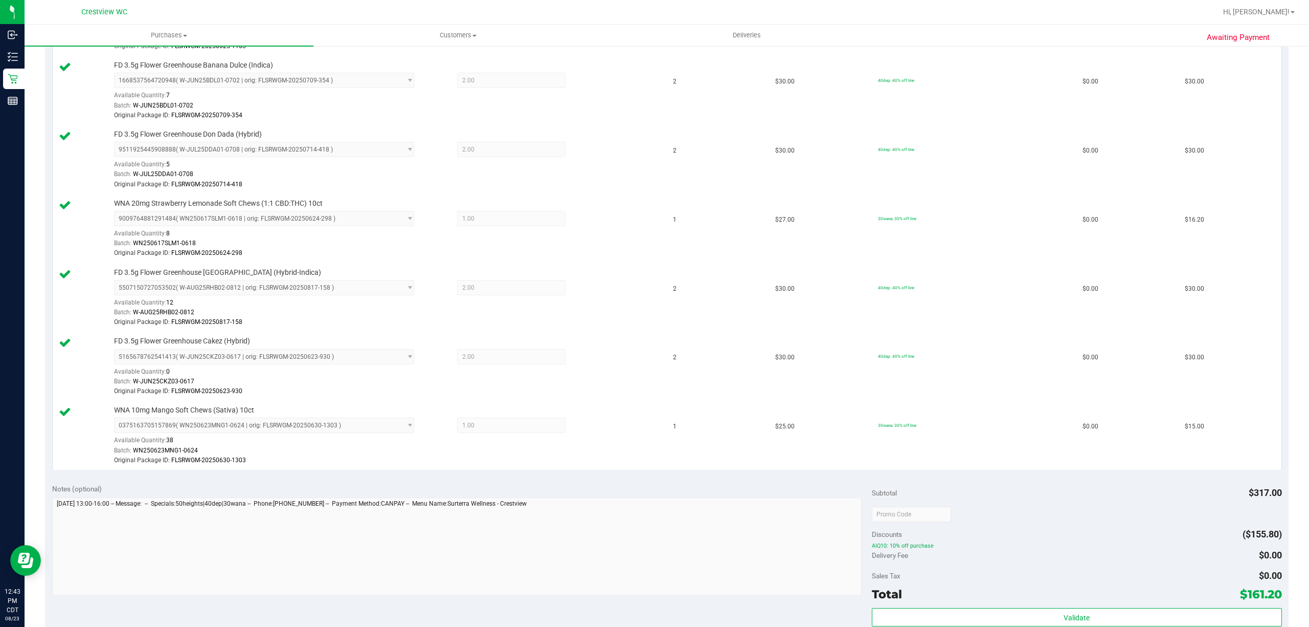
scroll to position [638, 0]
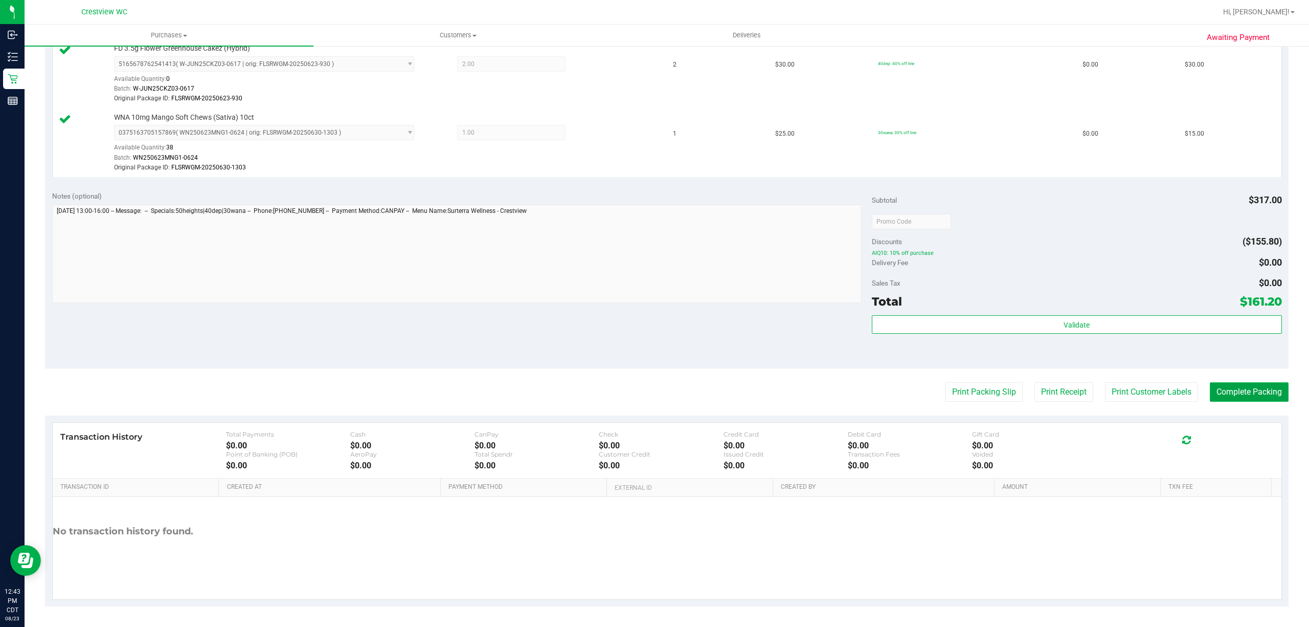
click at [1218, 388] on button "Complete Packing" at bounding box center [1249, 391] width 79 height 19
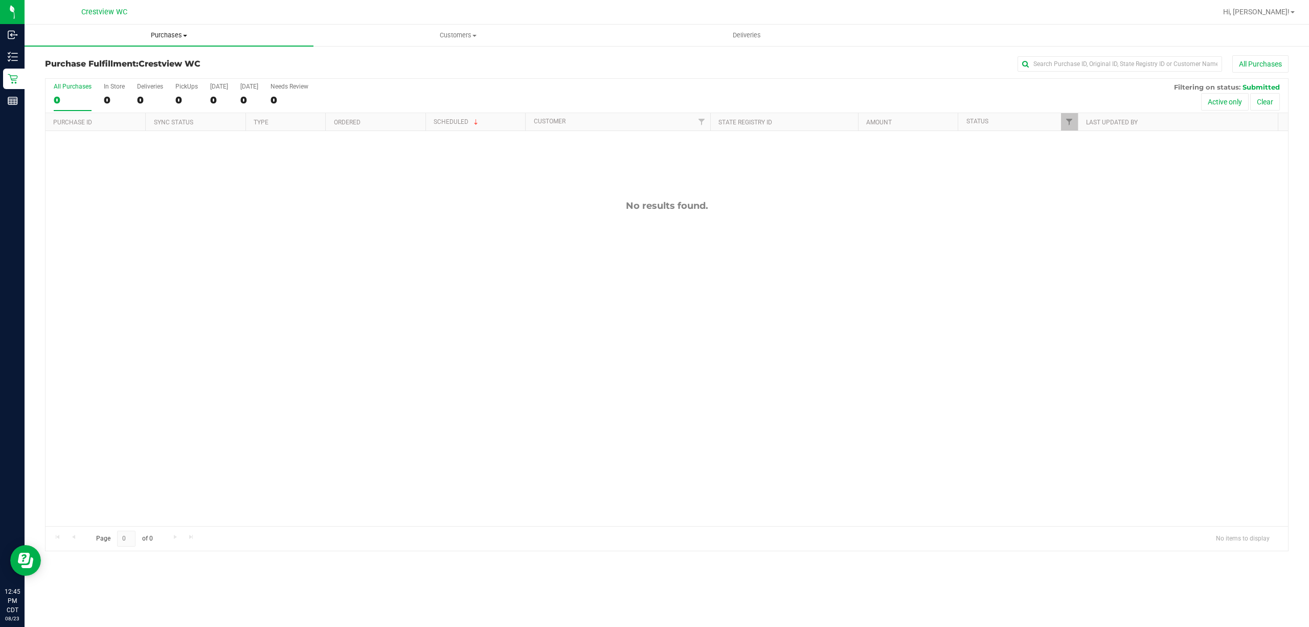
click at [154, 37] on span "Purchases" at bounding box center [169, 35] width 289 height 9
click at [140, 73] on li "Fulfillment" at bounding box center [169, 74] width 289 height 12
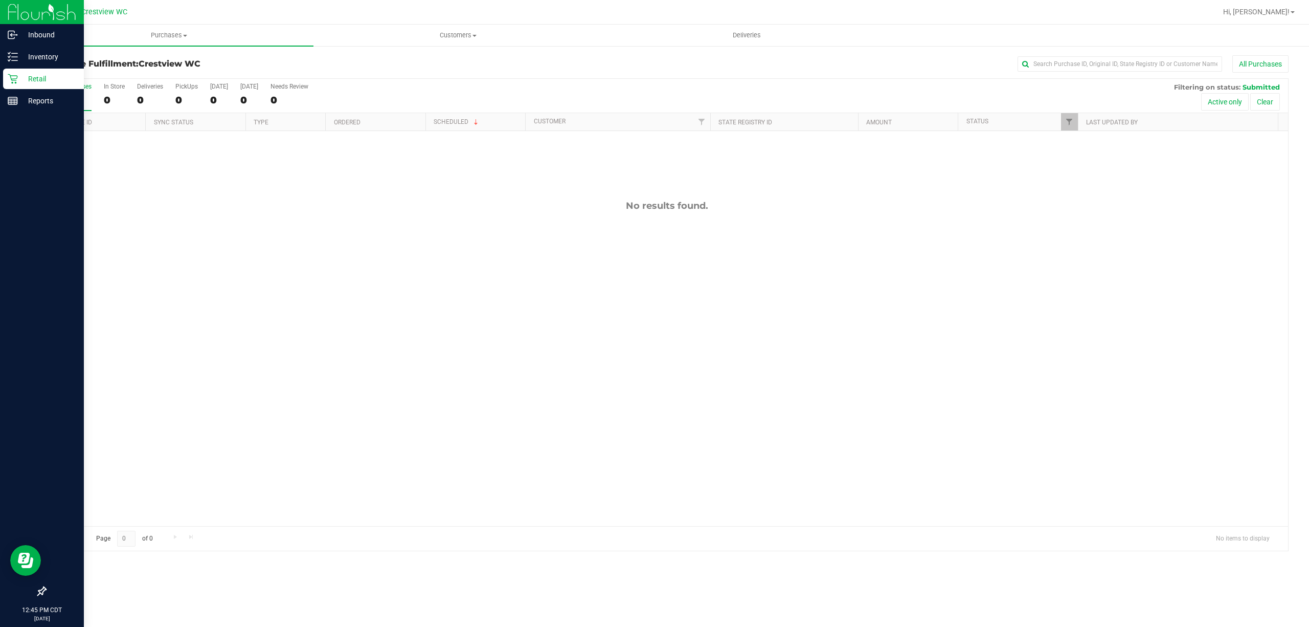
click at [46, 82] on p "Retail" at bounding box center [48, 79] width 61 height 12
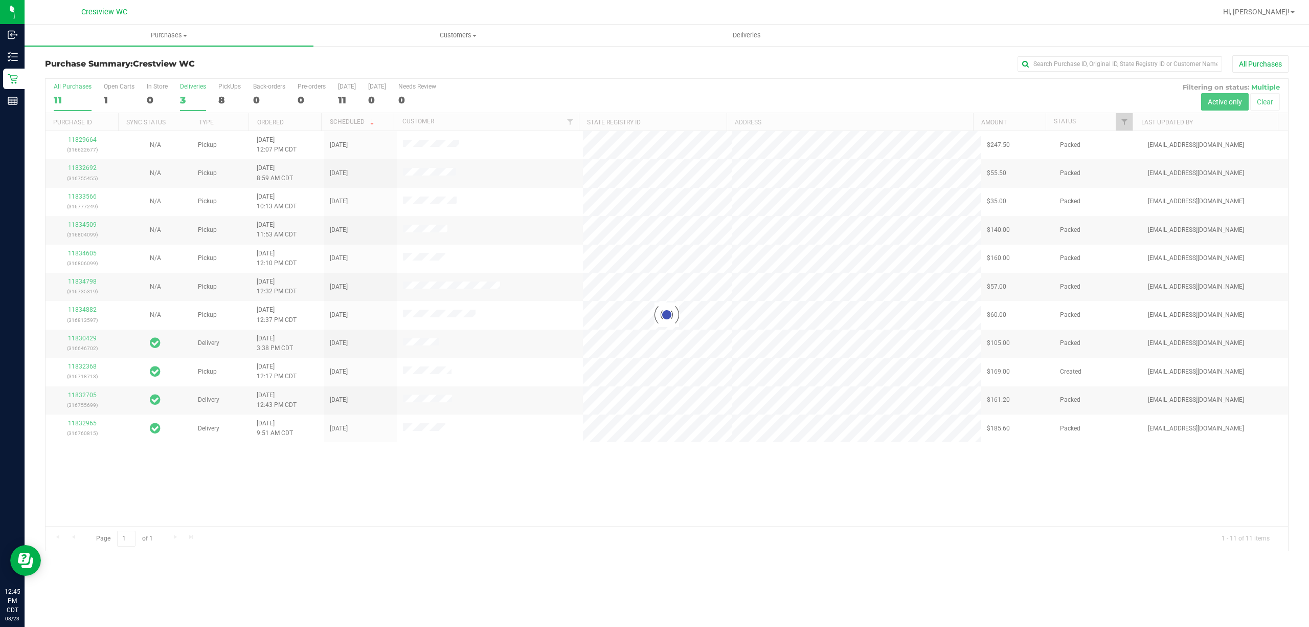
click at [193, 97] on div "3" at bounding box center [193, 100] width 26 height 12
click at [0, 0] on input "Deliveries 3" at bounding box center [0, 0] width 0 height 0
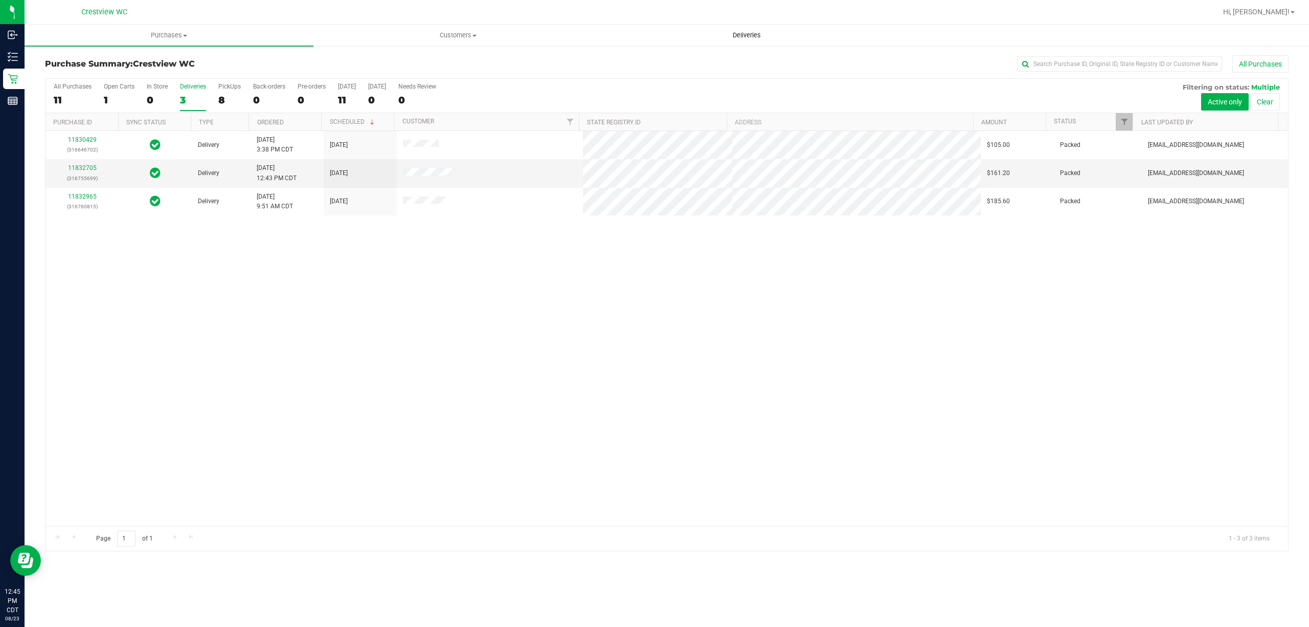
click at [739, 34] on span "Deliveries" at bounding box center [747, 35] width 56 height 9
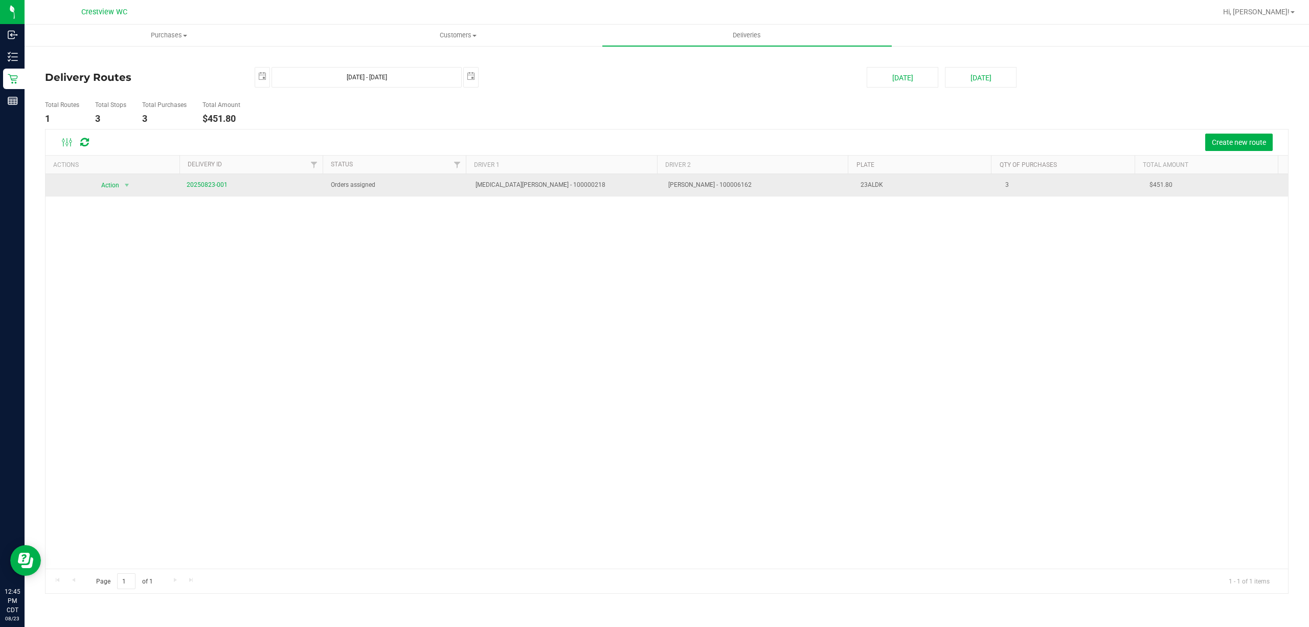
click at [305, 185] on td "20250823-001" at bounding box center [253, 185] width 145 height 23
click at [133, 185] on span "select" at bounding box center [127, 185] width 13 height 14
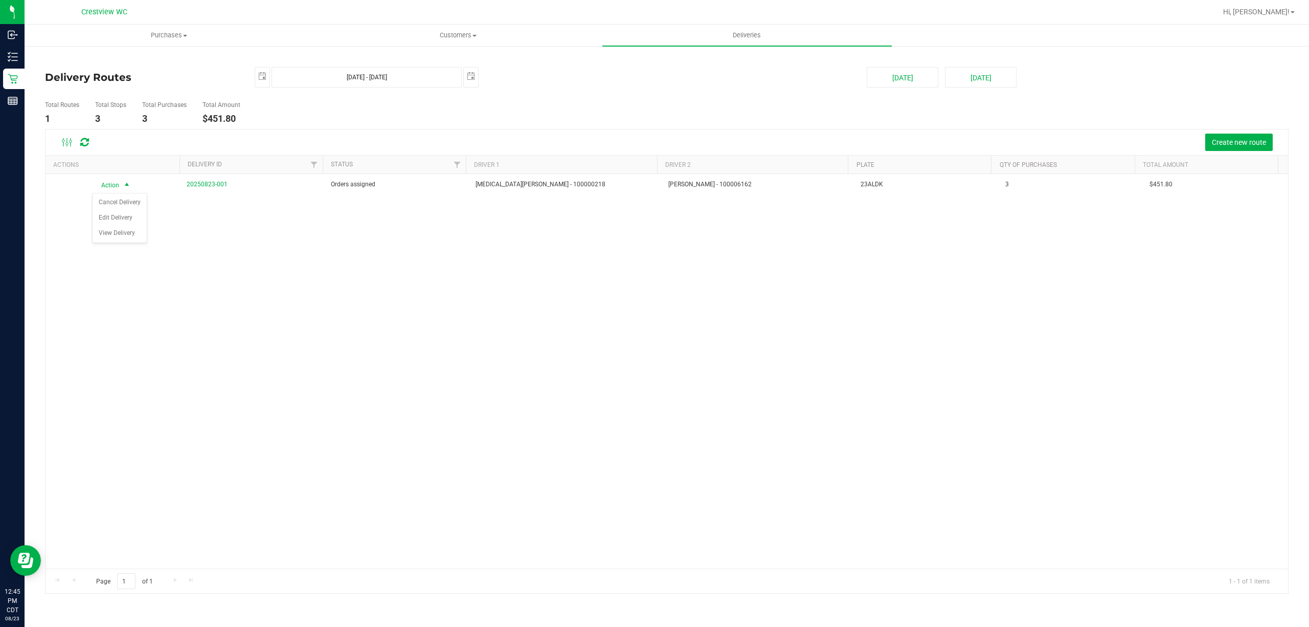
click at [375, 218] on div "Action Action Cancel Delivery Edit Delivery View Delivery 20250823-001 Orders a…" at bounding box center [667, 371] width 1243 height 395
click at [741, 37] on span "Deliveries" at bounding box center [747, 35] width 56 height 9
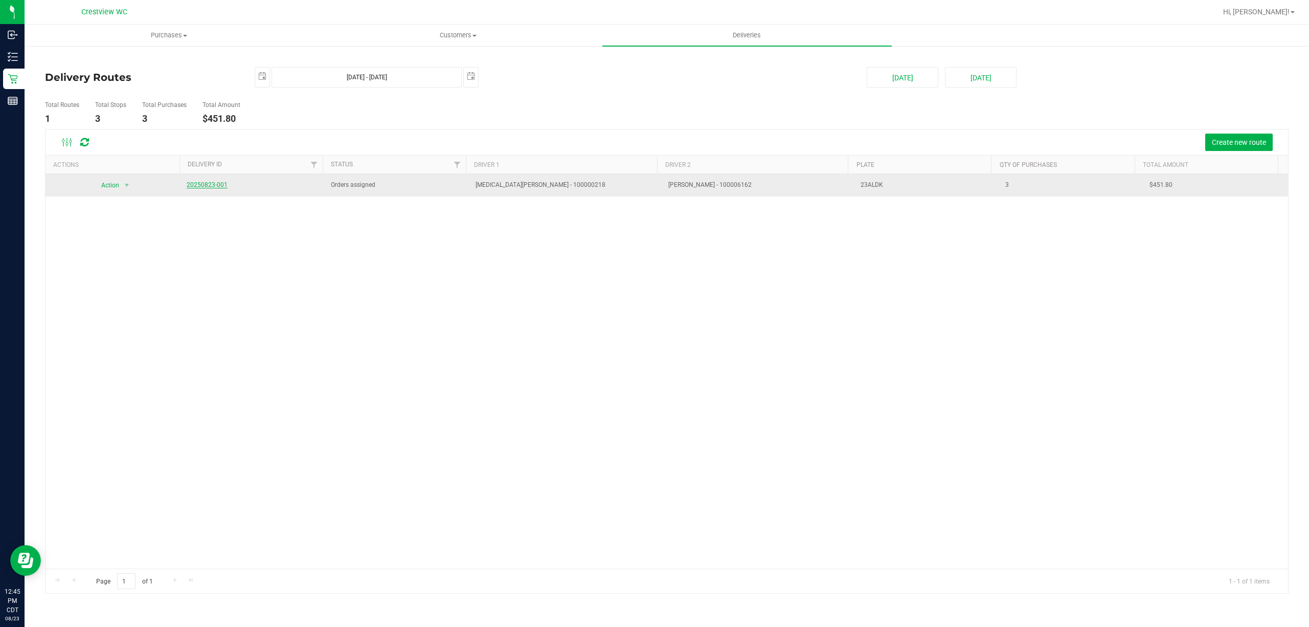
click at [202, 184] on link "20250823-001" at bounding box center [207, 184] width 41 height 7
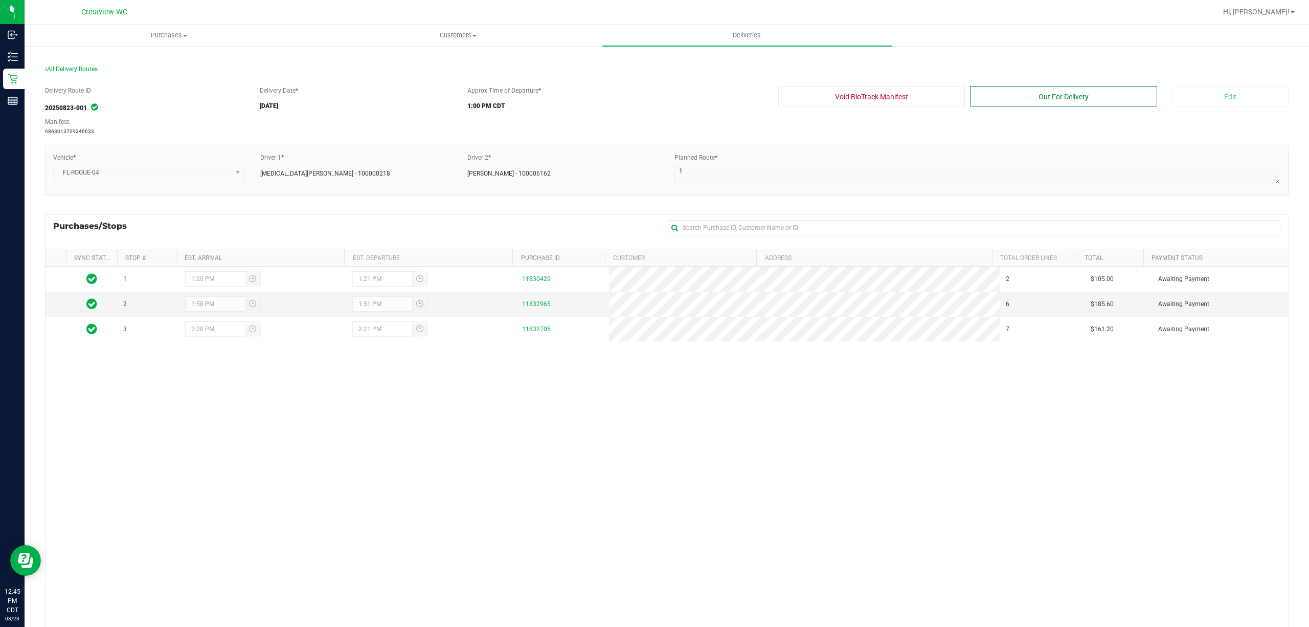
click at [1036, 100] on button "Out For Delivery" at bounding box center [1063, 96] width 187 height 20
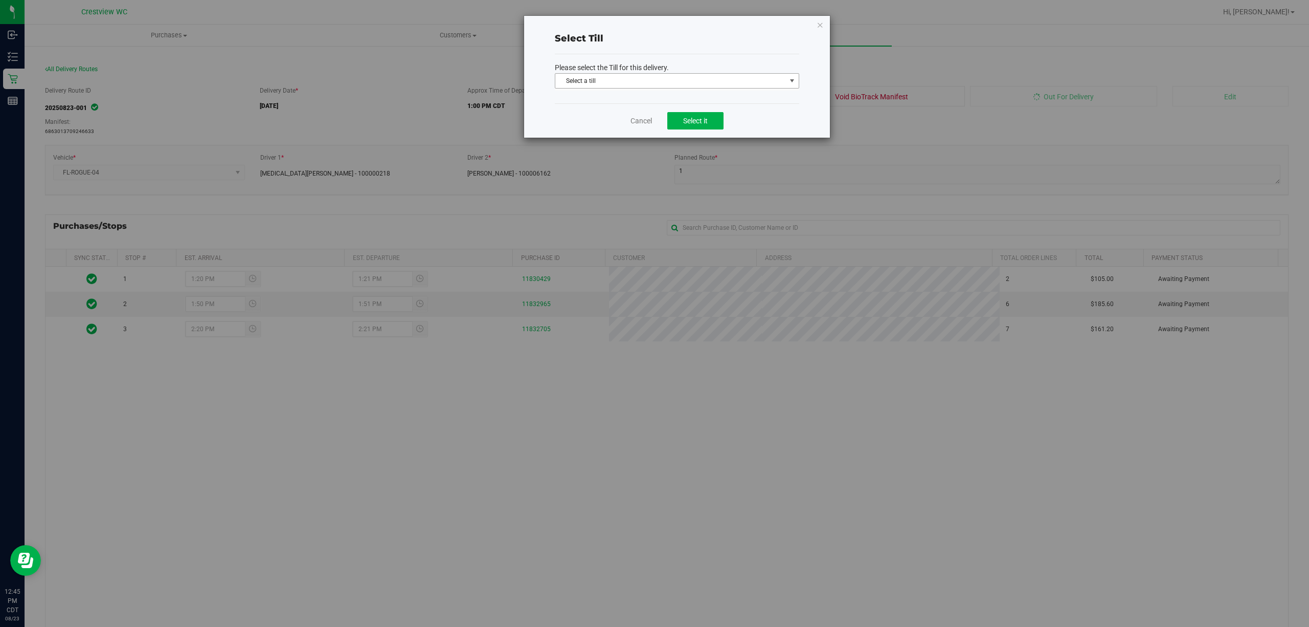
click at [665, 80] on span "Select a till" at bounding box center [670, 81] width 231 height 14
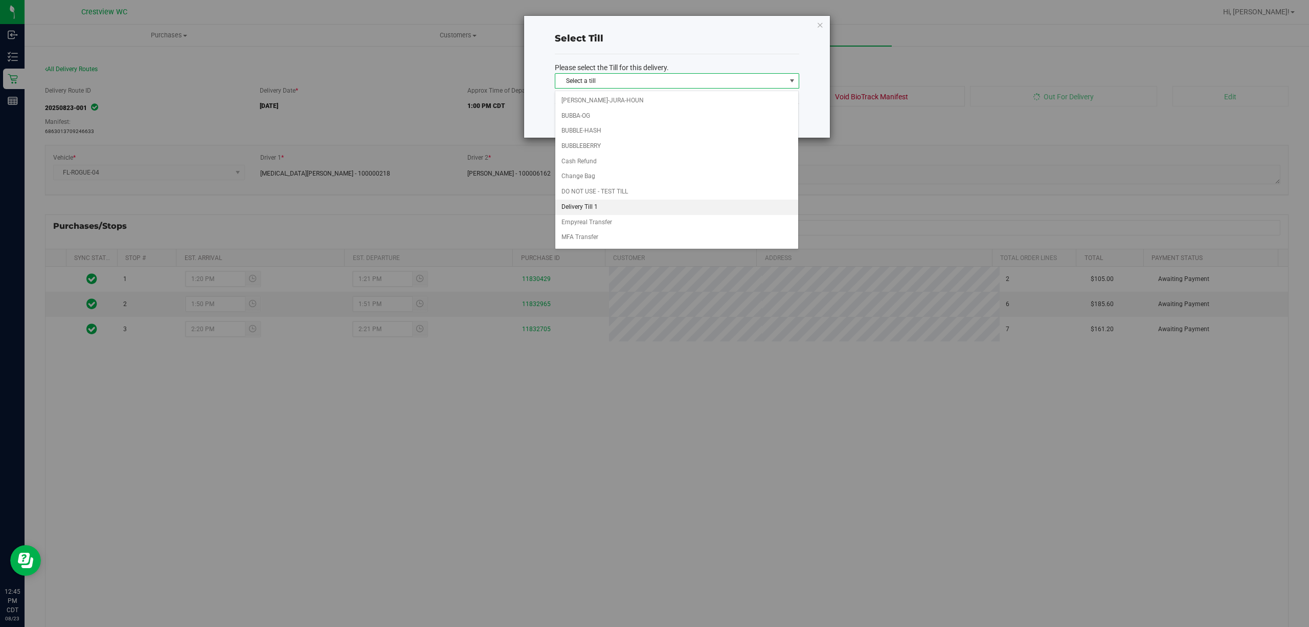
click at [636, 206] on li "Delivery Till 1" at bounding box center [676, 206] width 243 height 15
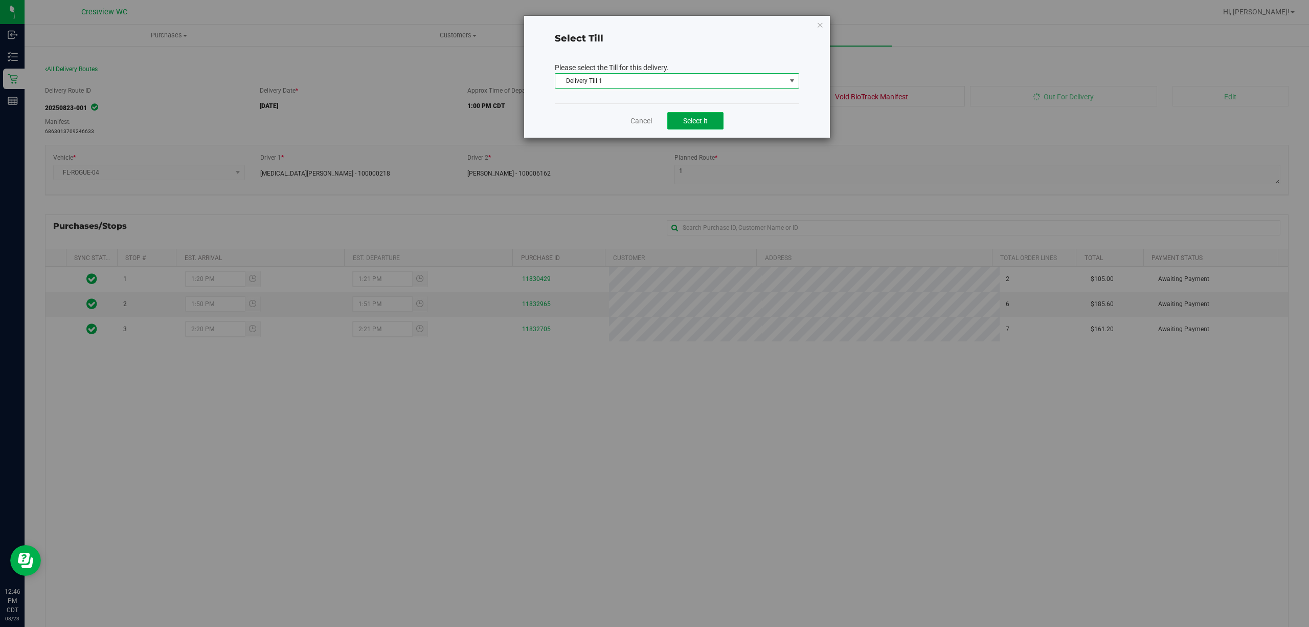
click at [679, 125] on button "Select it" at bounding box center [695, 120] width 56 height 17
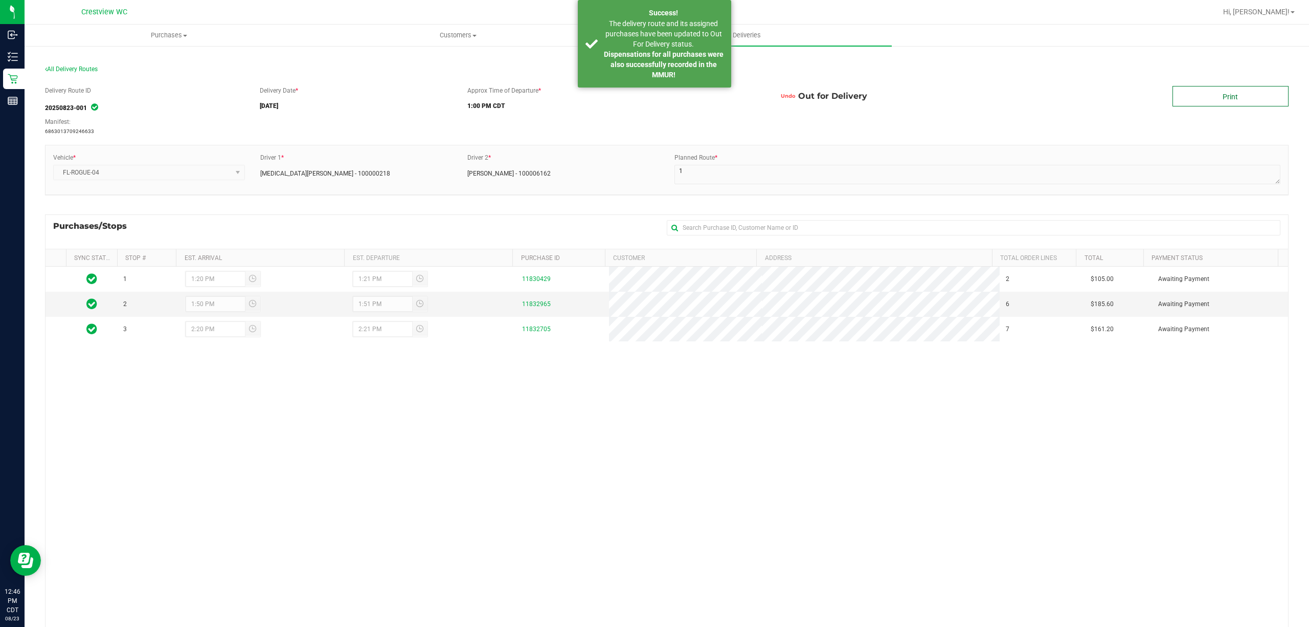
click at [1217, 97] on link "Print" at bounding box center [1231, 96] width 116 height 20
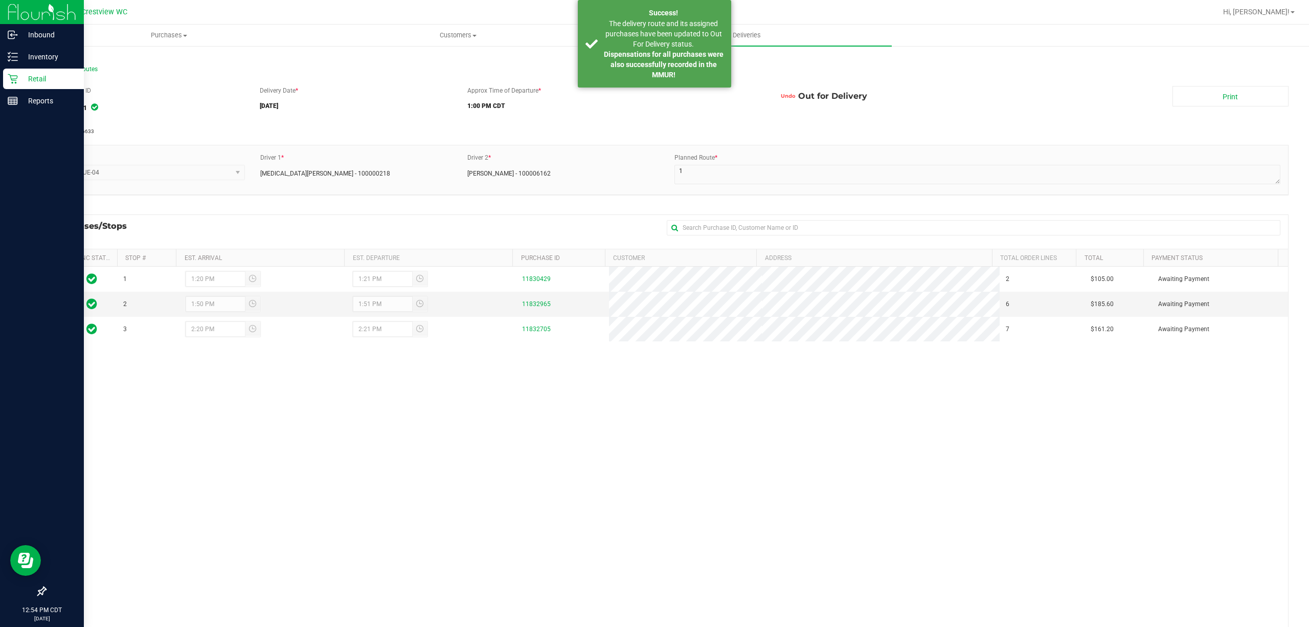
click at [16, 74] on icon at bounding box center [13, 79] width 10 height 10
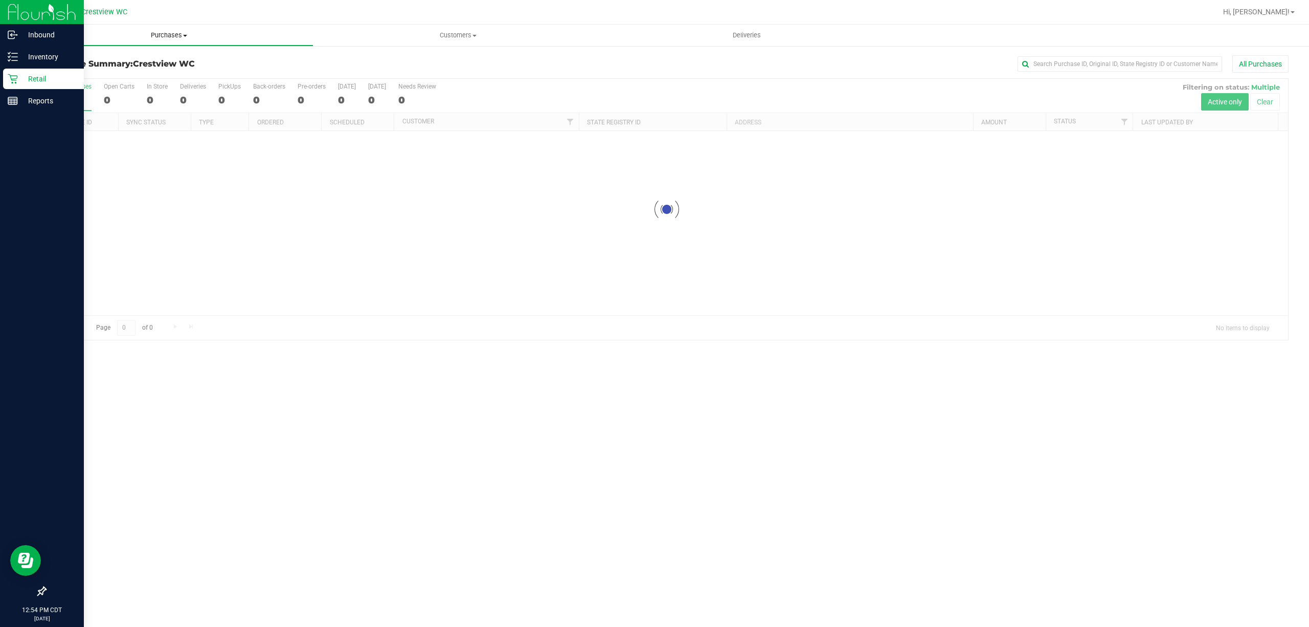
click at [156, 34] on span "Purchases" at bounding box center [169, 35] width 288 height 9
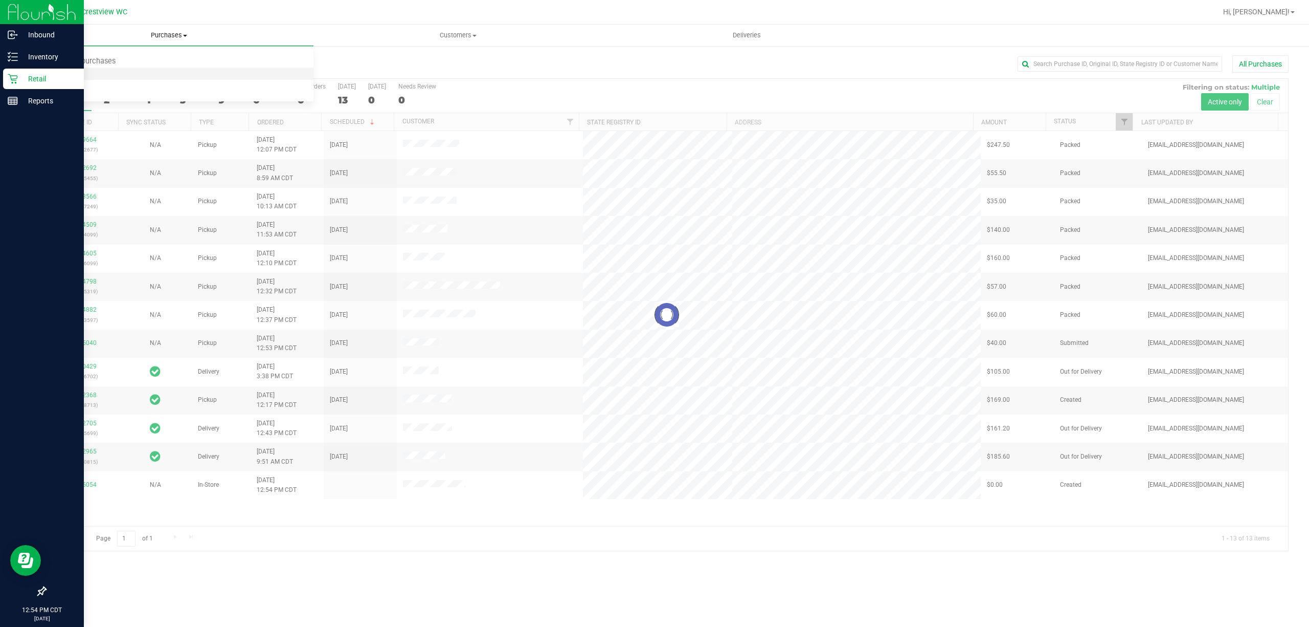
click at [140, 71] on li "Fulfillment" at bounding box center [169, 74] width 289 height 12
click at [117, 71] on li "Fulfillment" at bounding box center [169, 74] width 289 height 12
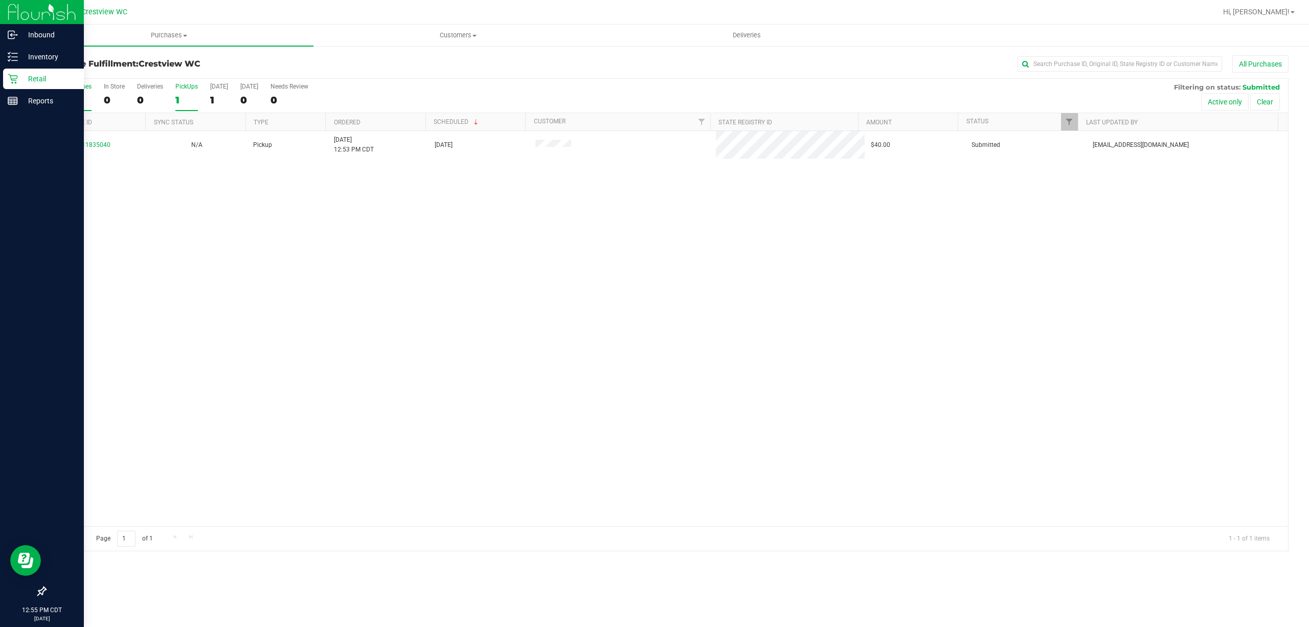
click at [189, 105] on div "1" at bounding box center [186, 100] width 23 height 12
click at [0, 0] on input "PickUps 1" at bounding box center [0, 0] width 0 height 0
click at [161, 38] on span "Purchases" at bounding box center [169, 35] width 289 height 9
click at [330, 287] on div "11835040 N/A Pickup 8/23/2025 12:53 PM CDT 8/23/2025 $40.00 Submitted lschillin…" at bounding box center [667, 328] width 1243 height 395
click at [12, 99] on line at bounding box center [12, 99] width 9 height 0
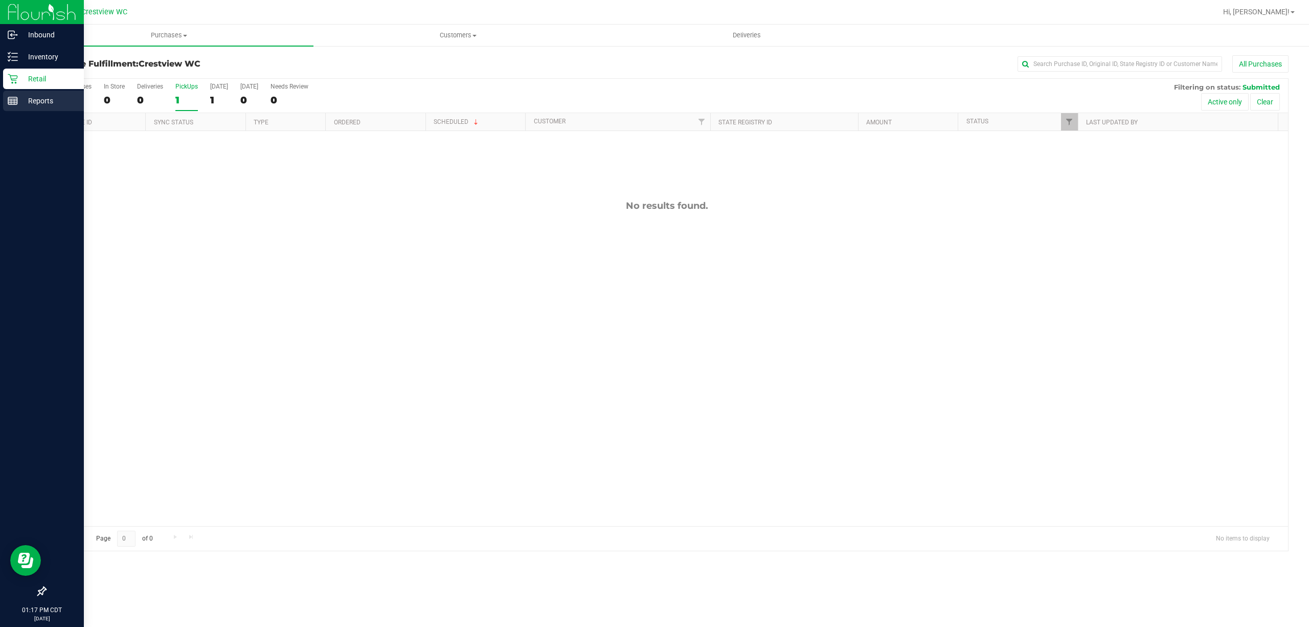
click at [11, 101] on line at bounding box center [11, 101] width 0 height 5
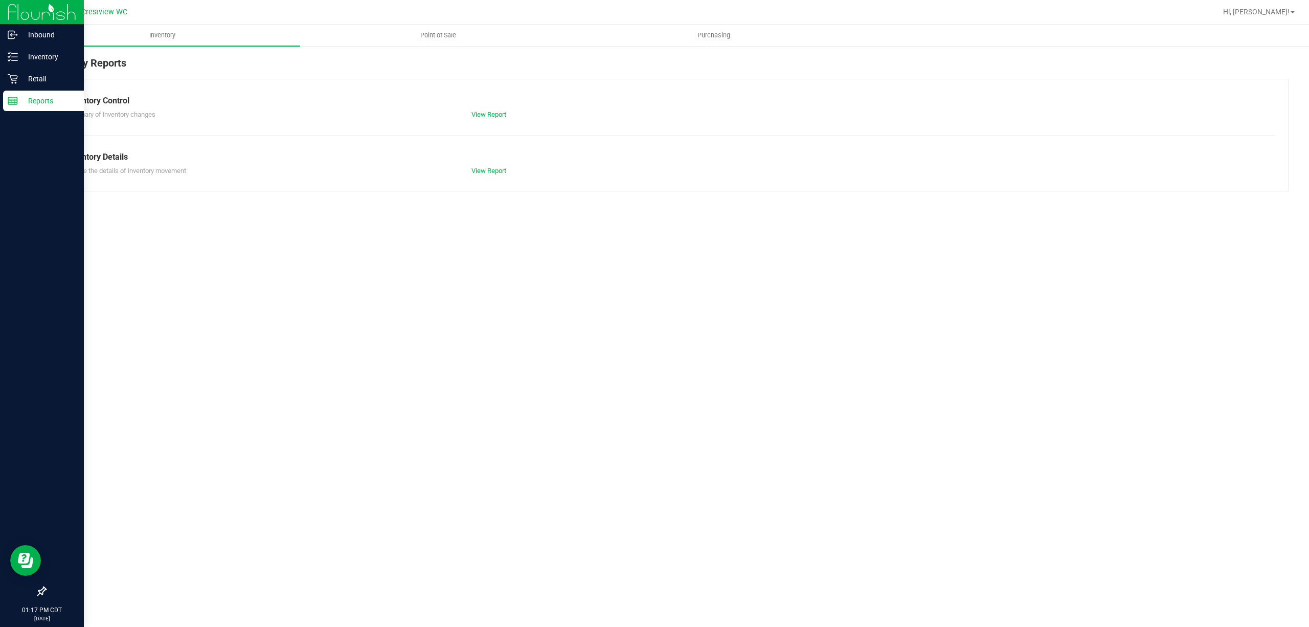
click at [424, 35] on span "Point of Sale" at bounding box center [438, 35] width 63 height 9
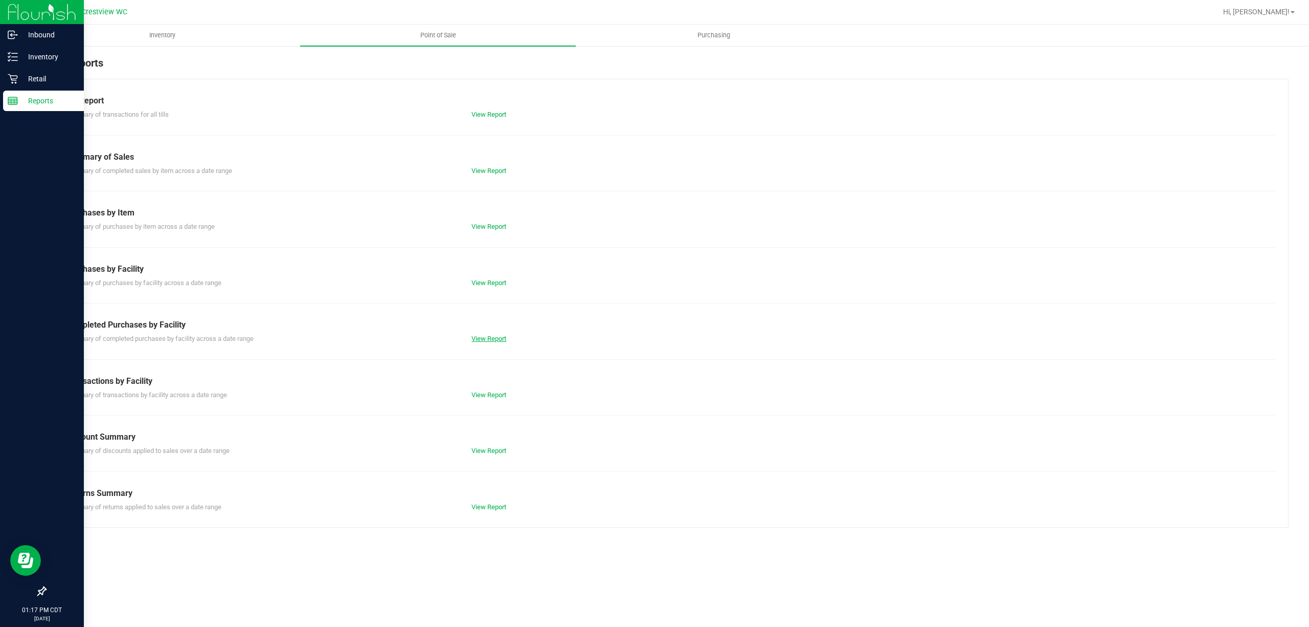
click at [483, 339] on link "View Report" at bounding box center [489, 338] width 35 height 8
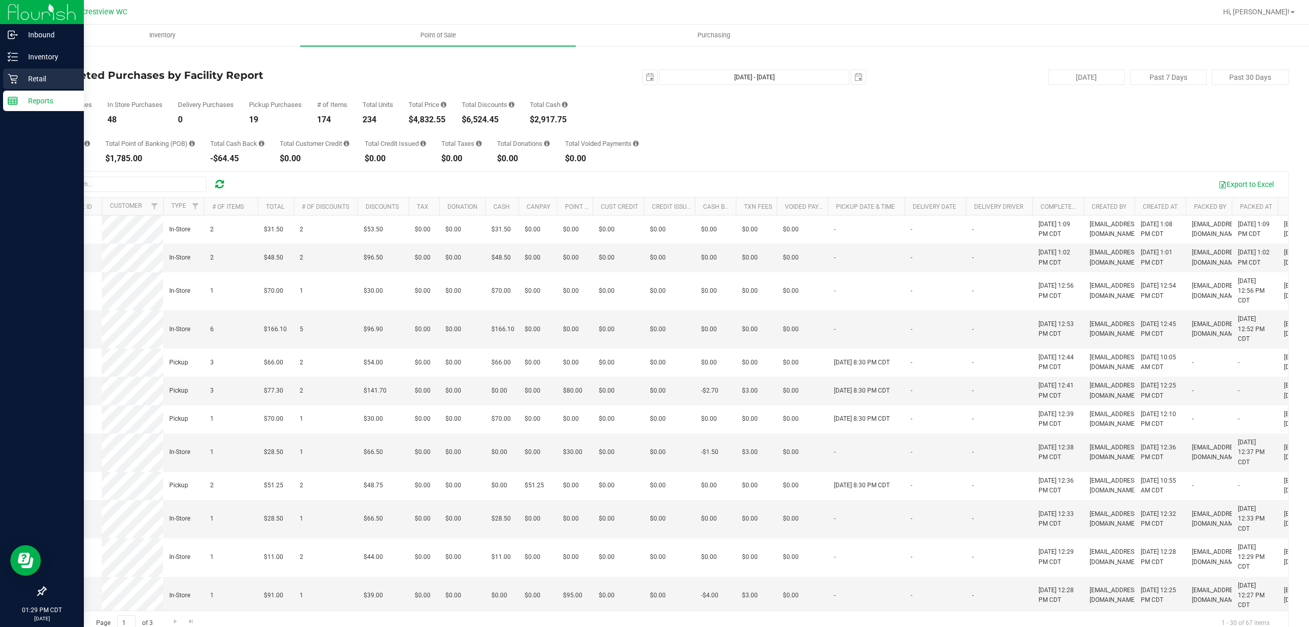
click at [43, 82] on p "Retail" at bounding box center [48, 79] width 61 height 12
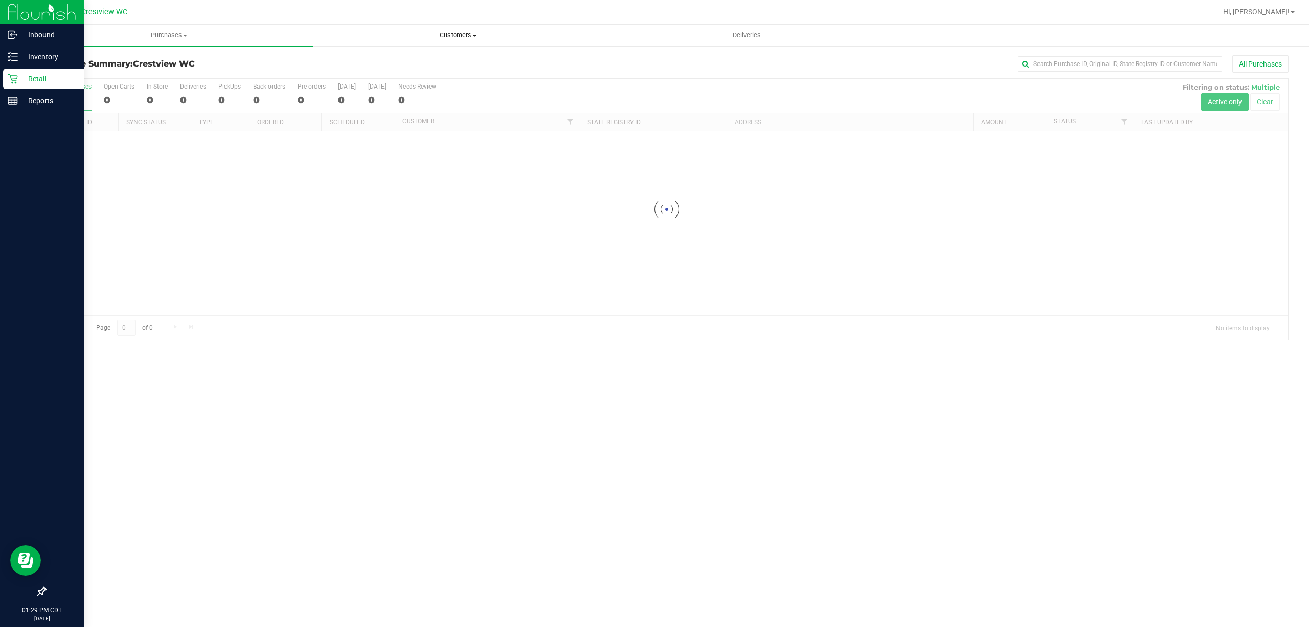
click at [412, 43] on uib-tab-heading "Customers All customers Add a new customer All physicians" at bounding box center [458, 35] width 288 height 20
click at [430, 56] on li "All customers" at bounding box center [458, 62] width 289 height 12
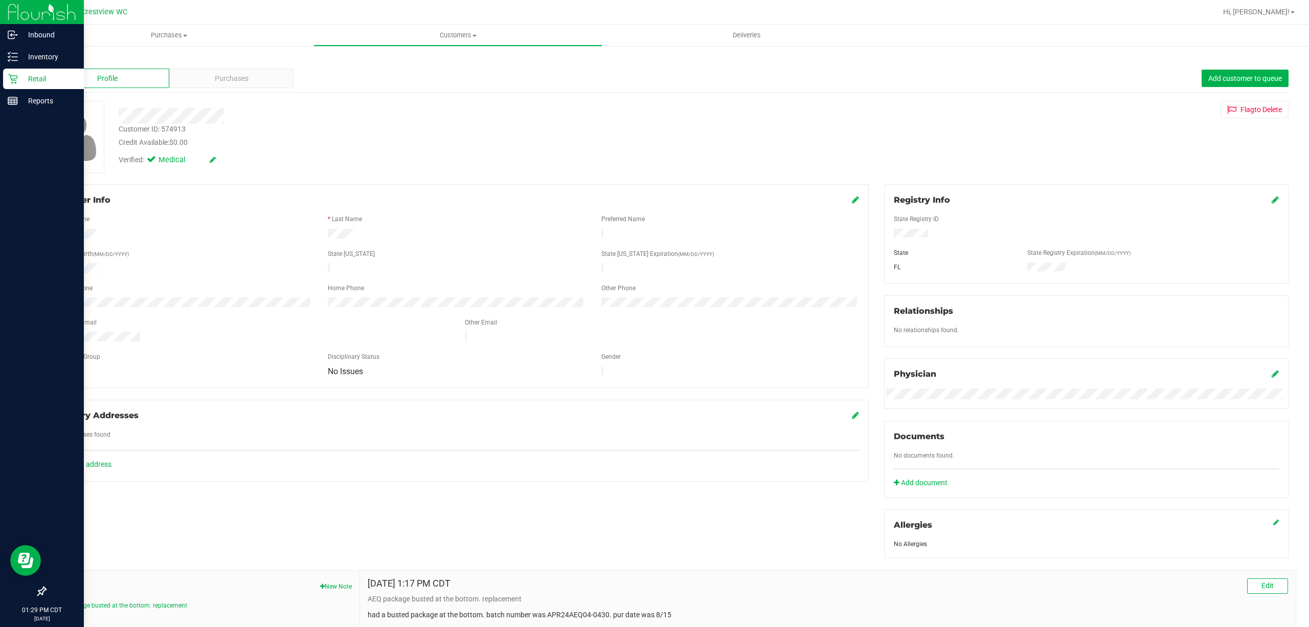
click at [122, 119] on div at bounding box center [426, 116] width 630 height 16
click at [246, 82] on span "Purchases" at bounding box center [232, 78] width 34 height 11
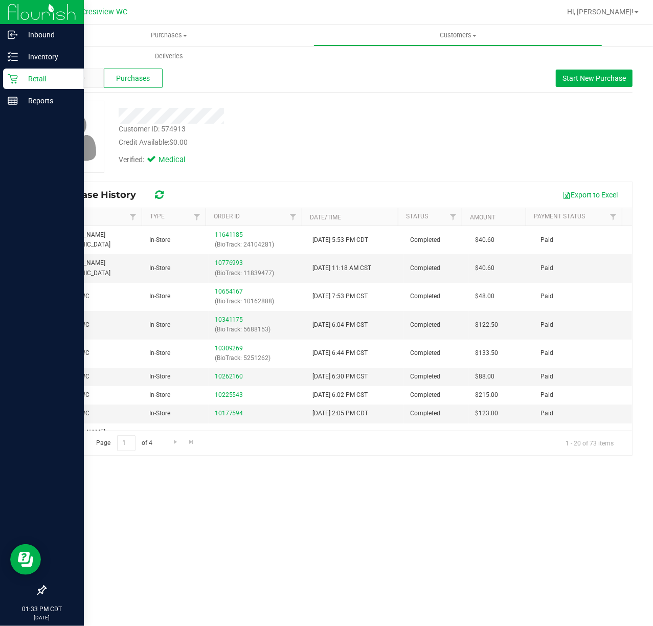
click at [16, 79] on icon at bounding box center [13, 79] width 10 height 10
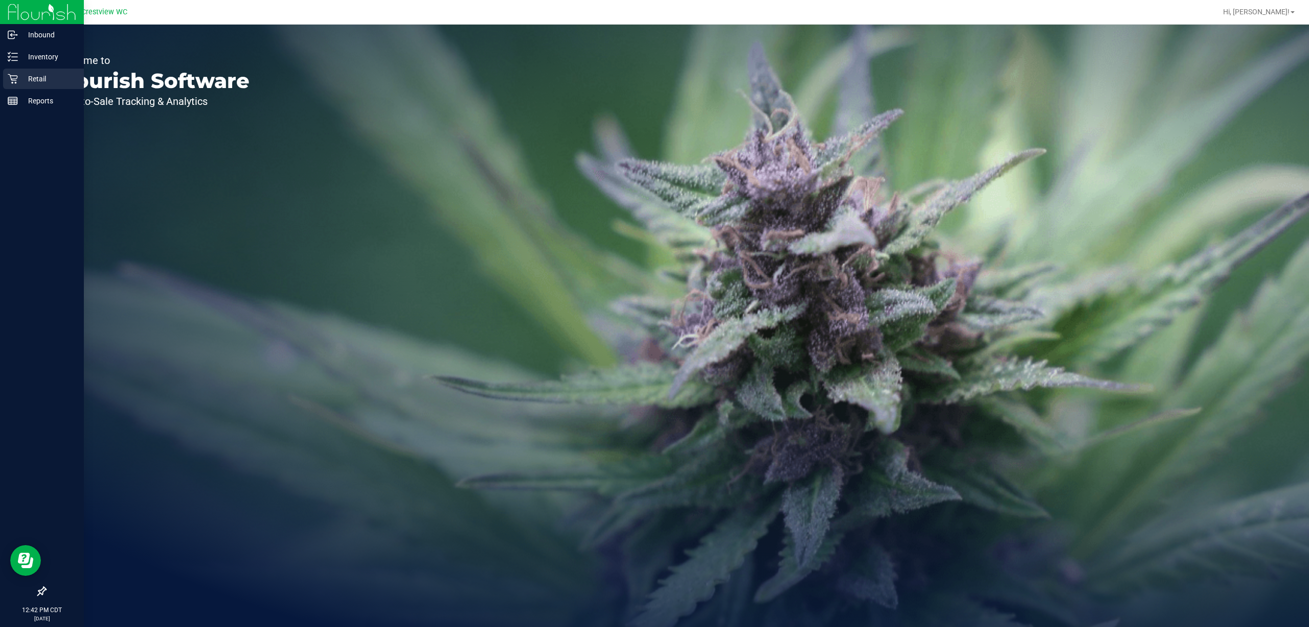
click at [36, 80] on p "Retail" at bounding box center [48, 79] width 61 height 12
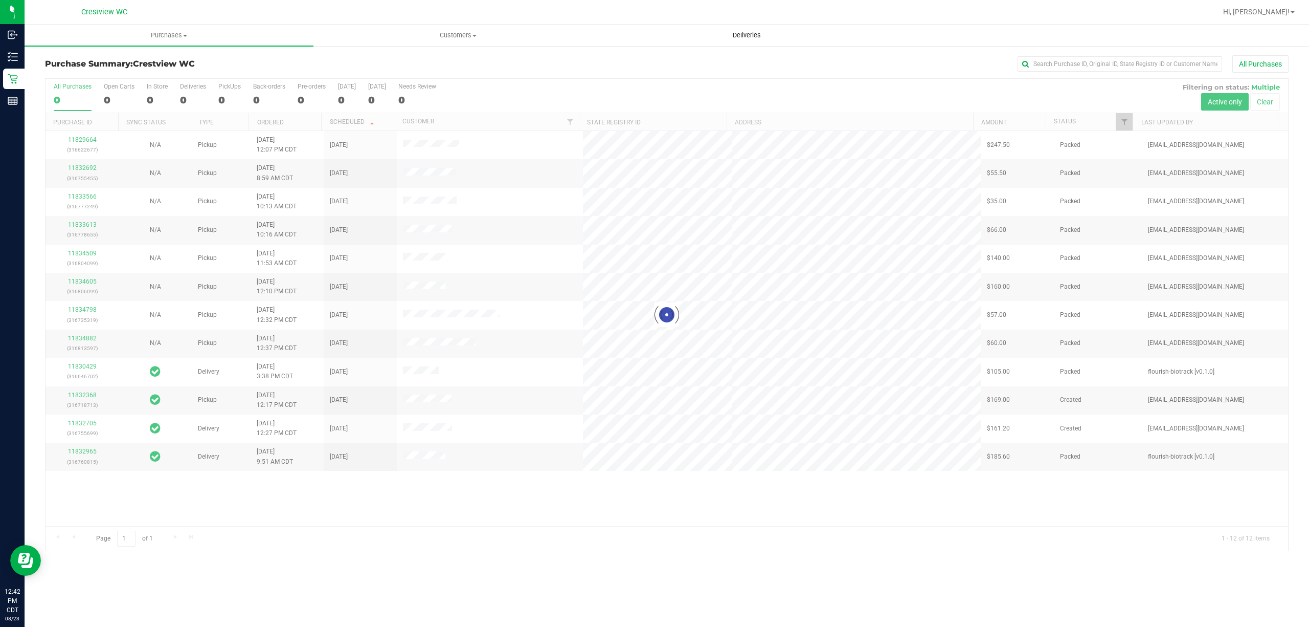
click at [754, 34] on span "Deliveries" at bounding box center [747, 35] width 56 height 9
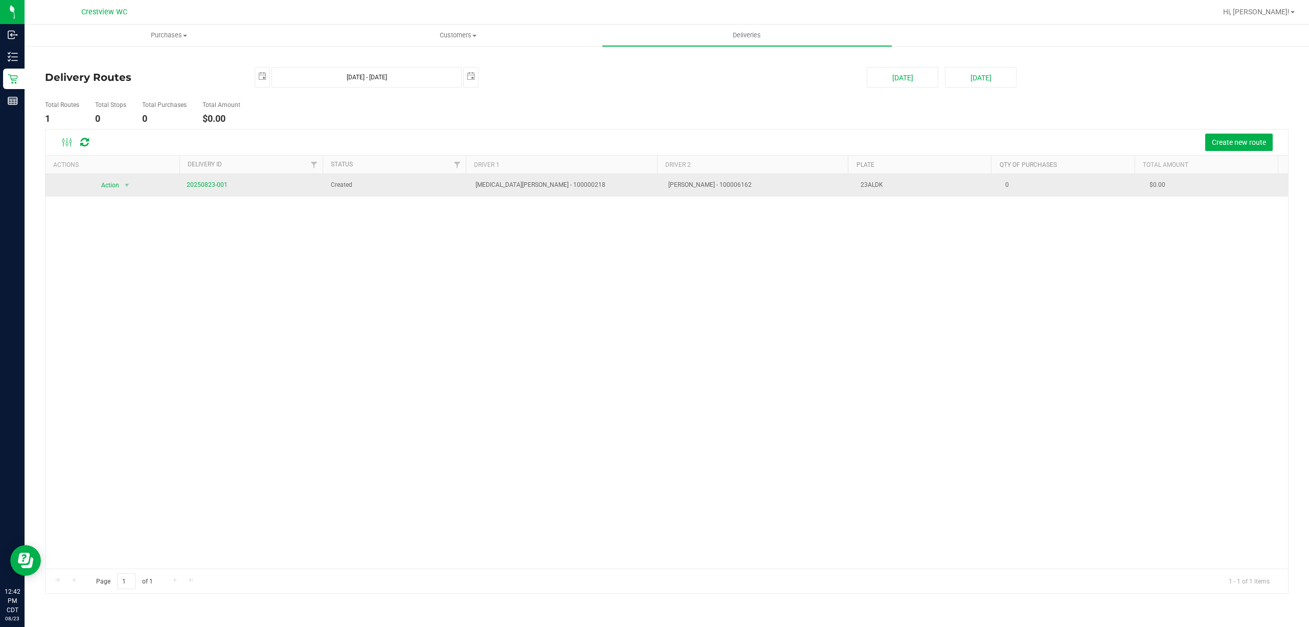
click at [685, 191] on td "[PERSON_NAME] - 100006162" at bounding box center [758, 185] width 193 height 23
click at [629, 195] on td "[MEDICAL_DATA][PERSON_NAME] - 100000218" at bounding box center [566, 185] width 193 height 23
click at [628, 195] on td "[MEDICAL_DATA][PERSON_NAME] - 100000218" at bounding box center [566, 185] width 193 height 23
click at [125, 183] on span "select" at bounding box center [127, 185] width 8 height 8
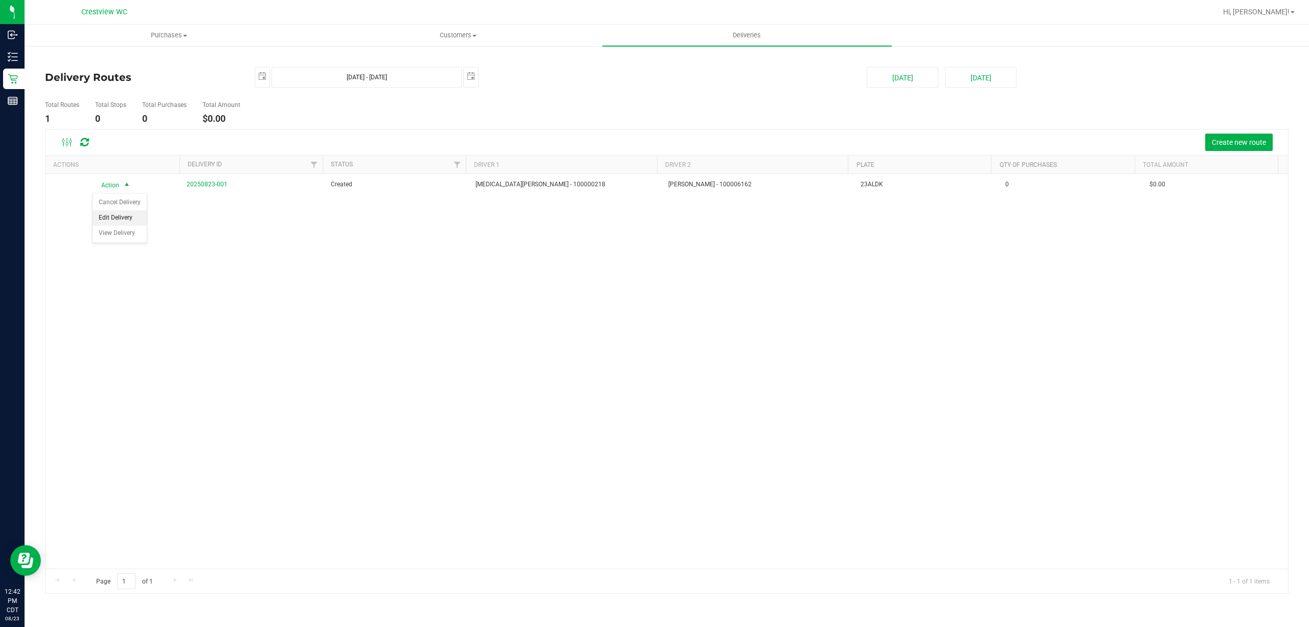
click at [131, 220] on li "Edit Delivery" at bounding box center [120, 217] width 54 height 15
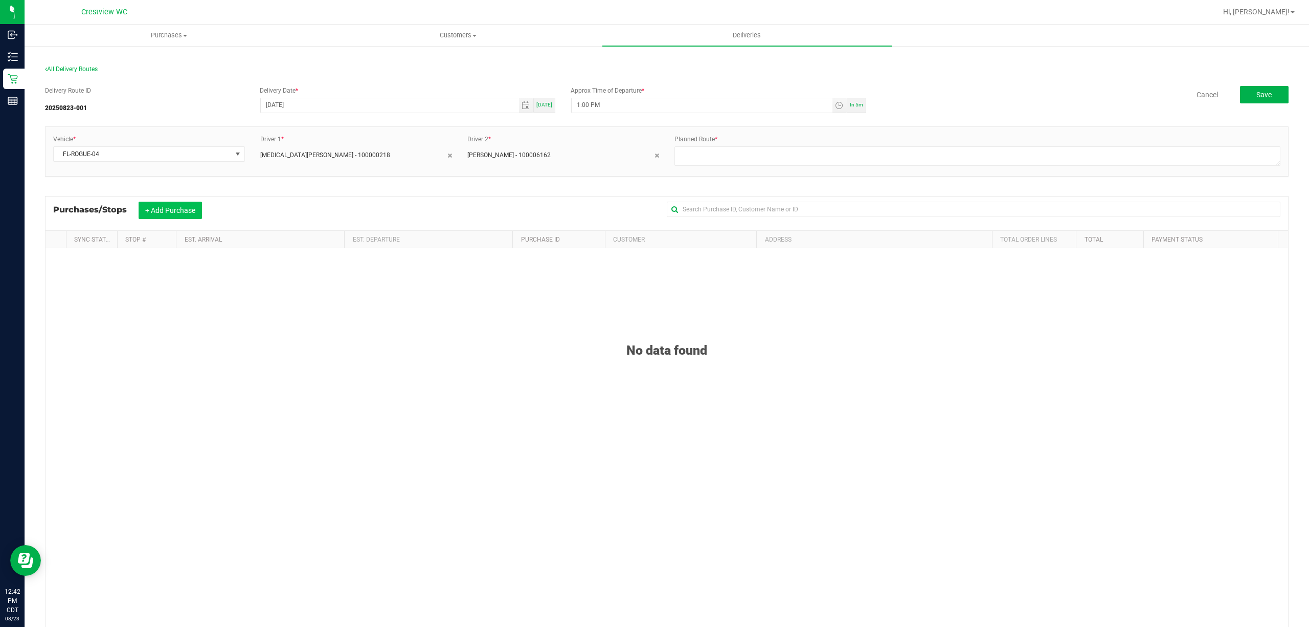
click at [191, 216] on button "+ Add Purchase" at bounding box center [170, 210] width 63 height 17
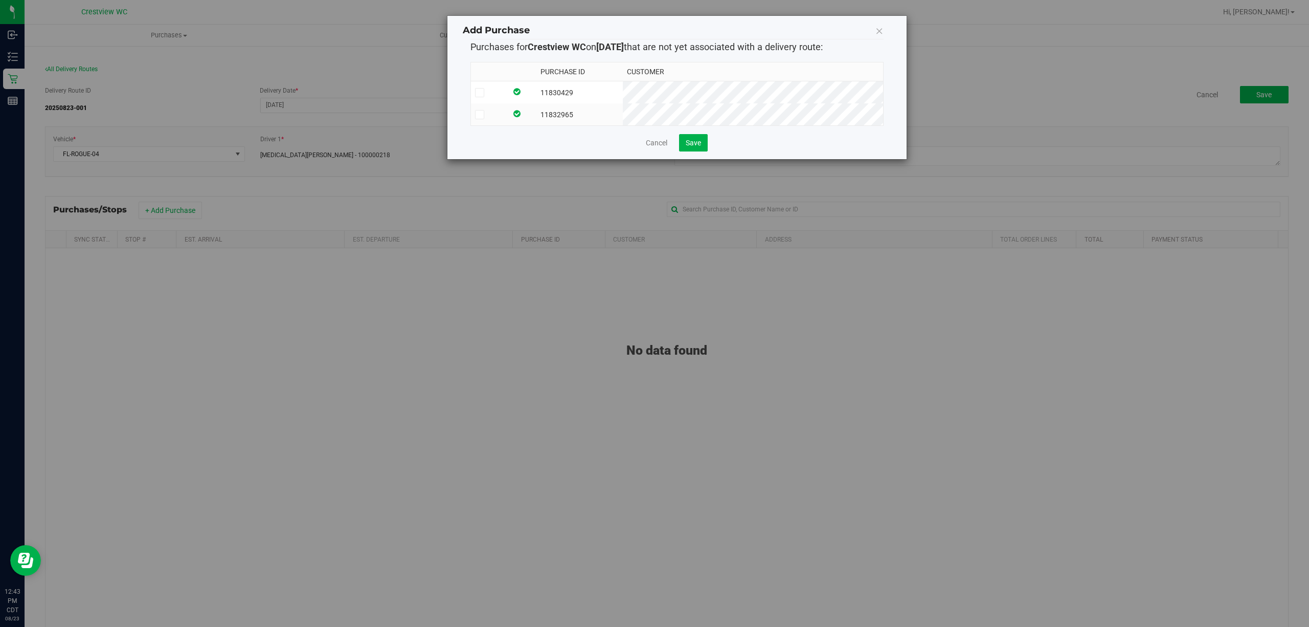
click at [479, 93] on icon at bounding box center [479, 93] width 7 height 0
click at [0, 0] on input "checkbox" at bounding box center [0, 0] width 0 height 0
click at [479, 109] on td at bounding box center [489, 114] width 36 height 22
click at [665, 148] on link "Cancel" at bounding box center [656, 143] width 21 height 10
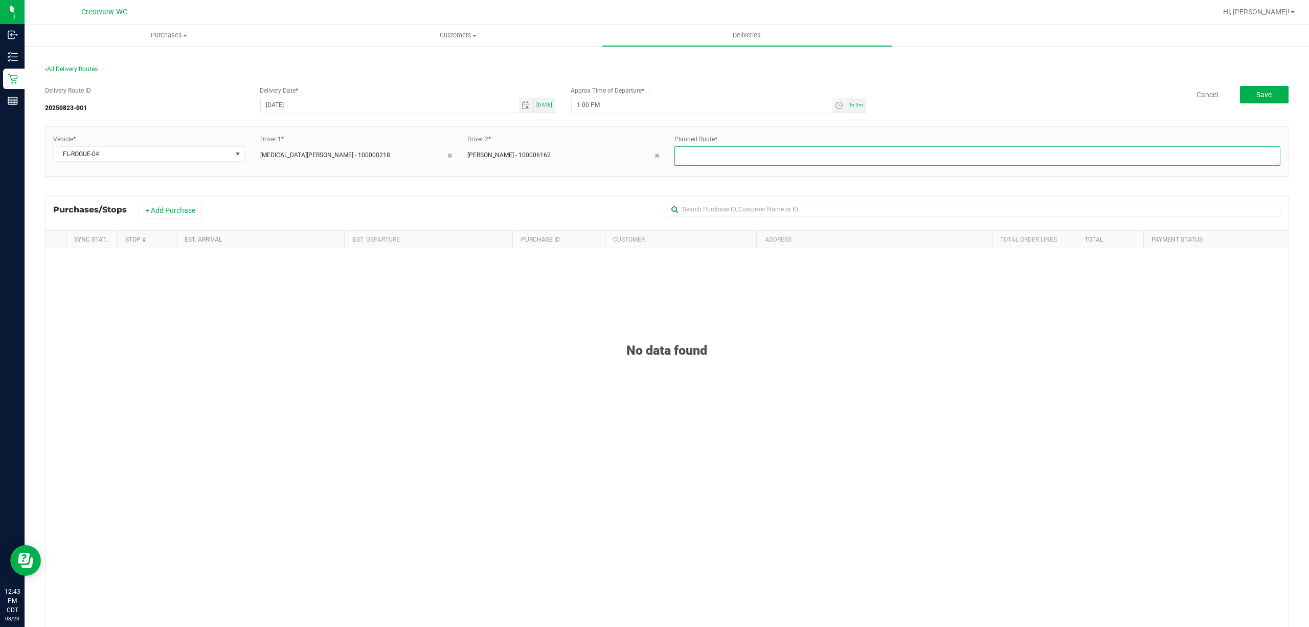
click at [811, 154] on textarea at bounding box center [978, 155] width 606 height 19
type textarea "1"
click at [802, 158] on textarea at bounding box center [978, 155] width 606 height 19
type textarea "1"
click at [204, 207] on div "+ Add Purchase" at bounding box center [384, 210] width 491 height 17
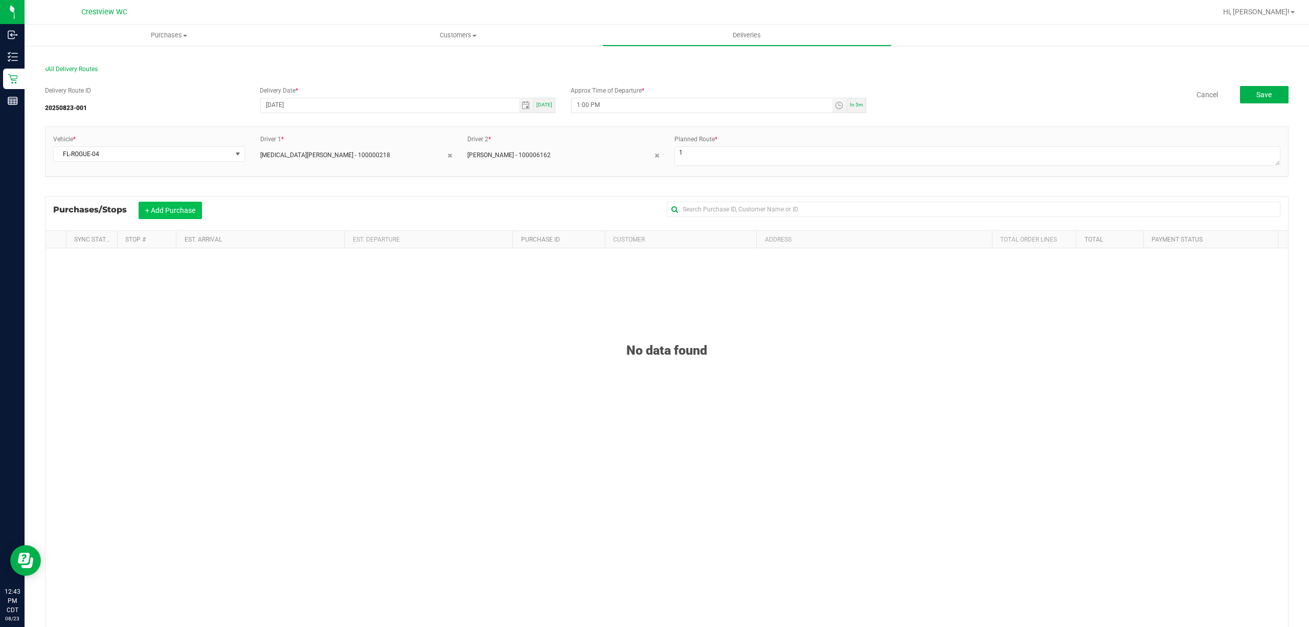
click at [195, 209] on button "+ Add Purchase" at bounding box center [170, 210] width 63 height 17
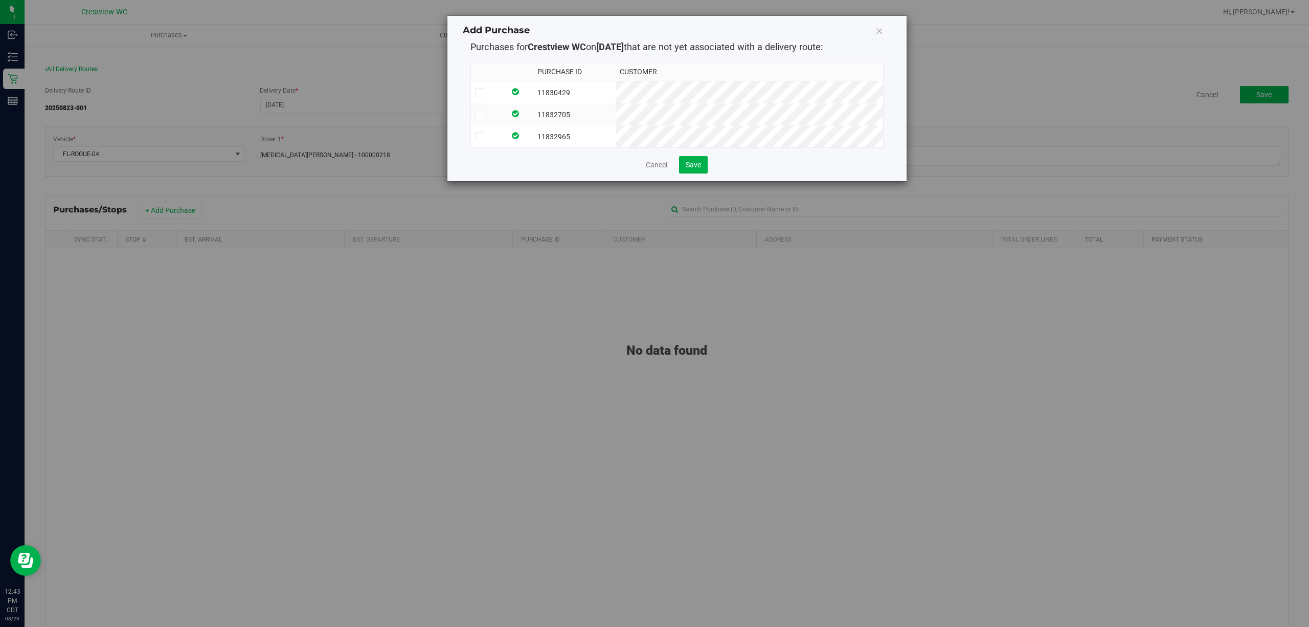
click at [483, 93] on icon at bounding box center [479, 93] width 7 height 0
click at [0, 0] on input "checkbox" at bounding box center [0, 0] width 0 height 0
click at [475, 119] on label at bounding box center [488, 114] width 26 height 9
click at [0, 0] on input "checkbox" at bounding box center [0, 0] width 0 height 0
click at [478, 137] on icon at bounding box center [479, 137] width 7 height 0
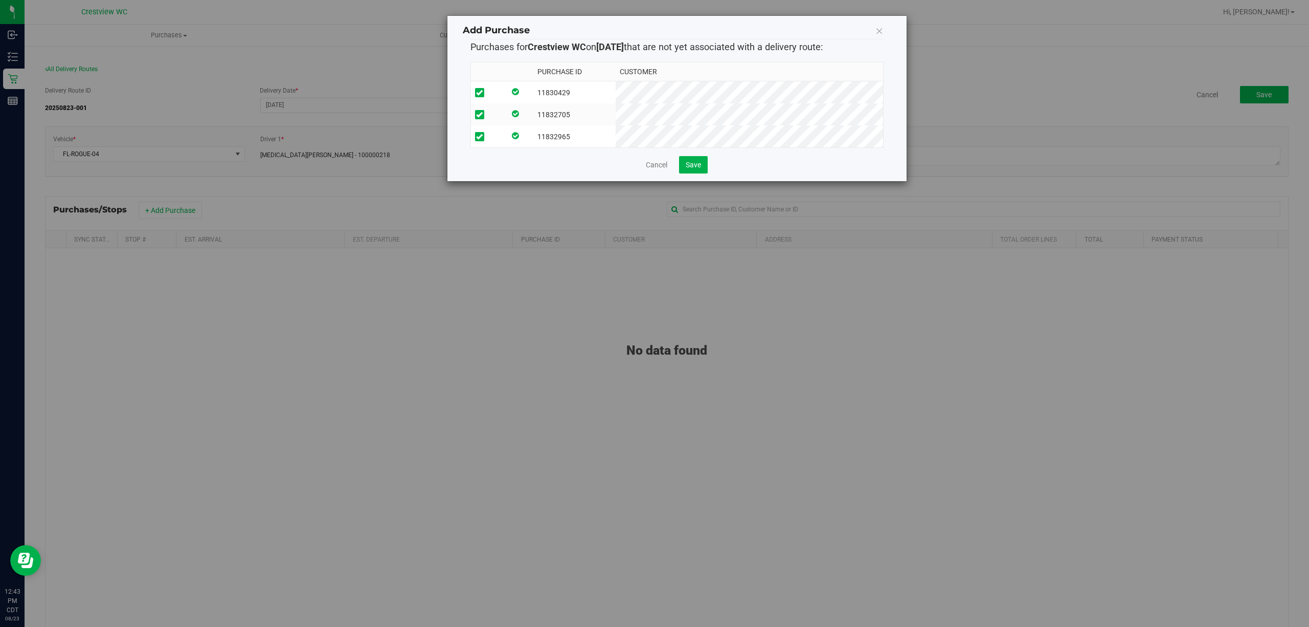
click at [0, 0] on input "checkbox" at bounding box center [0, 0] width 0 height 0
click at [704, 173] on button "Save" at bounding box center [693, 164] width 29 height 17
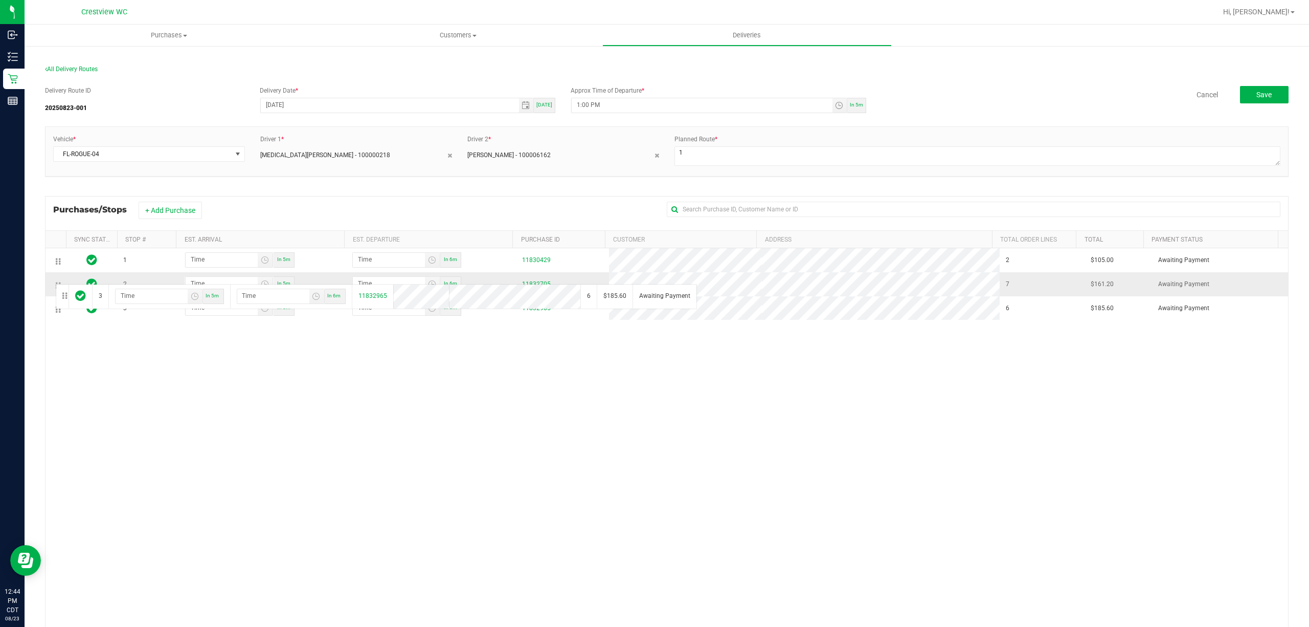
drag, startPoint x: 56, startPoint y: 312, endPoint x: 54, endPoint y: 281, distance: 30.8
click at [185, 438] on div "1 In 5m In 6m 11830429 2 $105.00 Awaiting Payment 2 In 5m In 6m 11832965 6 $185…" at bounding box center [667, 445] width 1243 height 395
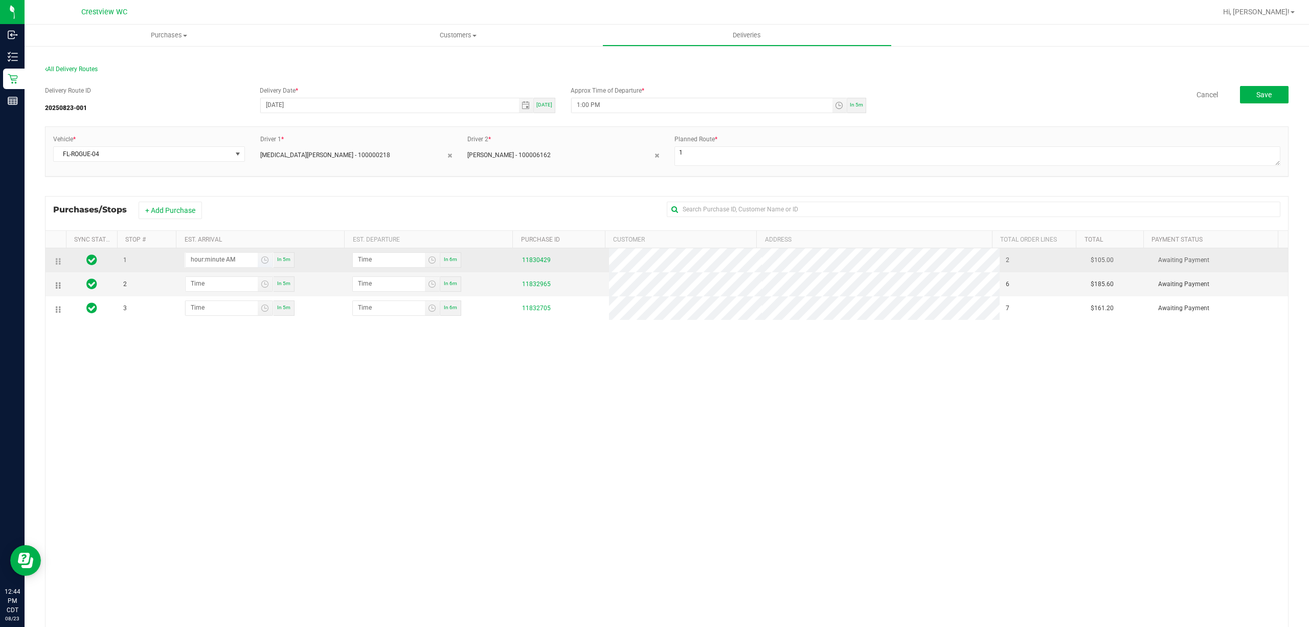
click at [224, 261] on input "hour:minute AM" at bounding box center [222, 259] width 72 height 13
type input "1:02 AM"
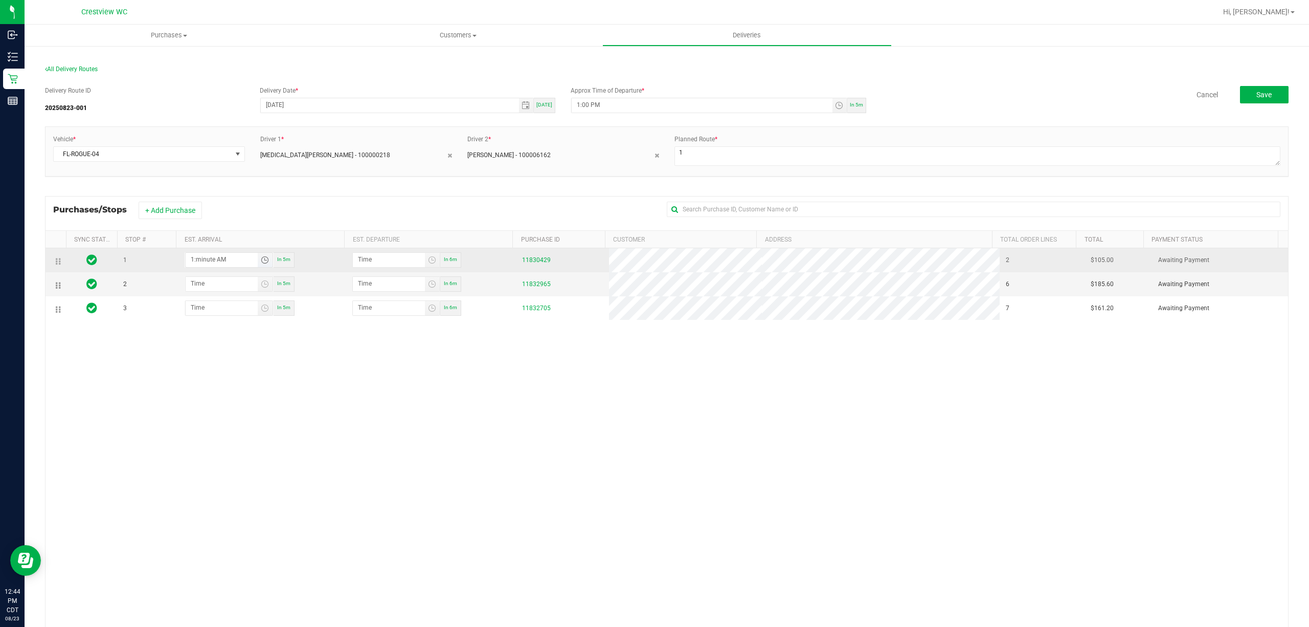
type input "1:03 AM"
type input "1:20 AM"
type input "1:21 AM"
type input "1:20 PM"
type input "1:21 PM"
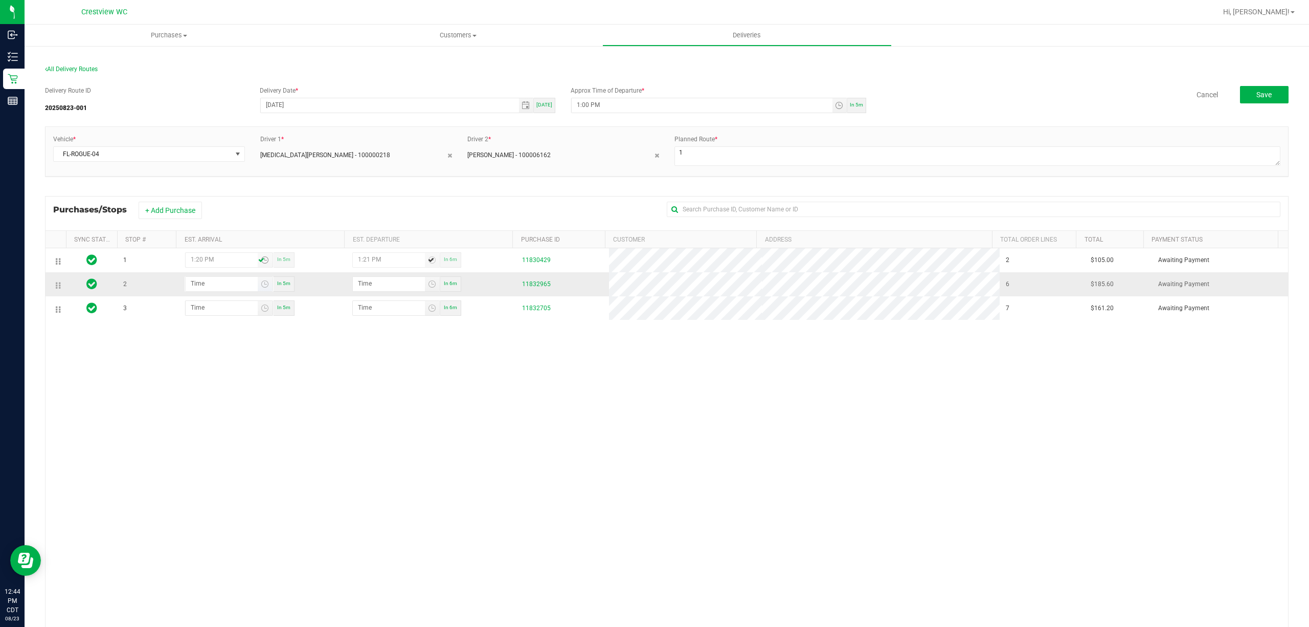
type input "1:20 PM"
click at [209, 289] on input "hour:minute AM" at bounding box center [222, 283] width 72 height 13
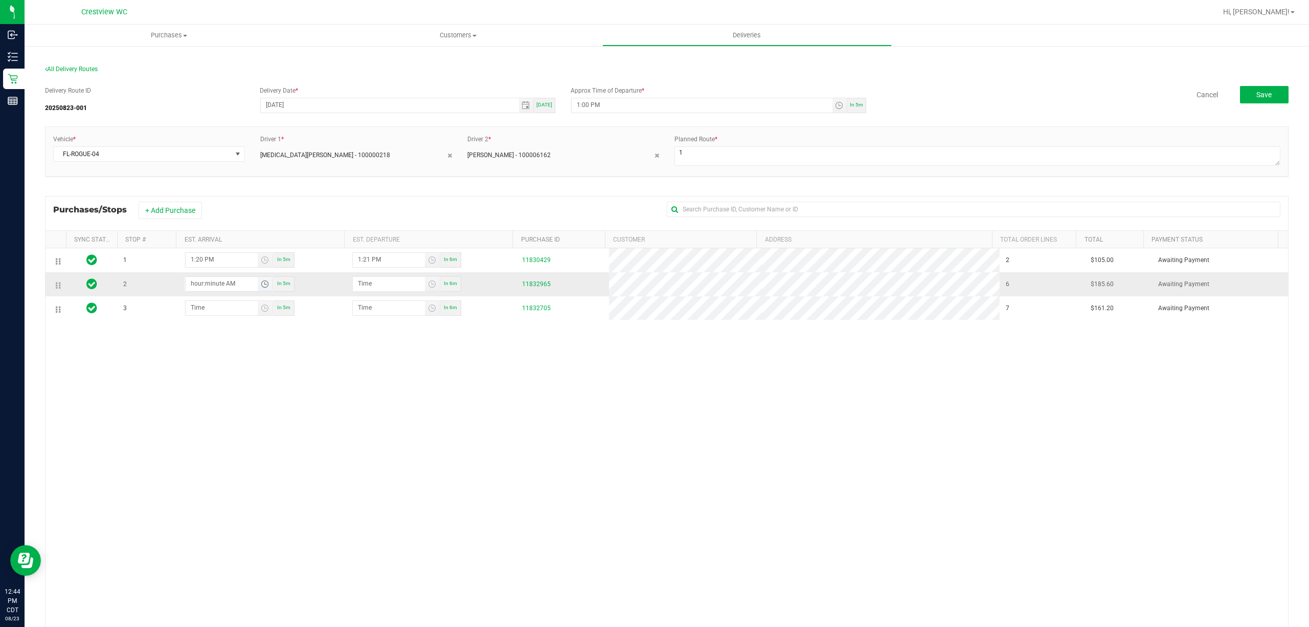
click at [209, 289] on input "hour:minute AM" at bounding box center [222, 283] width 72 height 13
drag, startPoint x: 213, startPoint y: 292, endPoint x: 222, endPoint y: 285, distance: 11.4
click at [212, 289] on input "hour:15 AM" at bounding box center [222, 283] width 72 height 13
drag, startPoint x: 223, startPoint y: 284, endPoint x: 154, endPoint y: 289, distance: 69.2
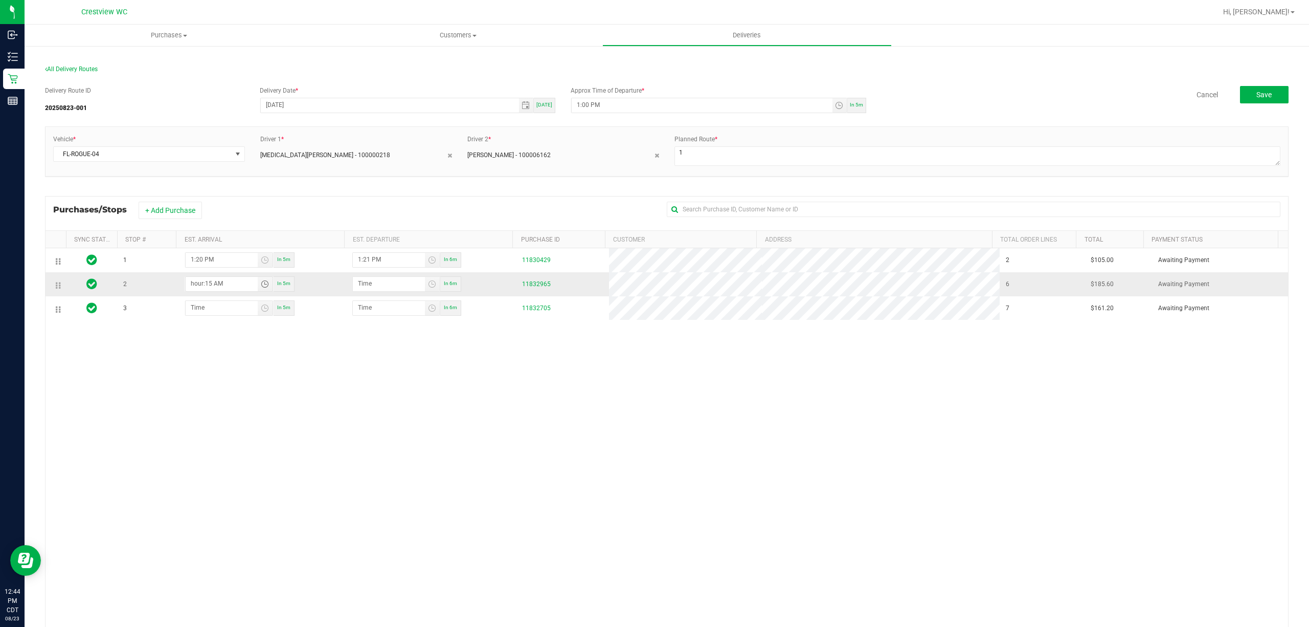
click at [155, 289] on tr "2 hour:15 AM In 5m In 6m 11832965 6 $185.60 Awaiting Payment" at bounding box center [667, 284] width 1243 height 24
click at [226, 284] on input "hour:15 AM" at bounding box center [222, 283] width 72 height 13
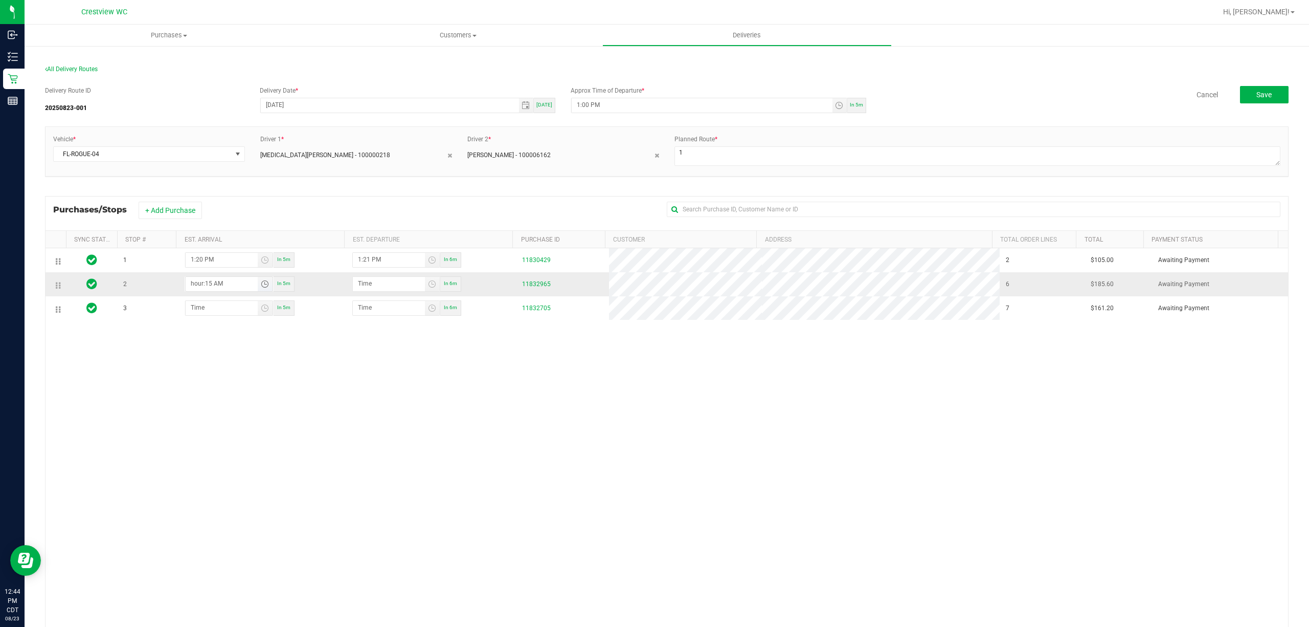
click at [226, 284] on input "hour:15 AM" at bounding box center [222, 283] width 72 height 13
type input "1:05 AM"
type input "1:06 AM"
type input "1:50 AM"
type input "1:51 AM"
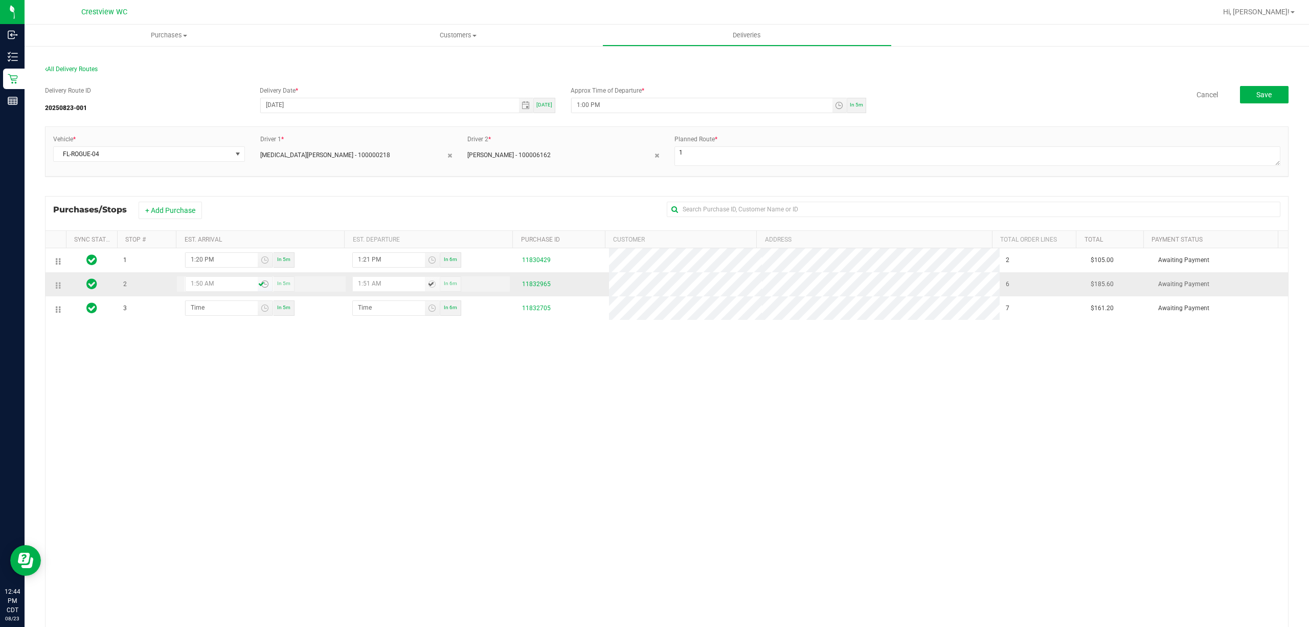
type input "1:50 PM"
type input "1:51 PM"
type input "1:50 PM"
click at [214, 307] on input "hour:minute AM" at bounding box center [222, 307] width 72 height 13
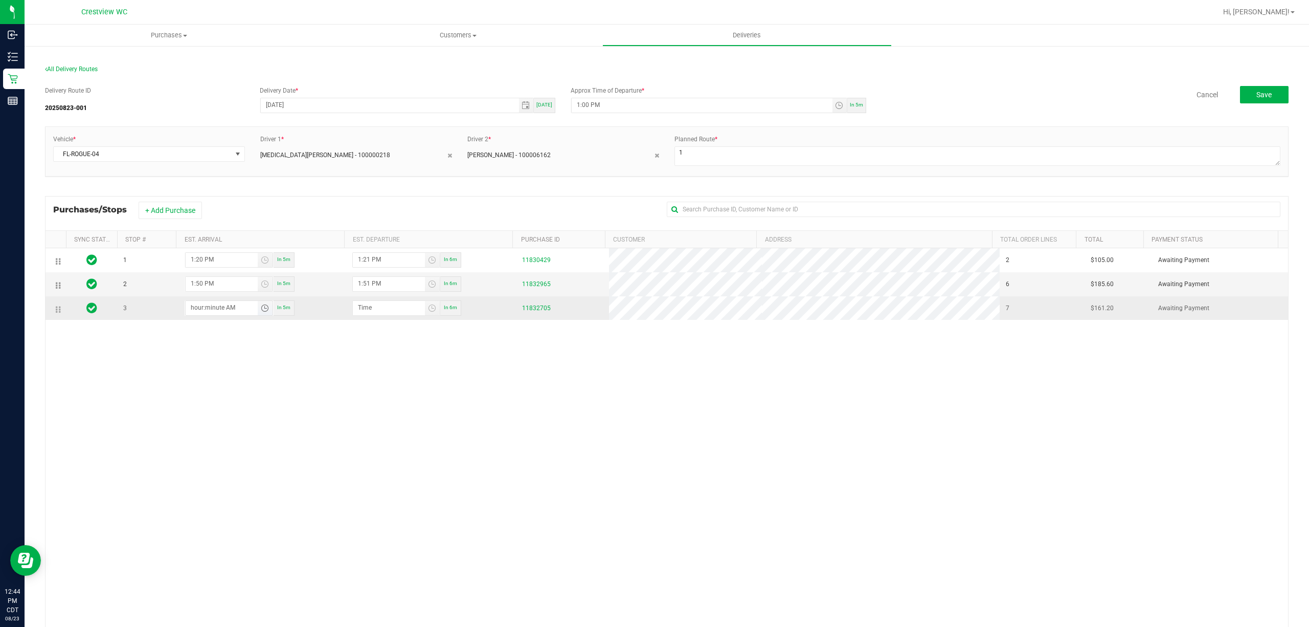
click at [214, 307] on input "hour:minute AM" at bounding box center [222, 307] width 72 height 13
click at [230, 311] on input "hour:minute AM" at bounding box center [222, 307] width 72 height 13
type input "2:02 AM"
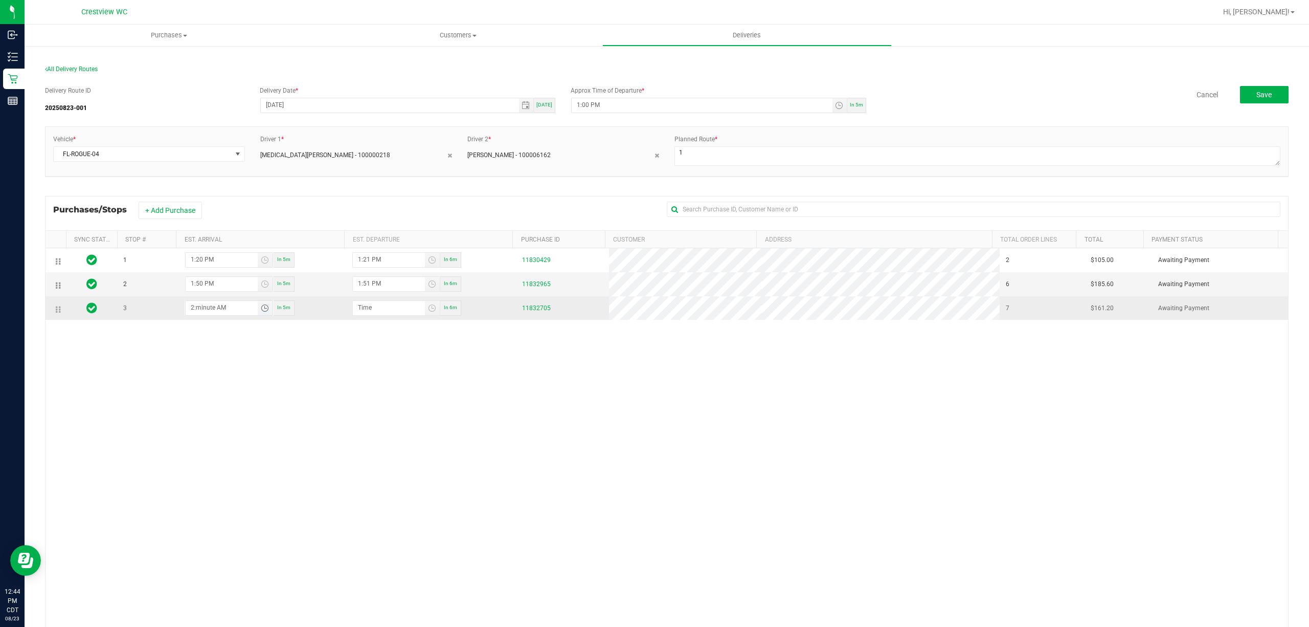
type input "2:03 AM"
type input "2:20 AM"
type input "2:21 AM"
type input "2:20 PM"
type input "2:21 PM"
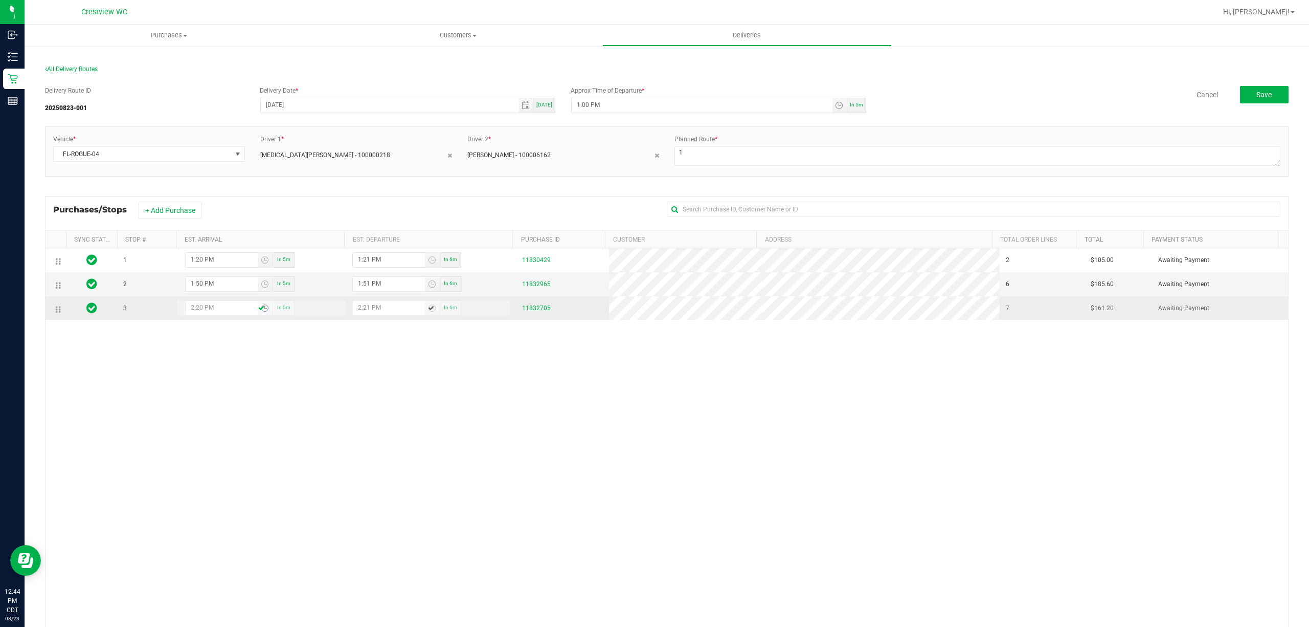
type input "2:20 PM"
click at [229, 330] on div "1 1:20 PM In 5m 1:21 PM In 6m 11830429 2 $105.00 Awaiting Payment 2 1:50 PM In …" at bounding box center [667, 445] width 1243 height 395
click at [1257, 96] on span "Save" at bounding box center [1264, 95] width 15 height 8
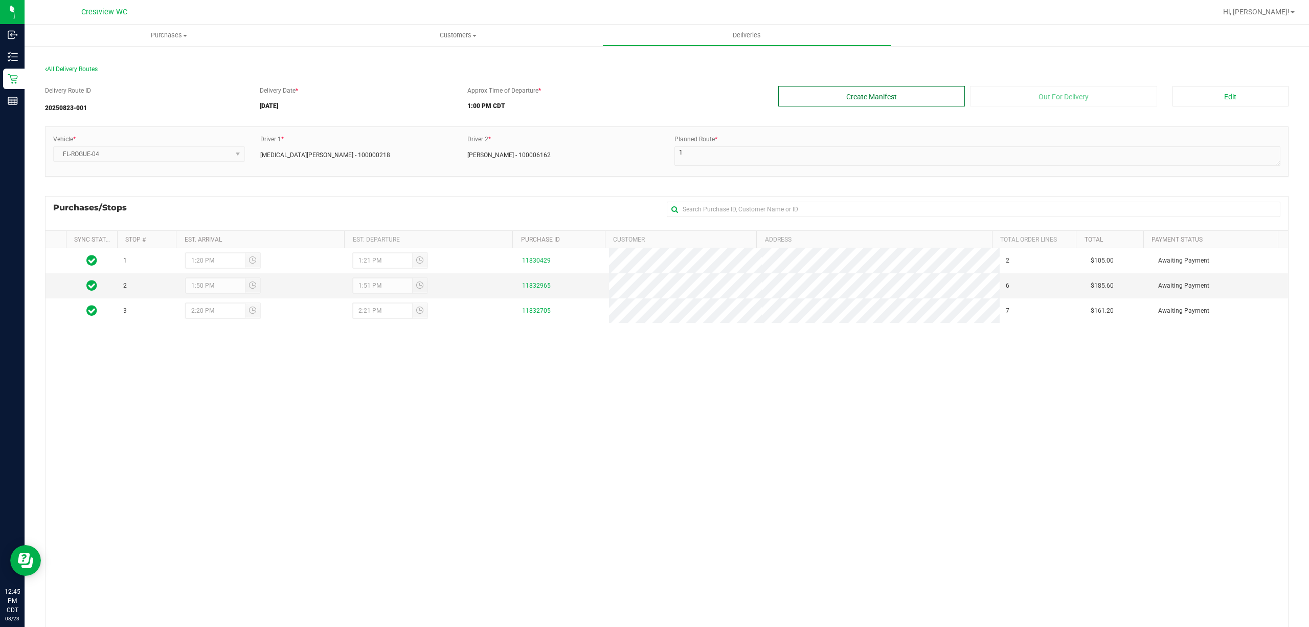
click at [915, 103] on button "Create Manifest" at bounding box center [871, 96] width 187 height 20
click at [651, 25] on div "Manifest created successfully in BioTrack" at bounding box center [664, 18] width 120 height 20
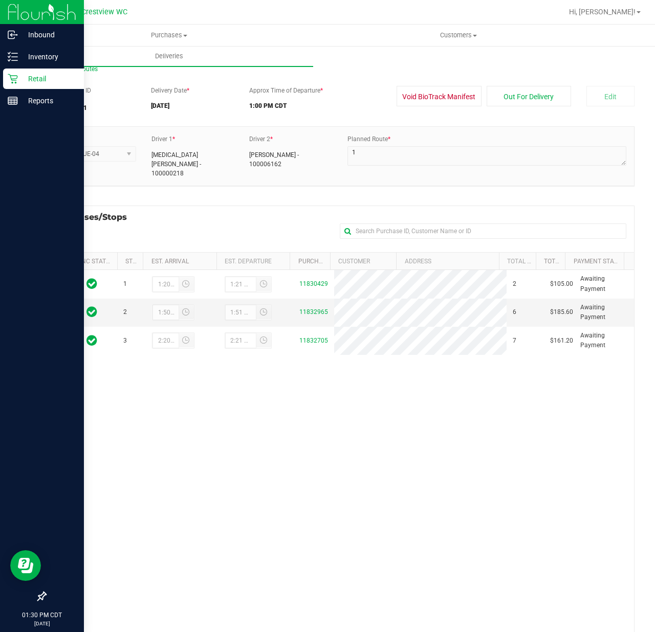
click at [12, 78] on icon at bounding box center [13, 79] width 10 height 10
